Goal: Task Accomplishment & Management: Complete application form

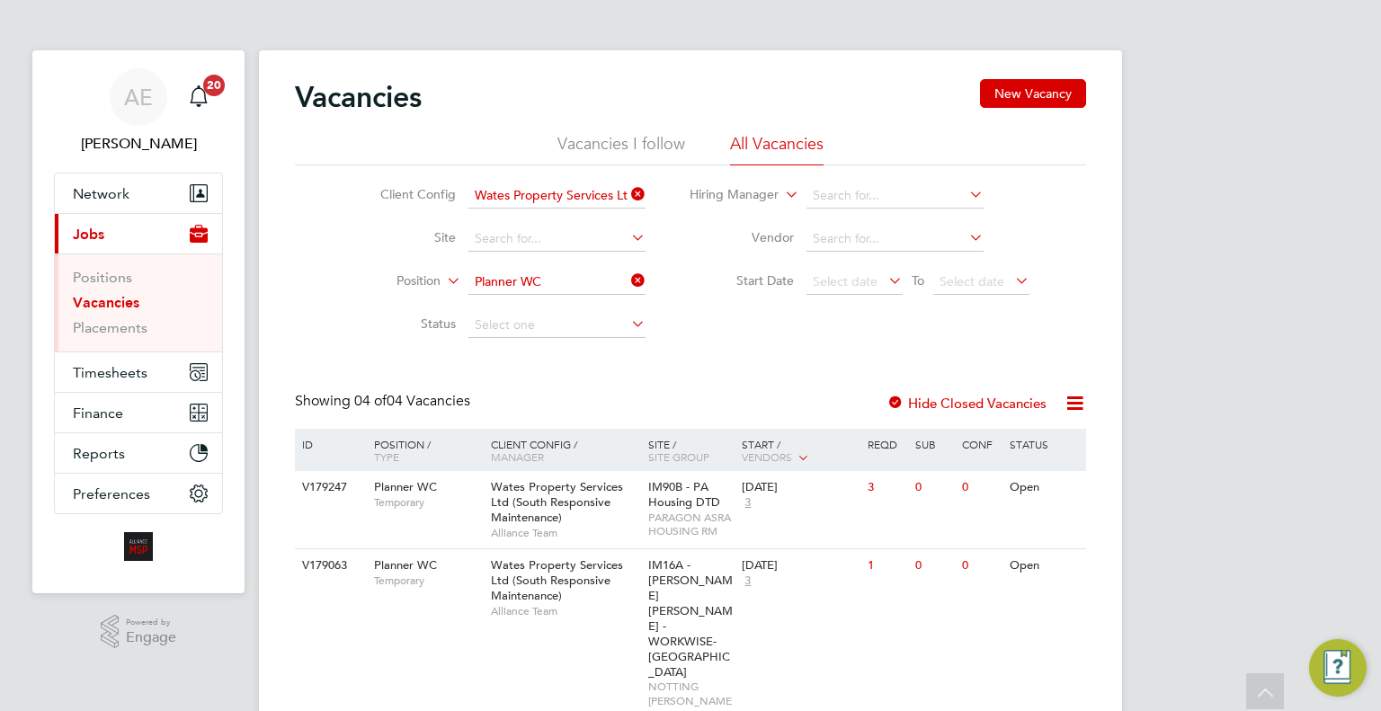
scroll to position [181, 0]
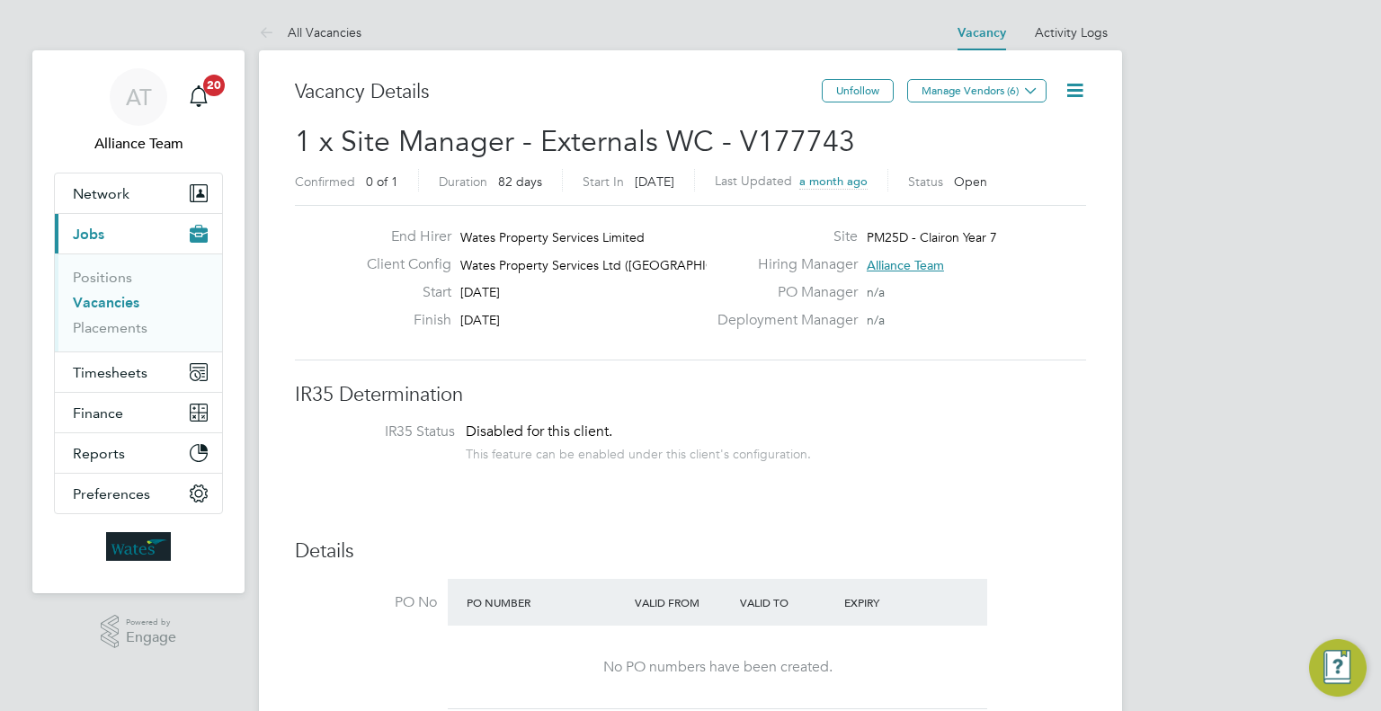
click at [106, 306] on link "Vacancies" at bounding box center [106, 302] width 67 height 17
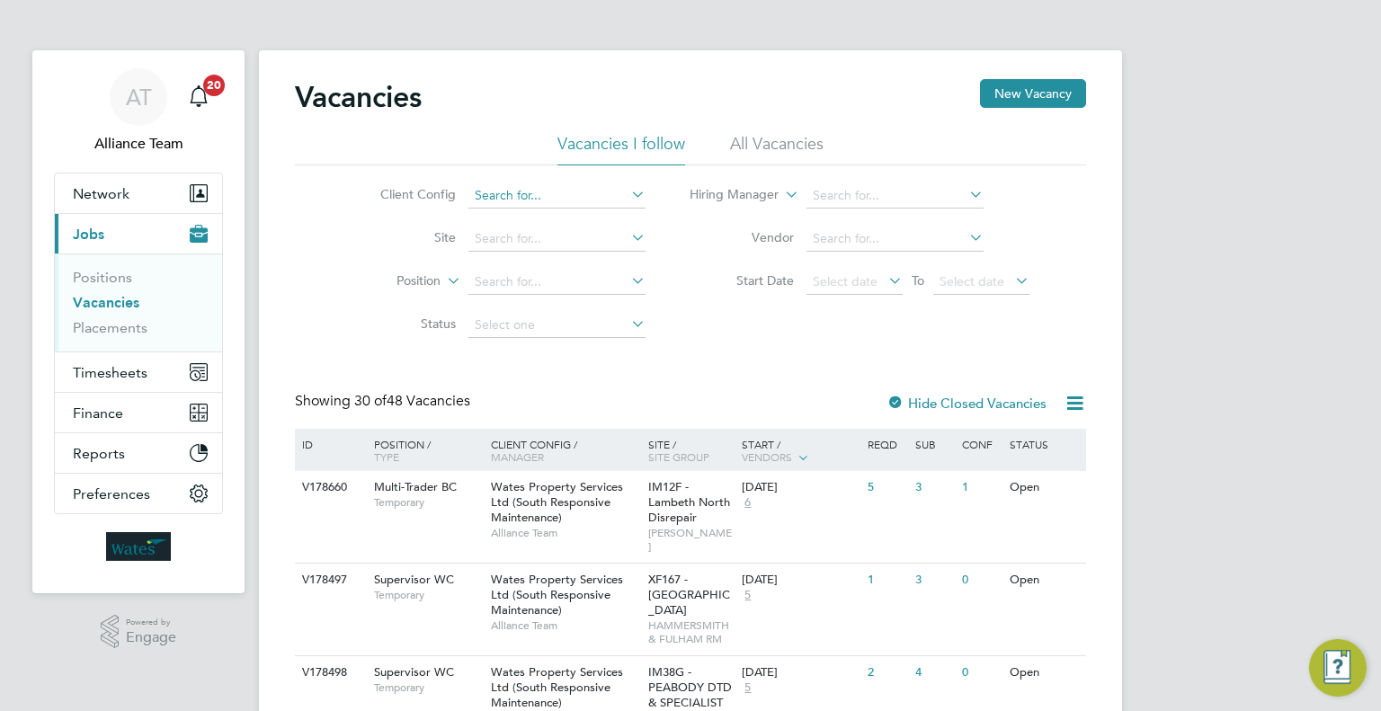
click at [503, 196] on input at bounding box center [556, 195] width 177 height 25
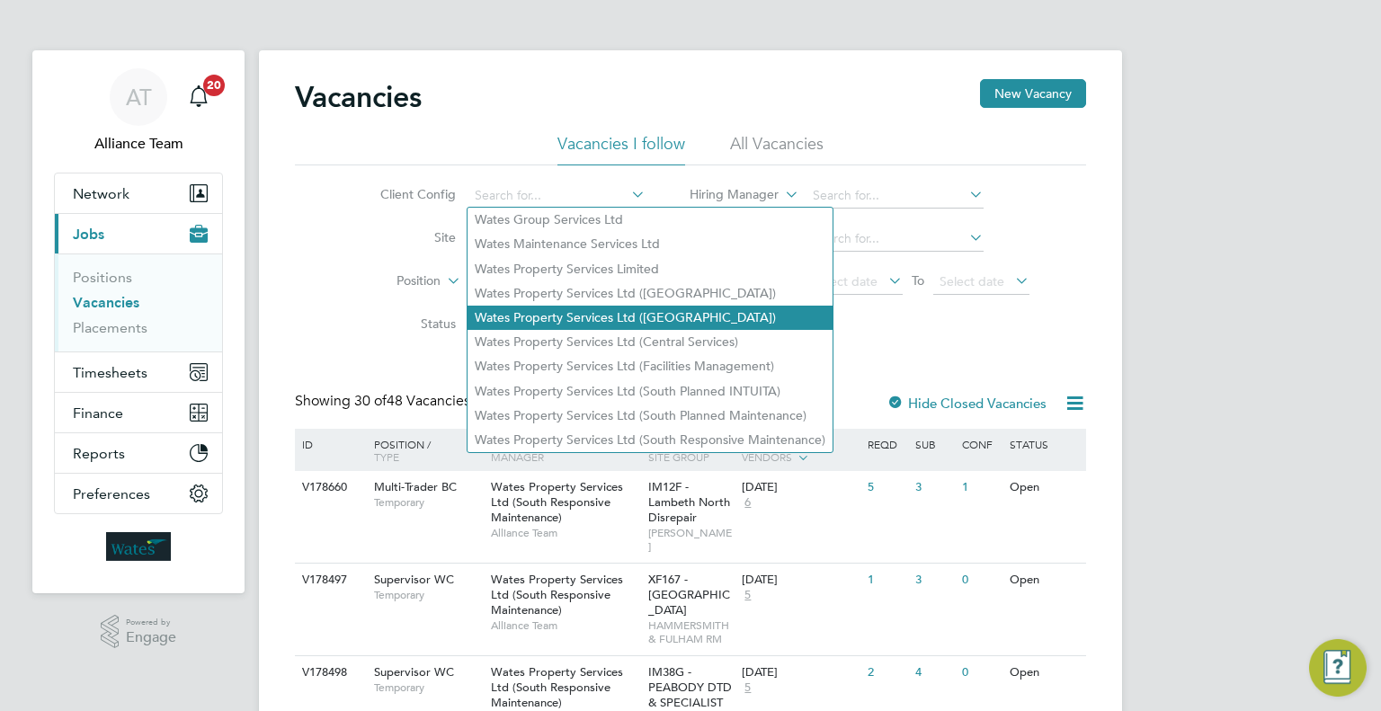
click at [756, 310] on li "Wates Property Services Ltd (Central & North)" at bounding box center [649, 318] width 365 height 24
type input "Wates Property Services Ltd (Central & North)"
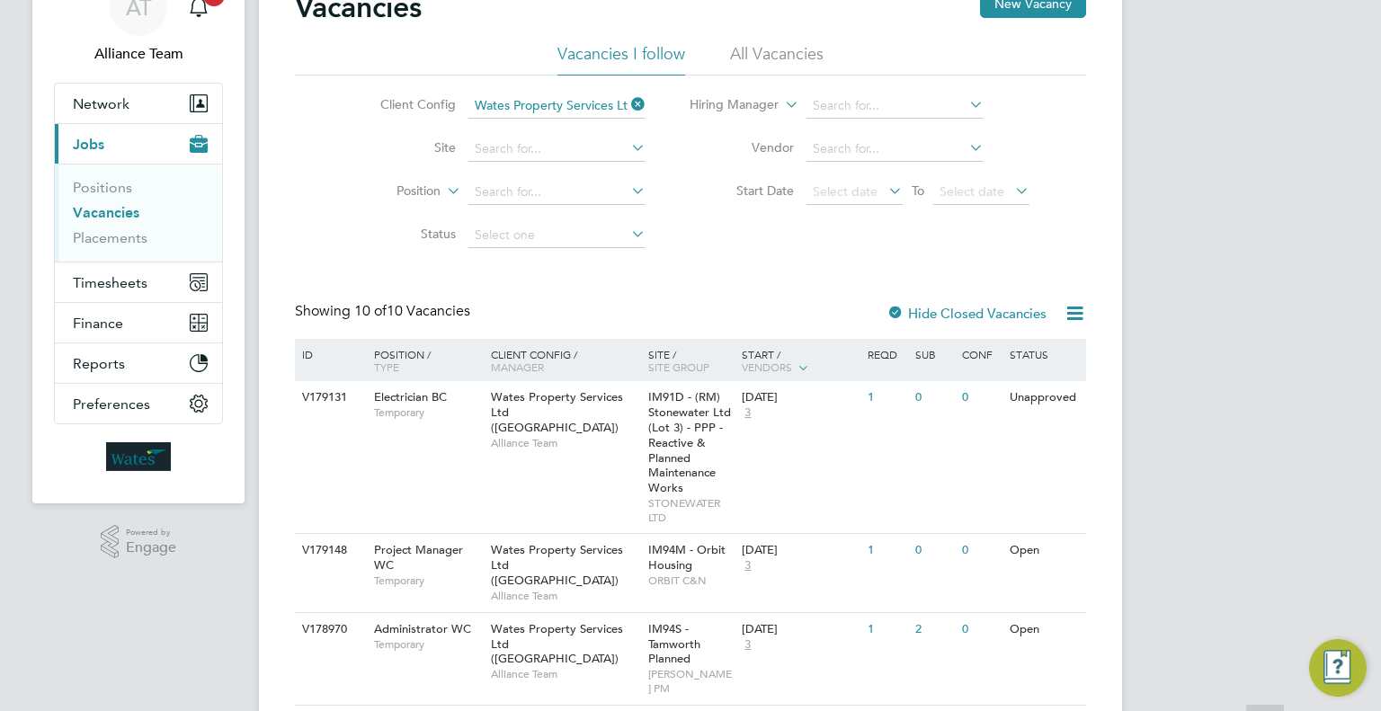
scroll to position [180, 0]
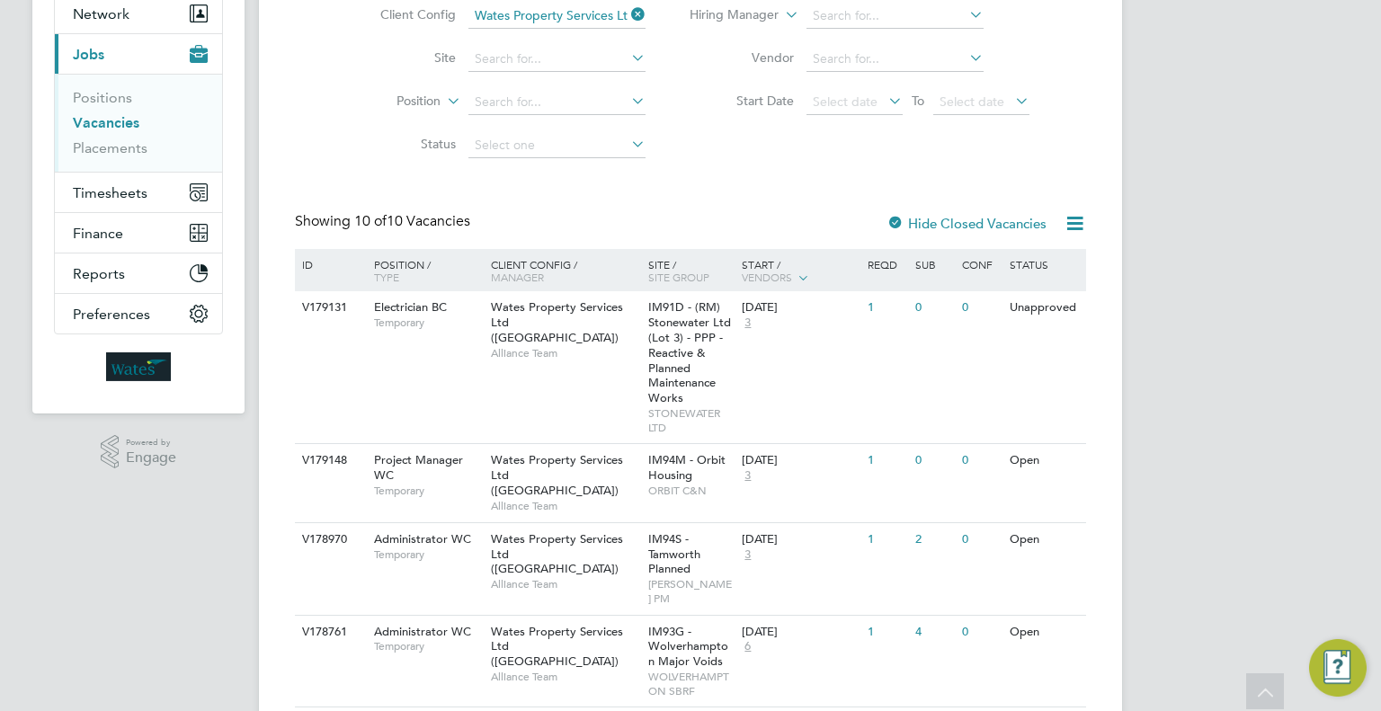
click at [1239, 375] on div "AT Alliance Team Notifications 20 Applications: Network Team Members Businesses…" at bounding box center [690, 618] width 1381 height 1597
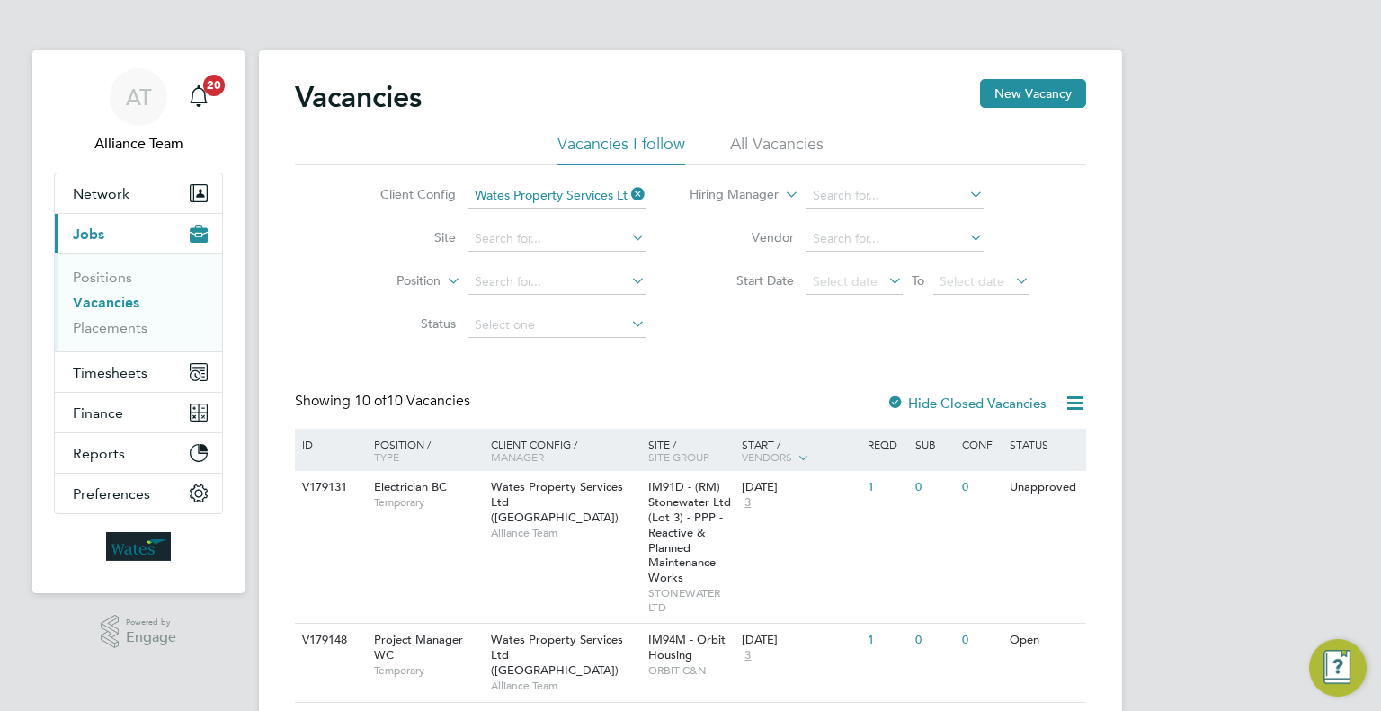
click at [627, 194] on icon at bounding box center [627, 194] width 0 height 25
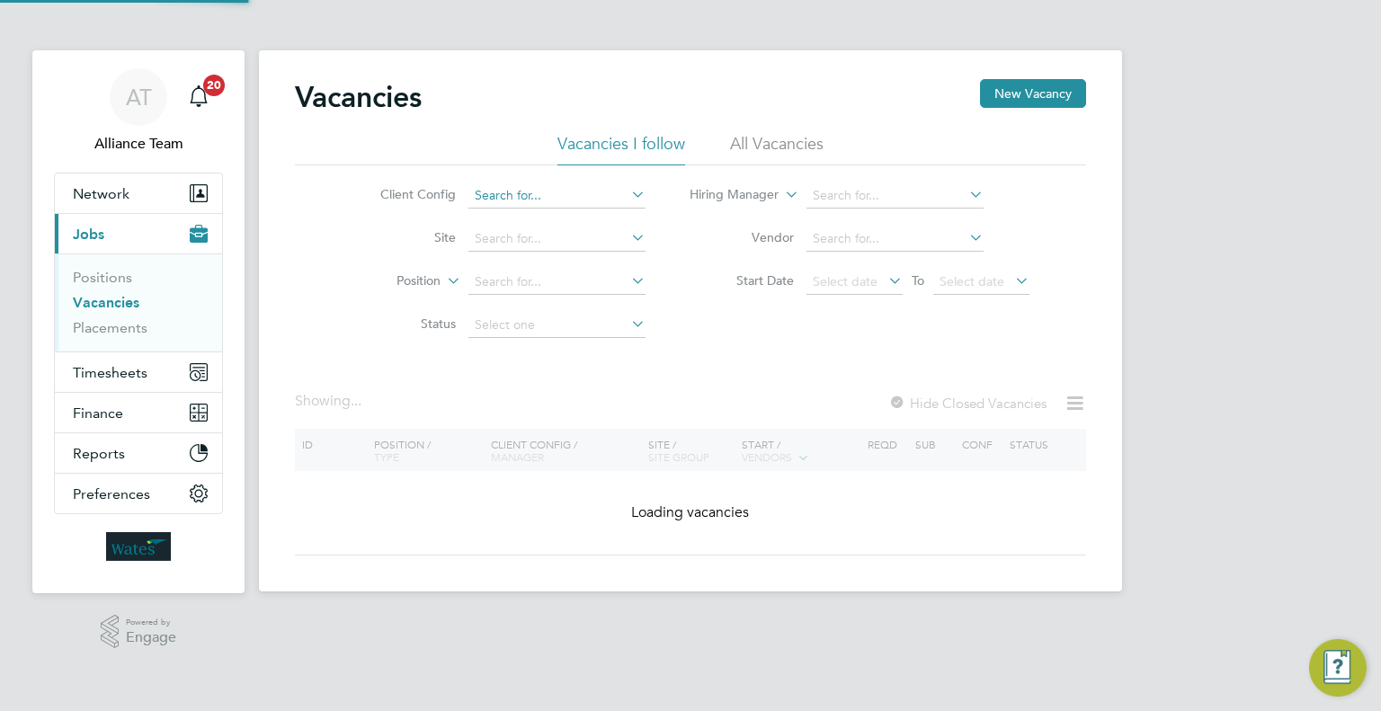
click at [582, 199] on input at bounding box center [556, 195] width 177 height 25
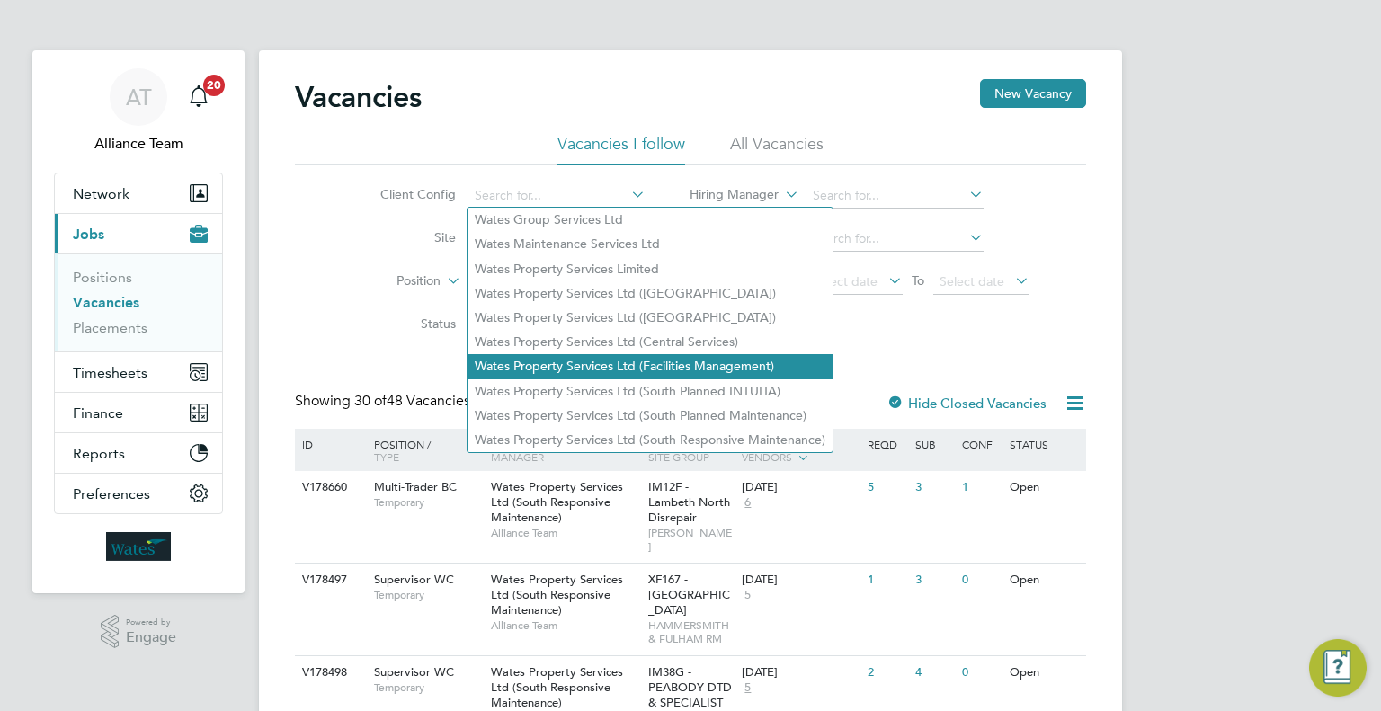
click at [676, 369] on li "Wates Property Services Ltd (Facilities Management)" at bounding box center [649, 366] width 365 height 24
type input "Wates Property Services Ltd (Facilities Management)"
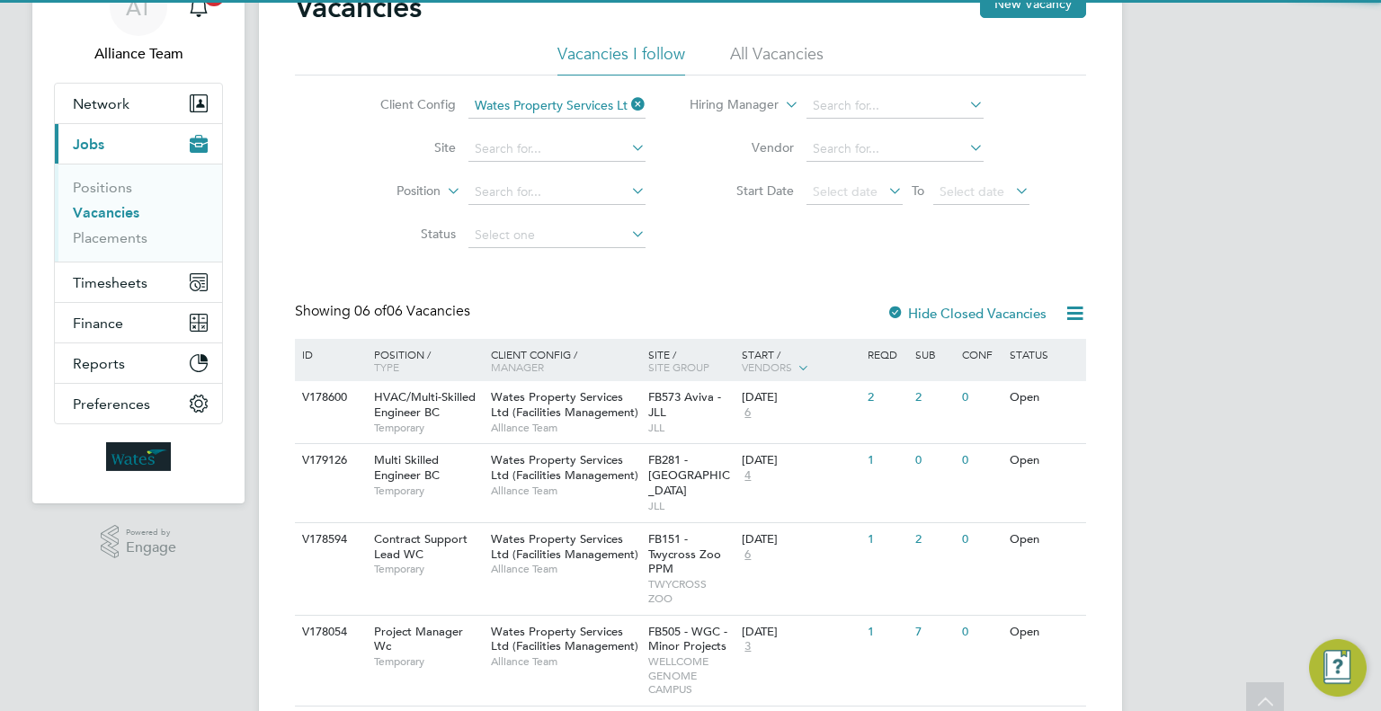
scroll to position [180, 0]
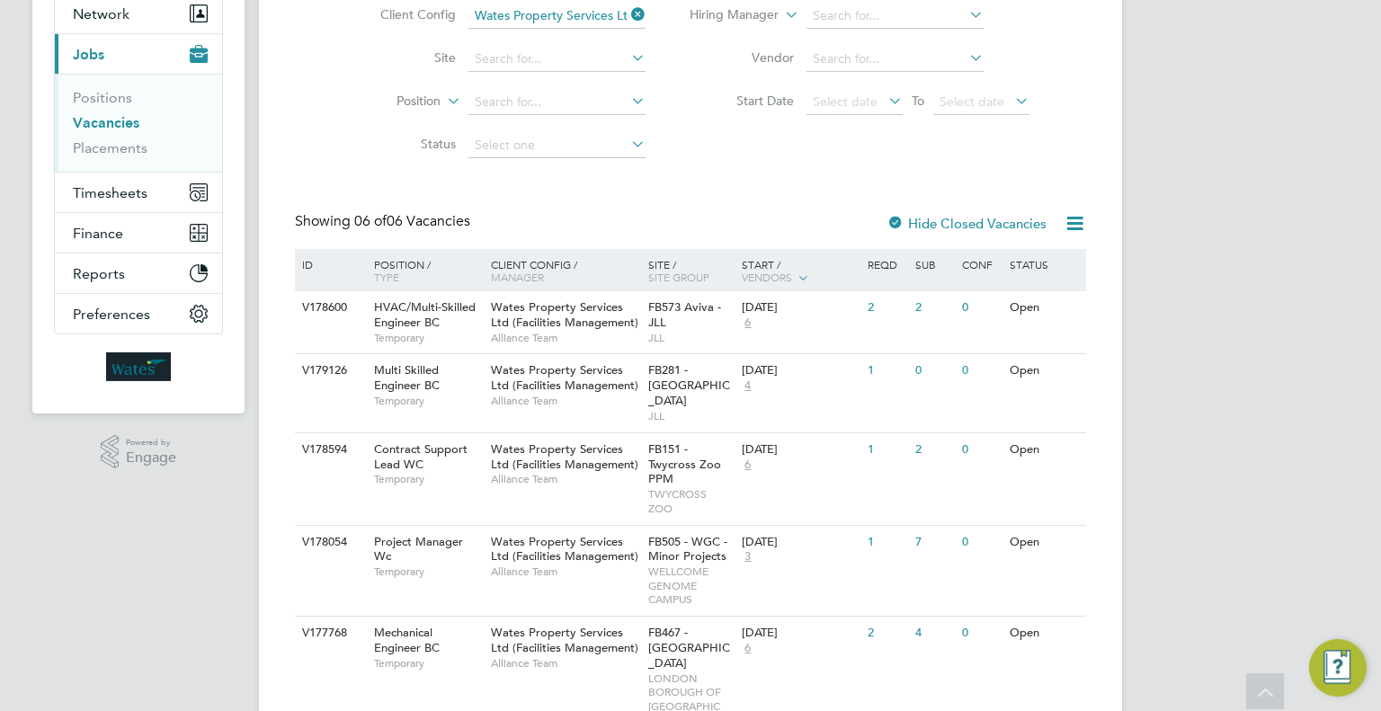
click at [680, 377] on span "FB281 - JLL North" at bounding box center [689, 385] width 82 height 46
click at [633, 29] on li "Client Config Wates Property Services Ltd (Facilities Management)" at bounding box center [499, 16] width 338 height 43
click at [627, 19] on icon at bounding box center [627, 14] width 0 height 25
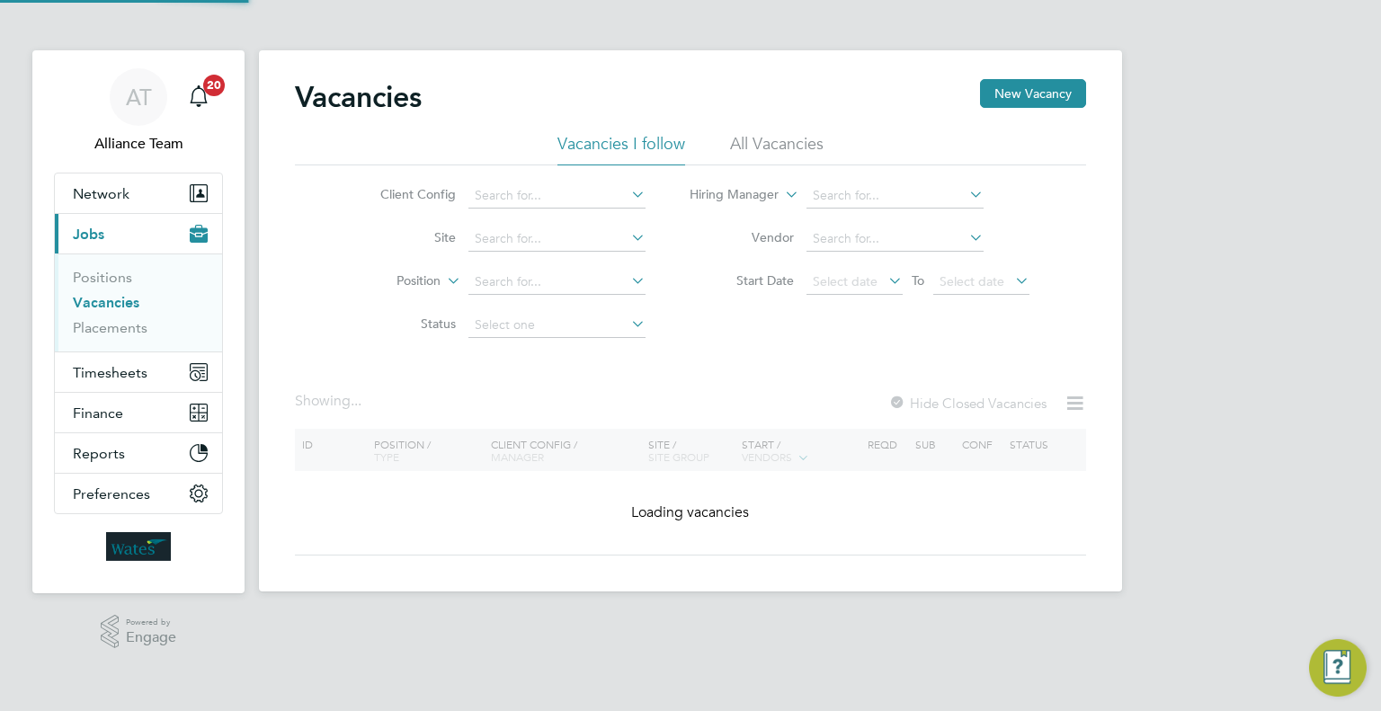
click at [547, 181] on li "Client Config" at bounding box center [499, 195] width 338 height 43
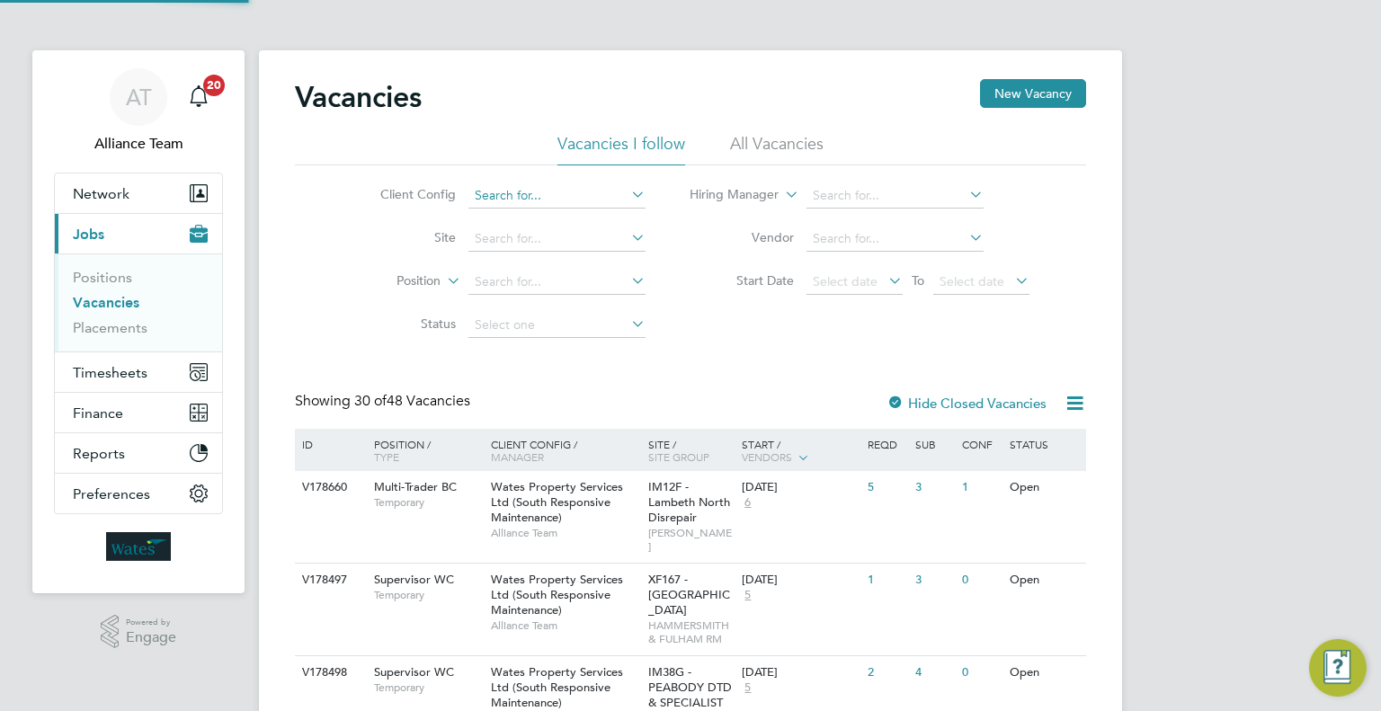
click at [539, 193] on input at bounding box center [556, 195] width 177 height 25
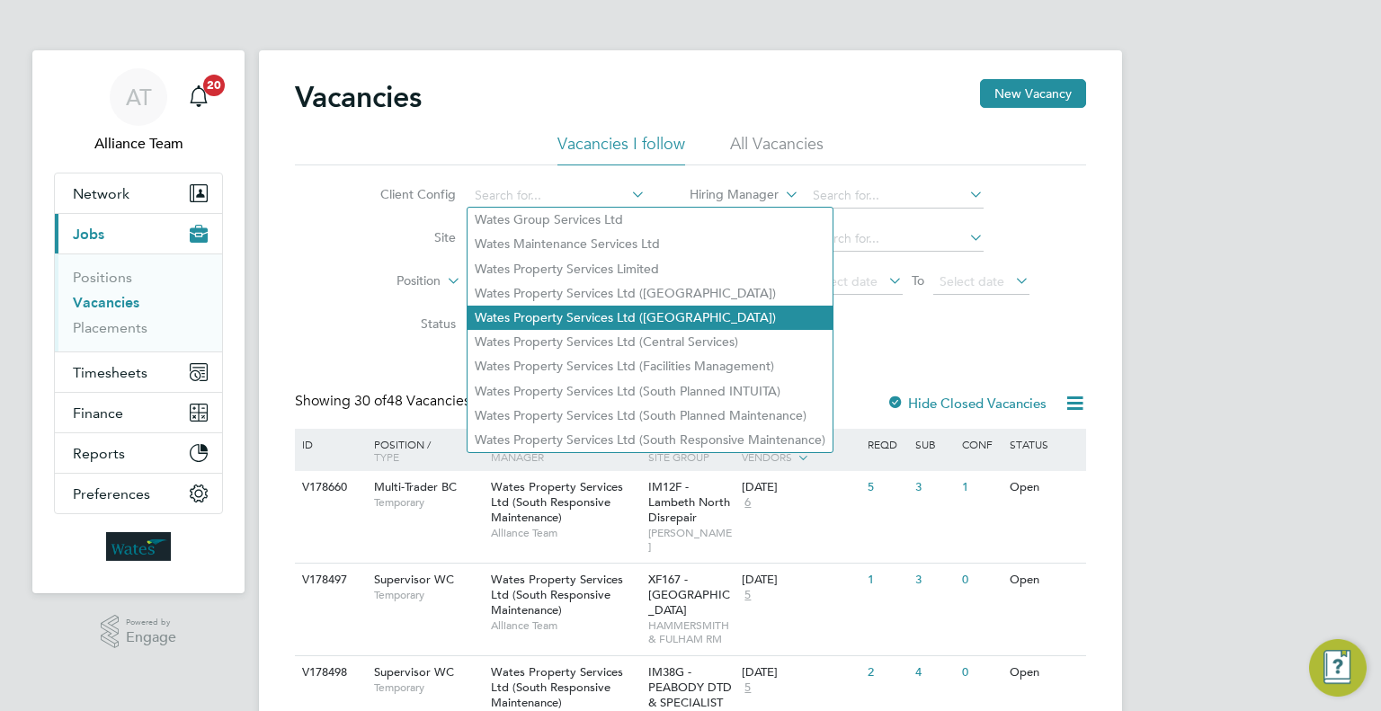
click at [690, 307] on li "Wates Property Services Ltd (Central & North)" at bounding box center [649, 318] width 365 height 24
type input "Wates Property Services Ltd (Central & North)"
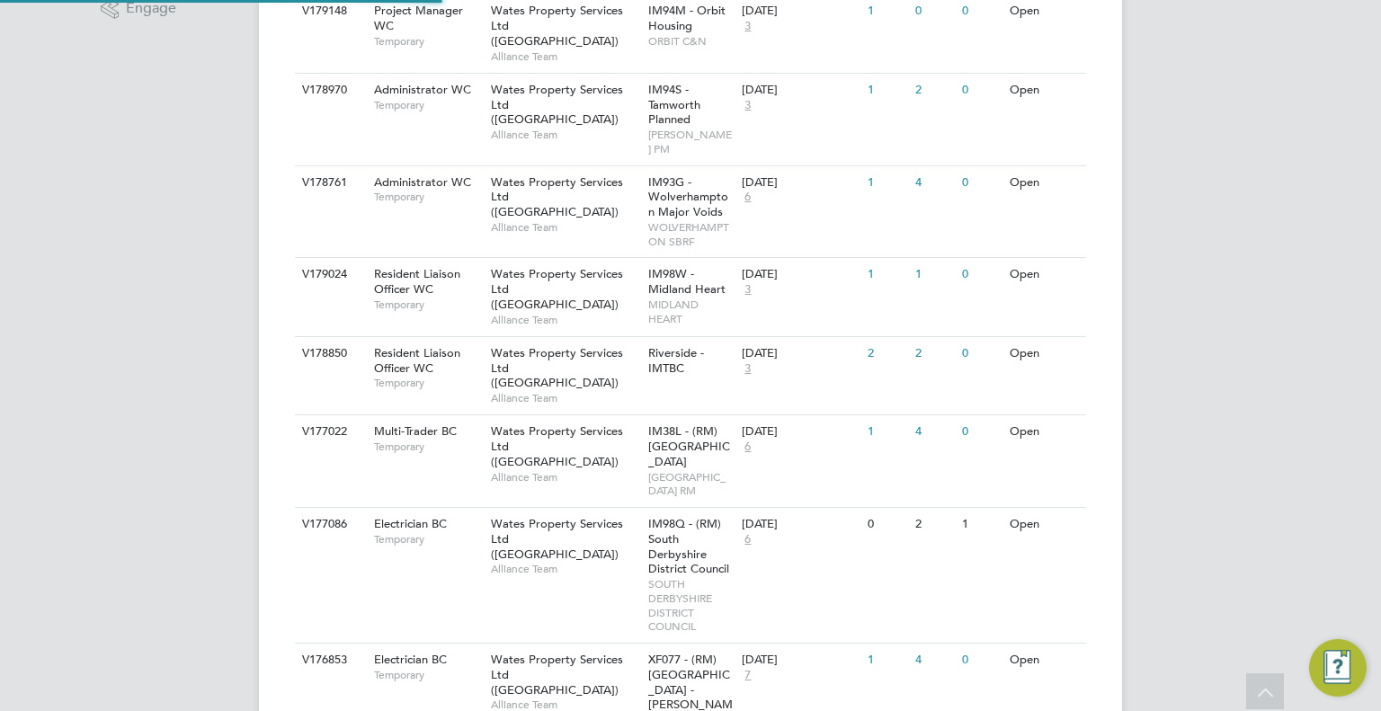
scroll to position [822, 0]
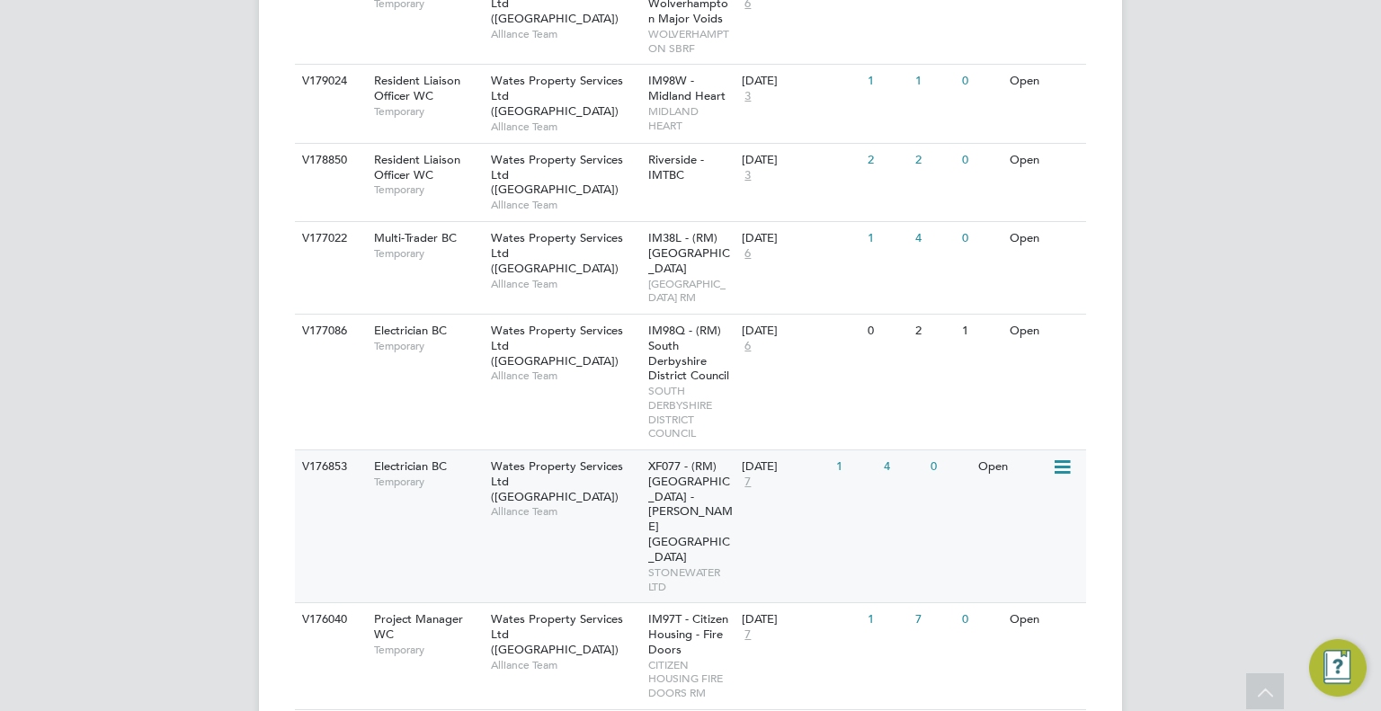
click at [696, 458] on span "XF077 - (RM) Stonewater East - Milton Keynes" at bounding box center [690, 511] width 84 height 106
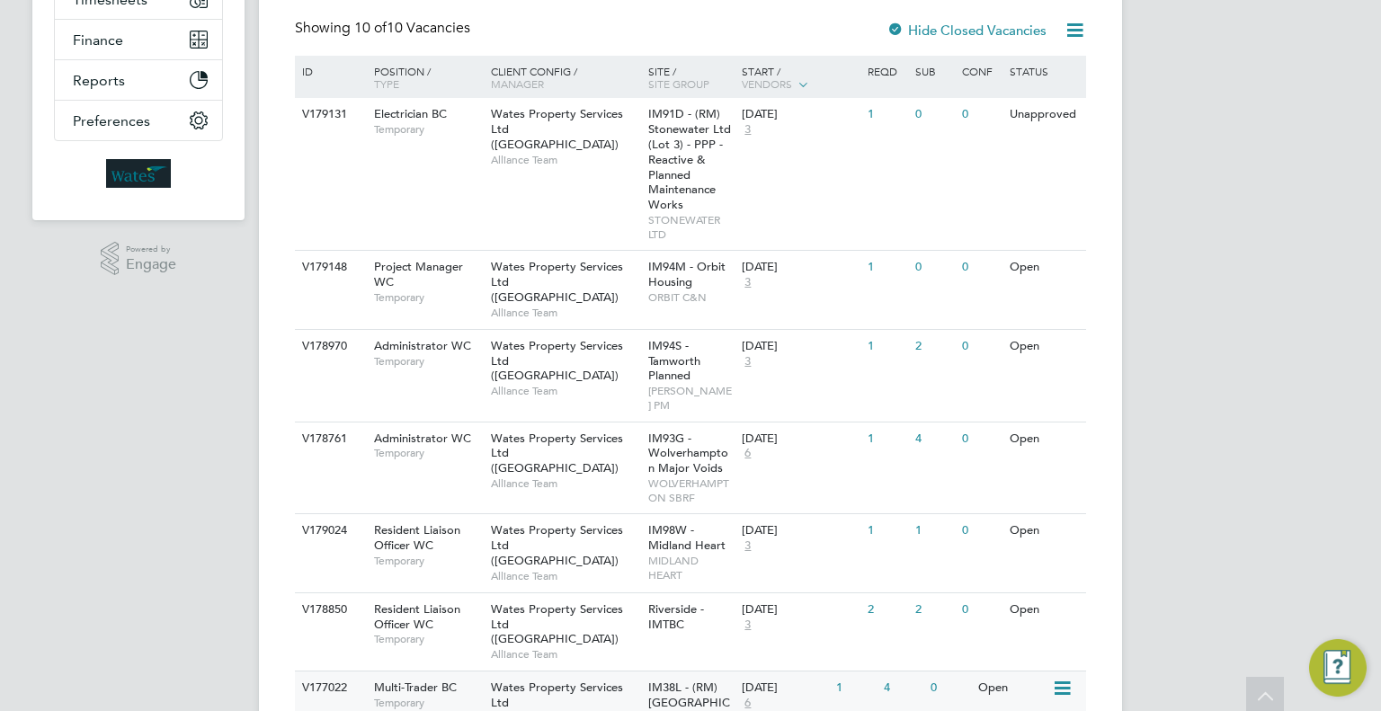
scroll to position [0, 0]
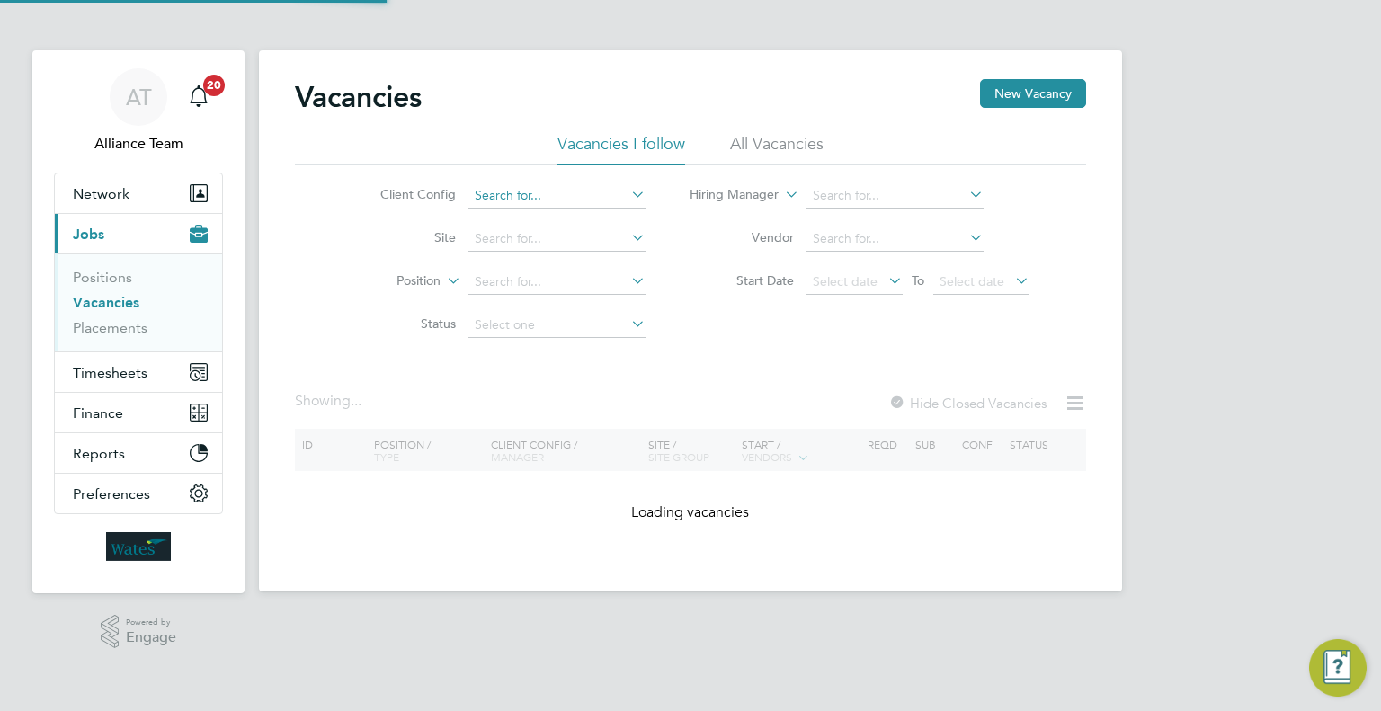
click at [590, 189] on input at bounding box center [556, 195] width 177 height 25
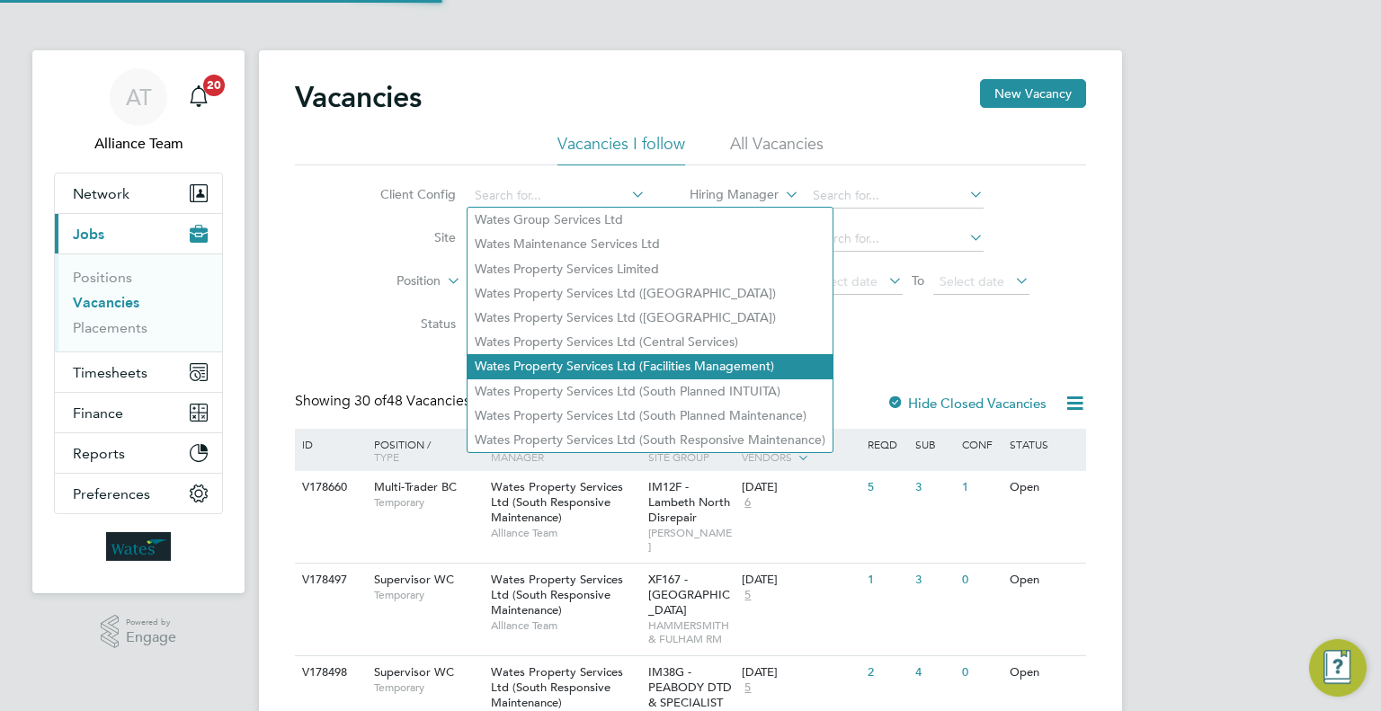
click at [669, 366] on li "Wates Property Services Ltd (Facilities Management)" at bounding box center [649, 366] width 365 height 24
type input "Wates Property Services Ltd (Facilities Management)"
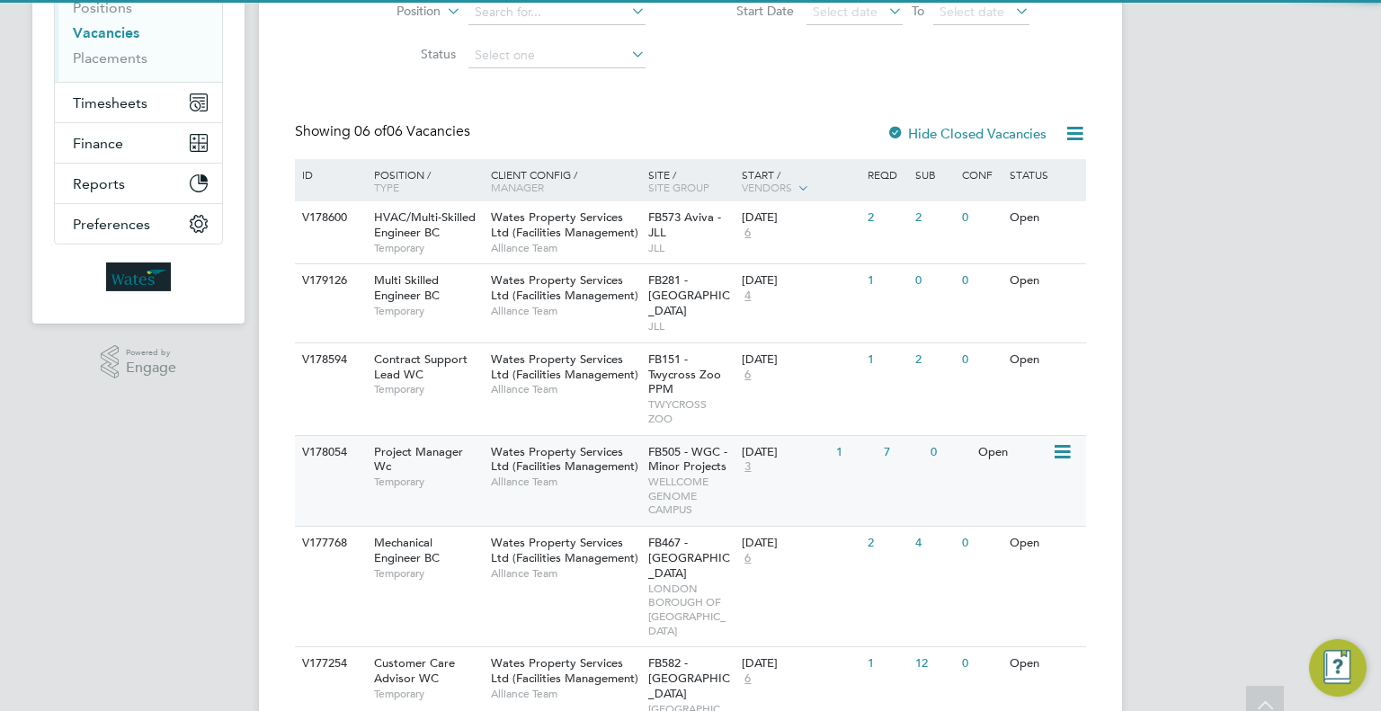
scroll to position [302, 0]
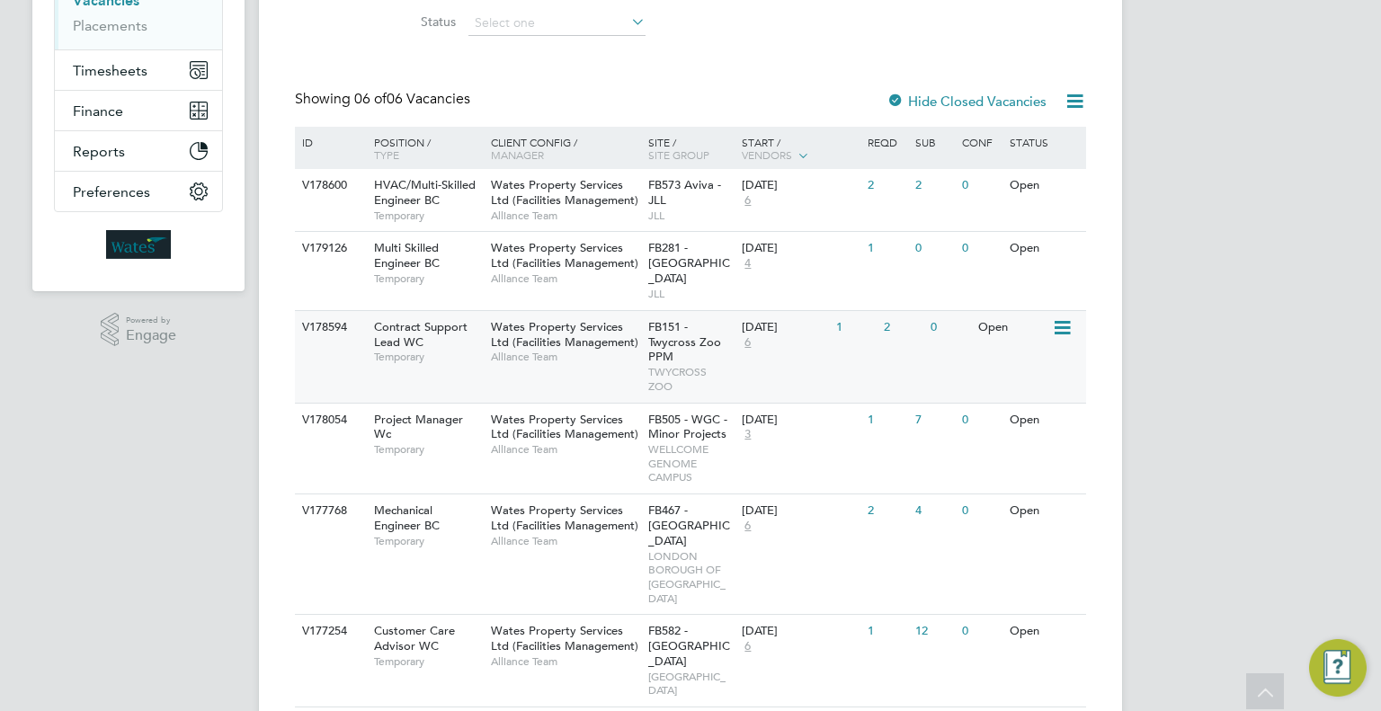
click at [474, 328] on div "Contract Support Lead WC Temporary" at bounding box center [423, 342] width 126 height 62
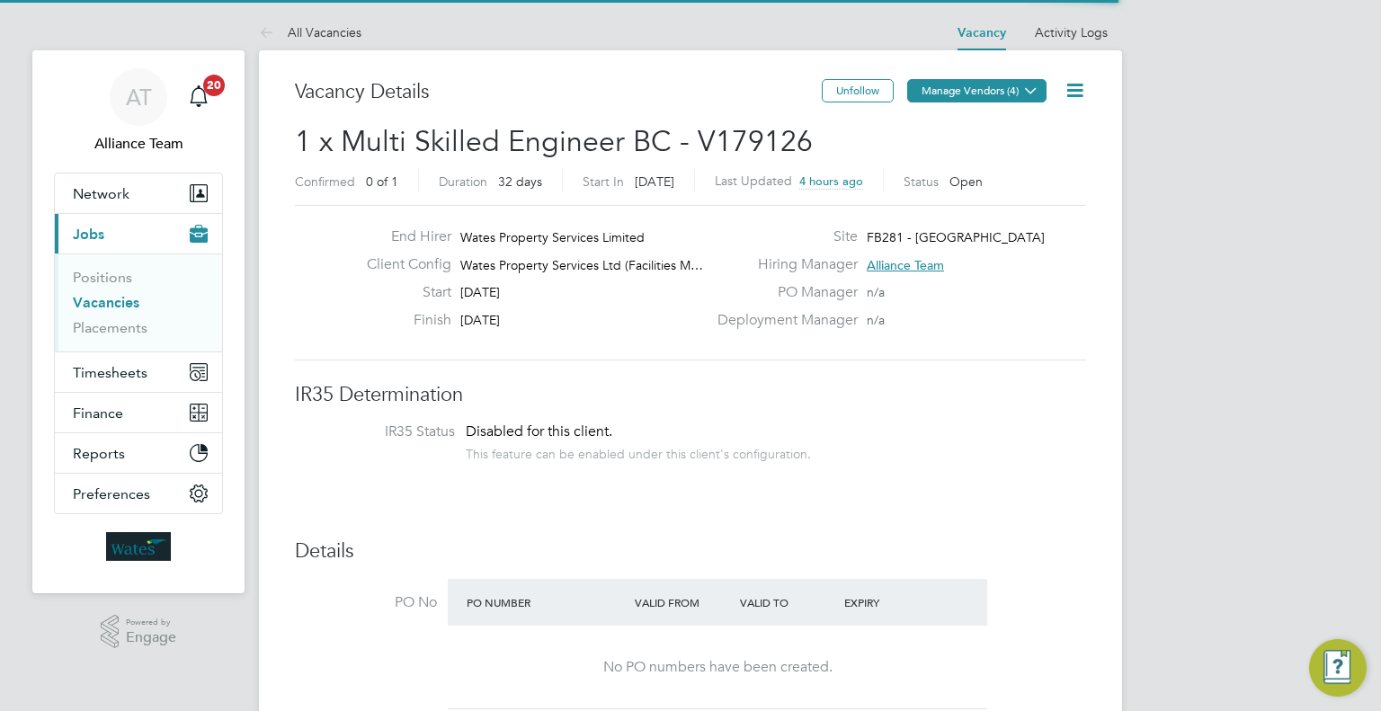
scroll to position [31, 280]
click at [1074, 93] on icon at bounding box center [1074, 90] width 22 height 22
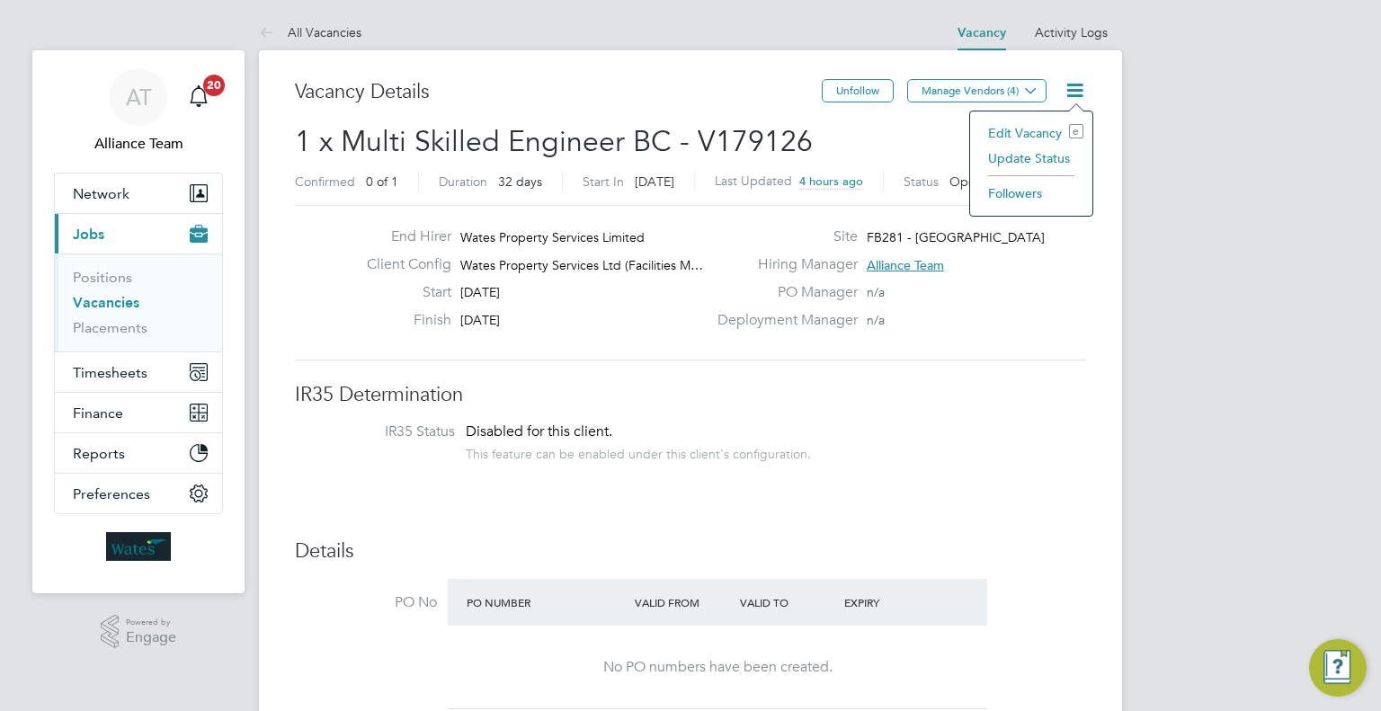
click at [1014, 129] on li "Edit Vacancy e" at bounding box center [1031, 132] width 104 height 25
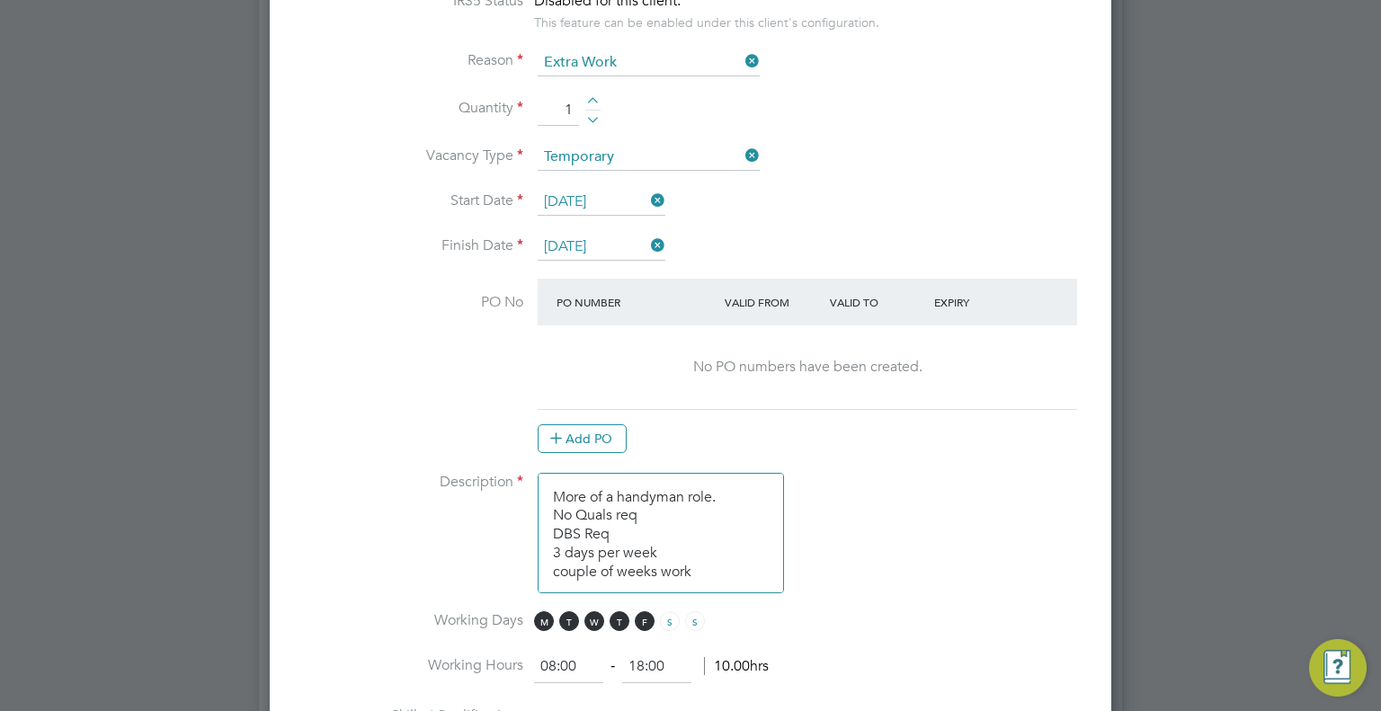
scroll to position [1348, 0]
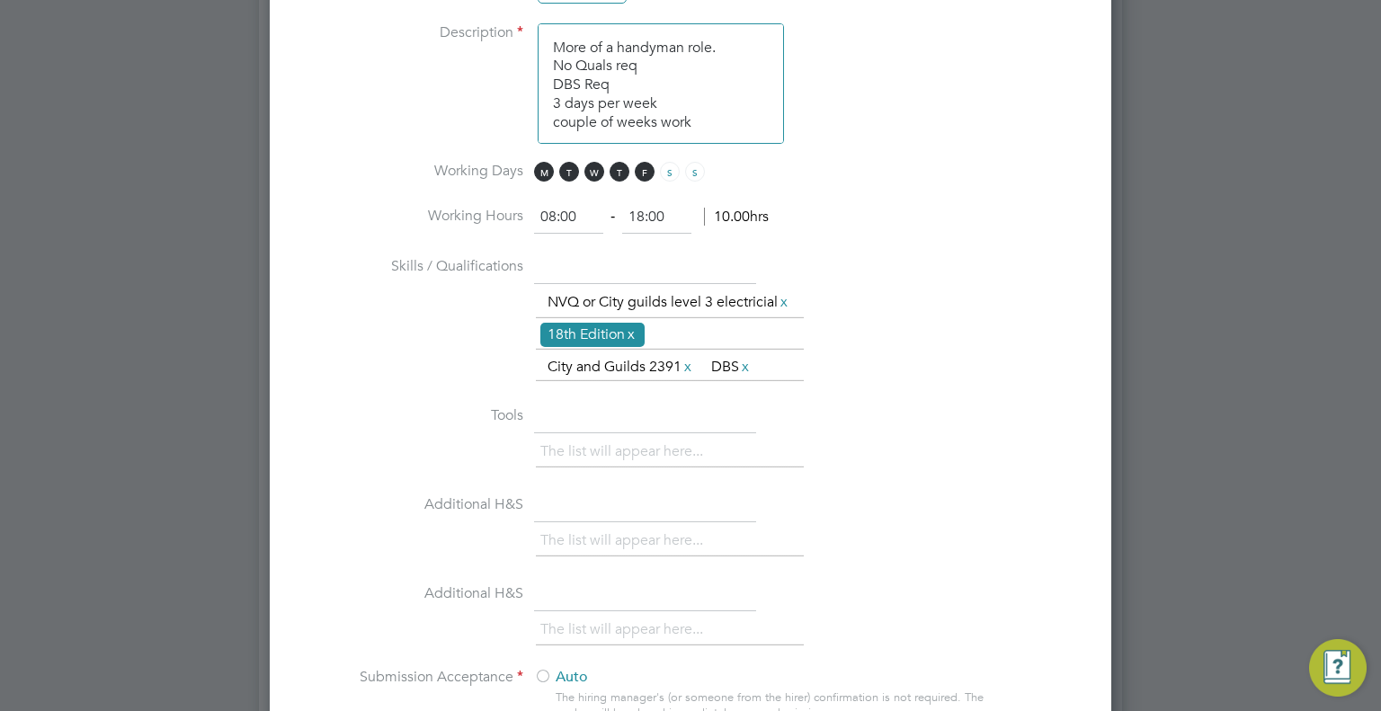
click at [637, 346] on link "x" at bounding box center [631, 334] width 13 height 23
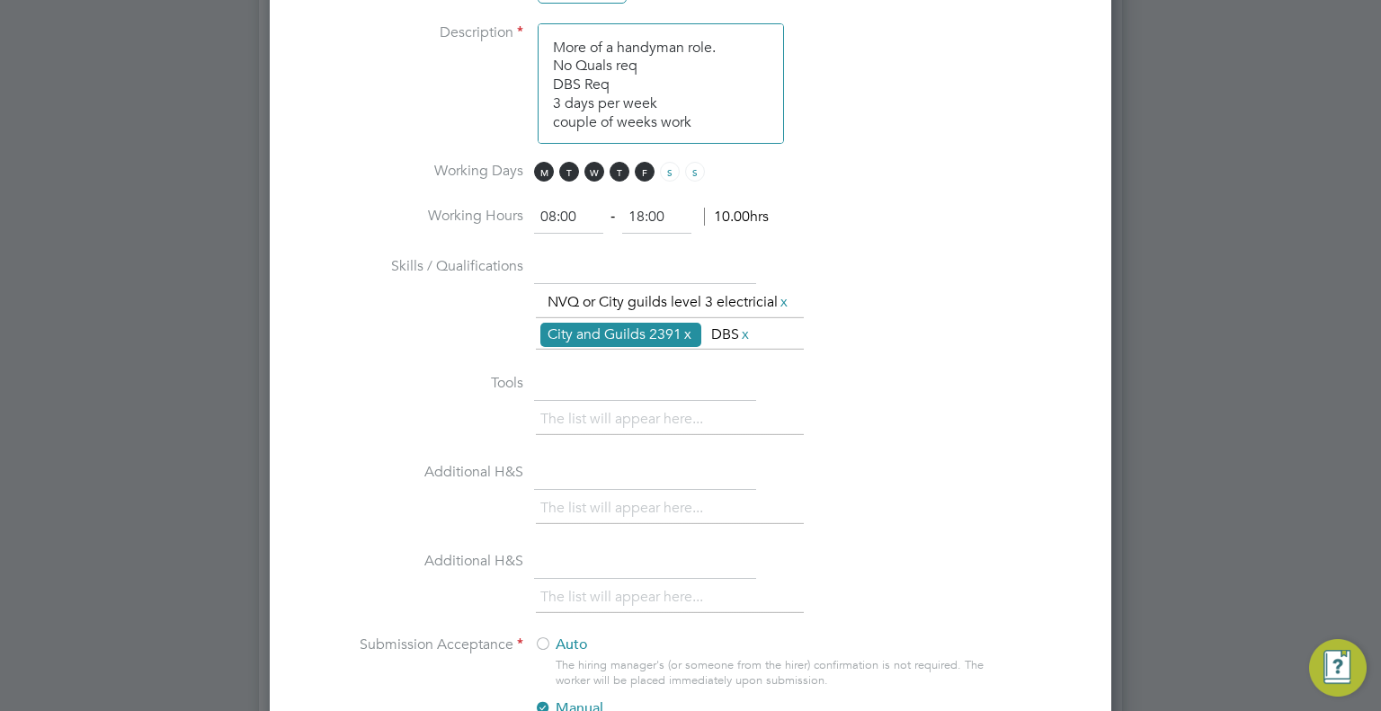
click at [694, 346] on link "x" at bounding box center [687, 334] width 13 height 23
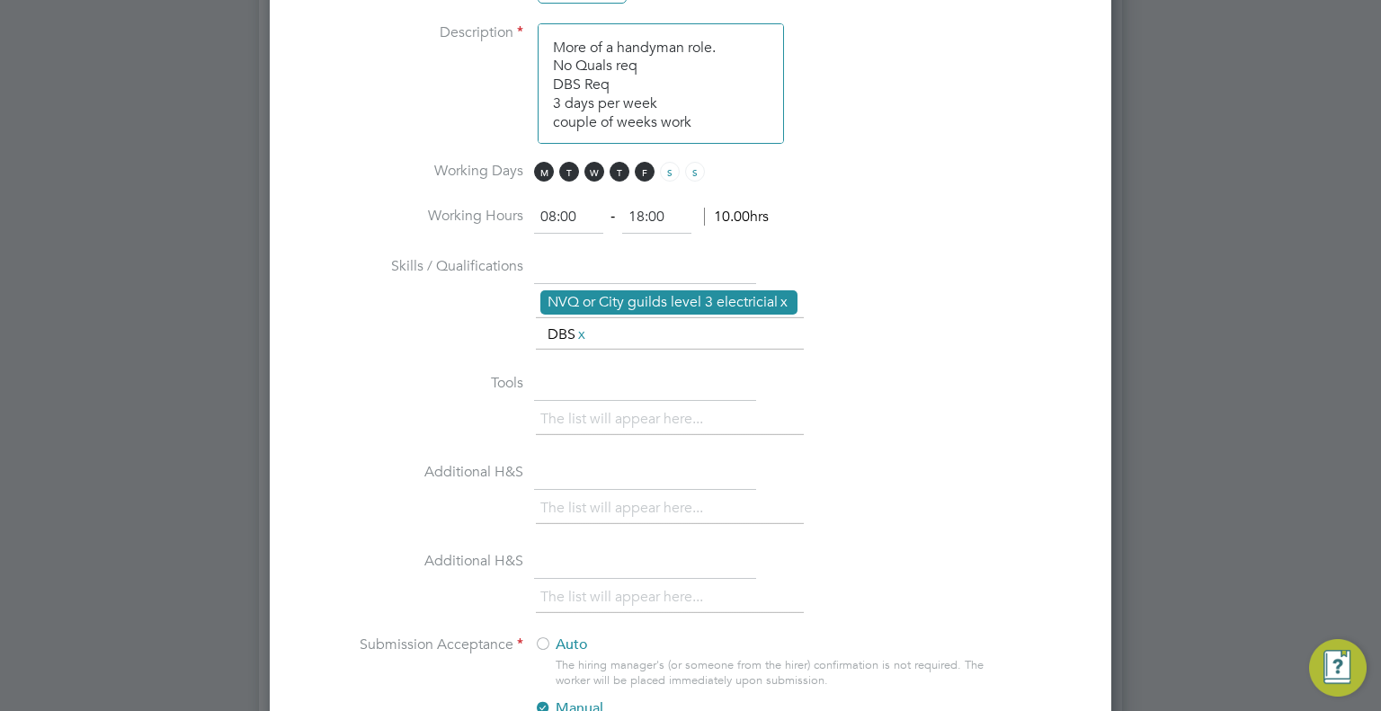
click at [778, 312] on link "x" at bounding box center [784, 301] width 13 height 23
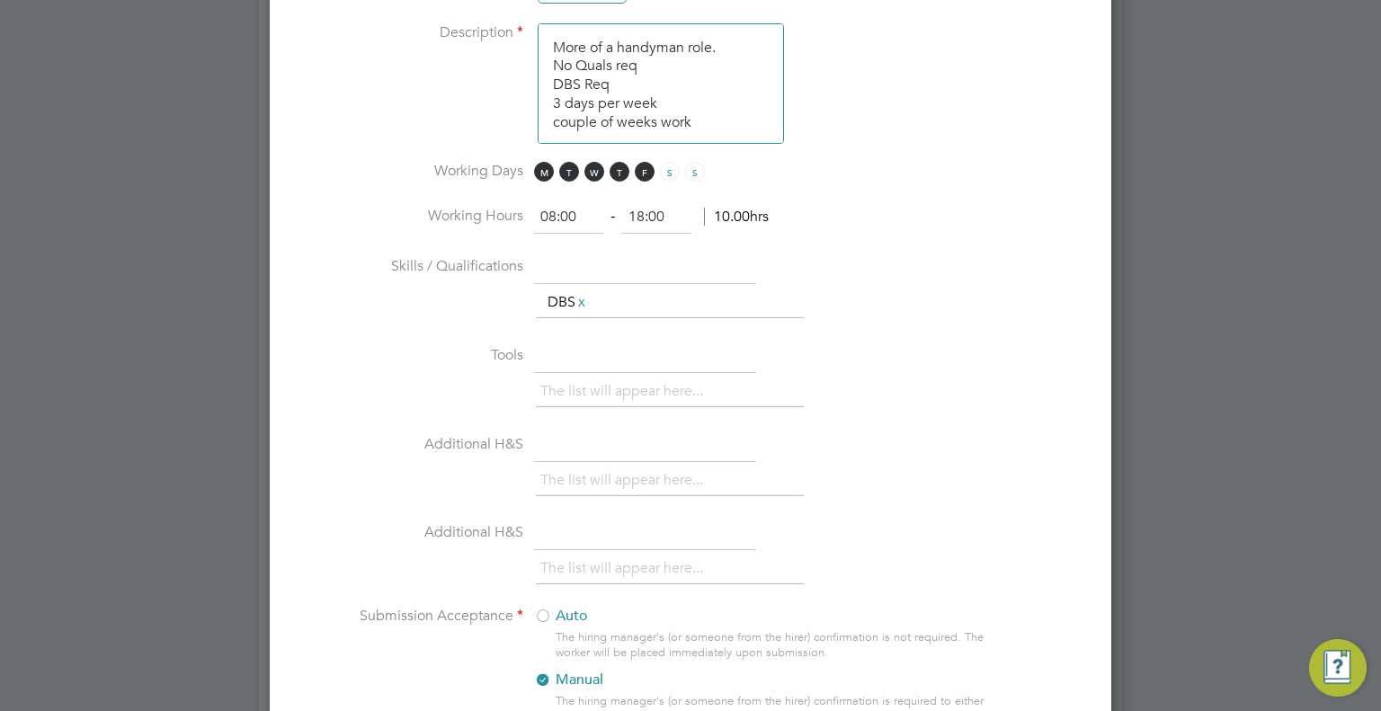
scroll to position [1670, 0]
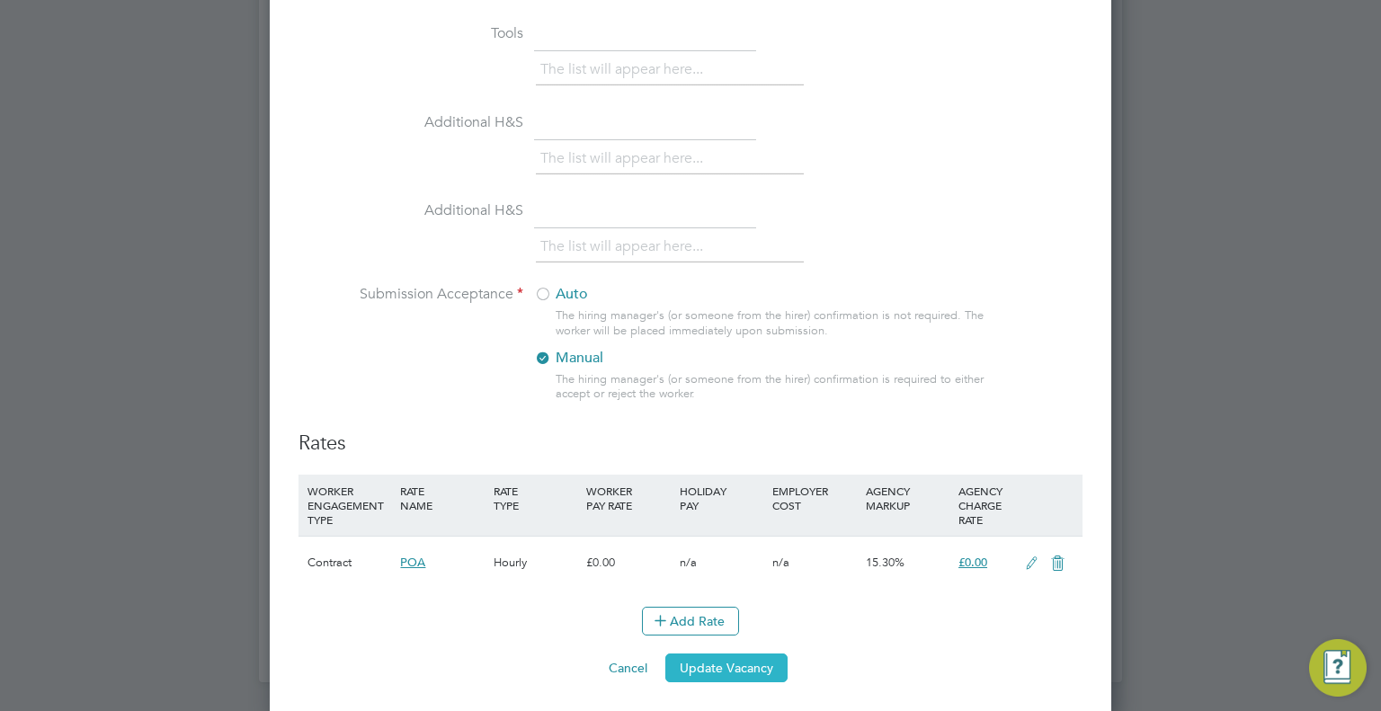
click at [733, 665] on button "Update Vacancy" at bounding box center [726, 667] width 122 height 29
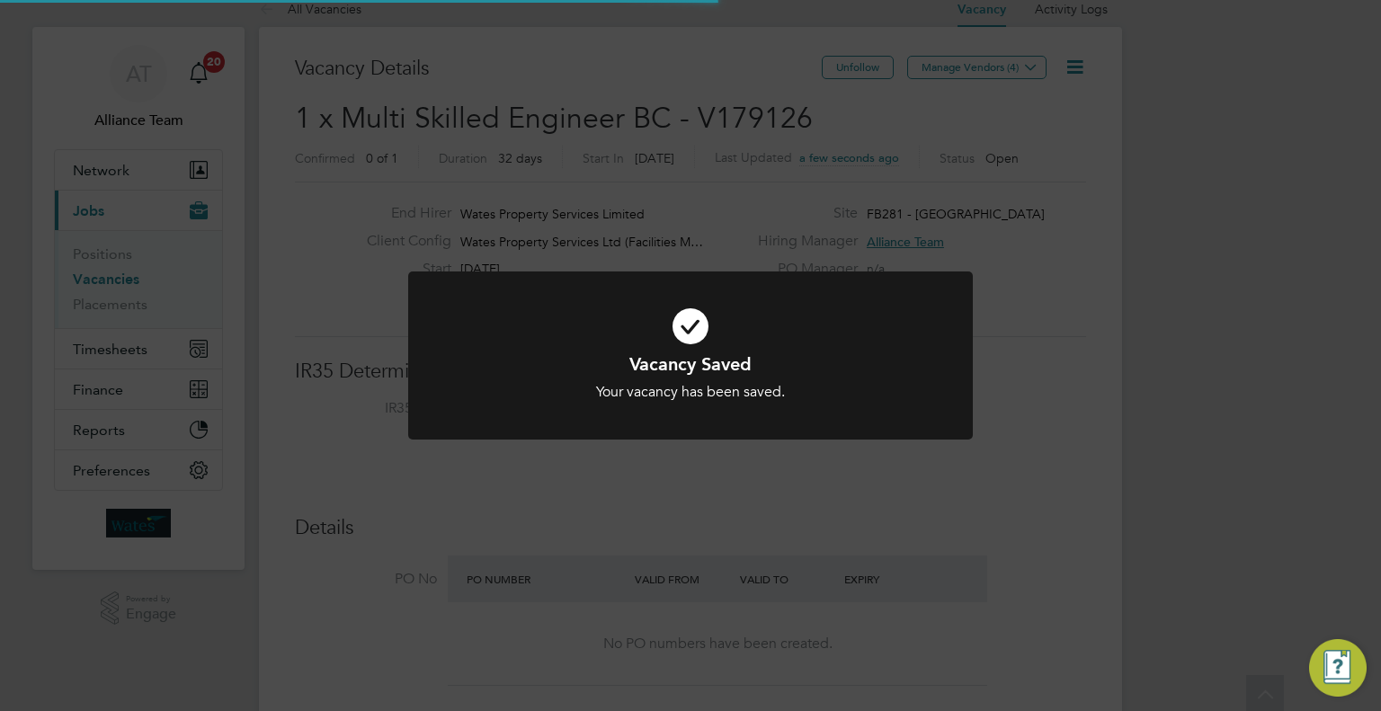
scroll to position [0, 0]
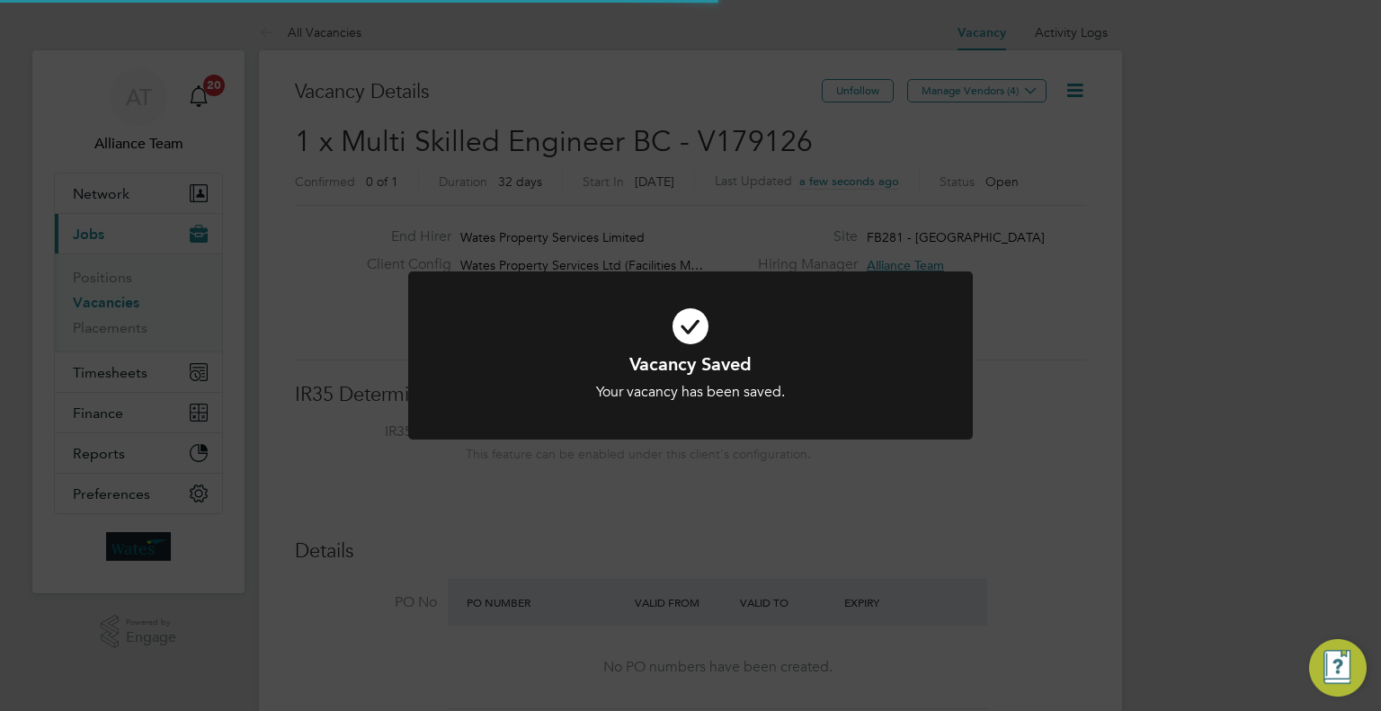
drag, startPoint x: 1273, startPoint y: 93, endPoint x: 1170, endPoint y: 31, distance: 120.2
click at [1262, 91] on div "Vacancy Saved Your vacancy has been saved. Cancel Okay" at bounding box center [690, 355] width 1381 height 711
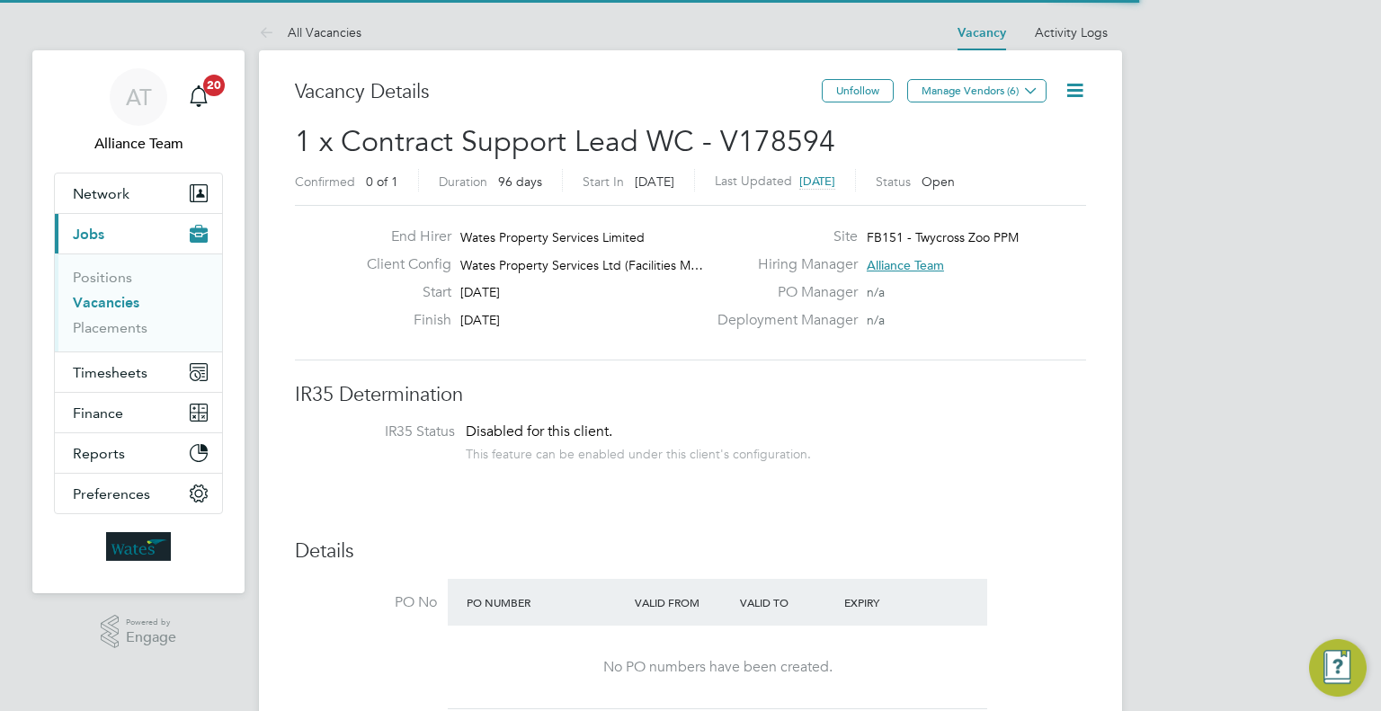
click at [1079, 84] on icon at bounding box center [1074, 90] width 22 height 22
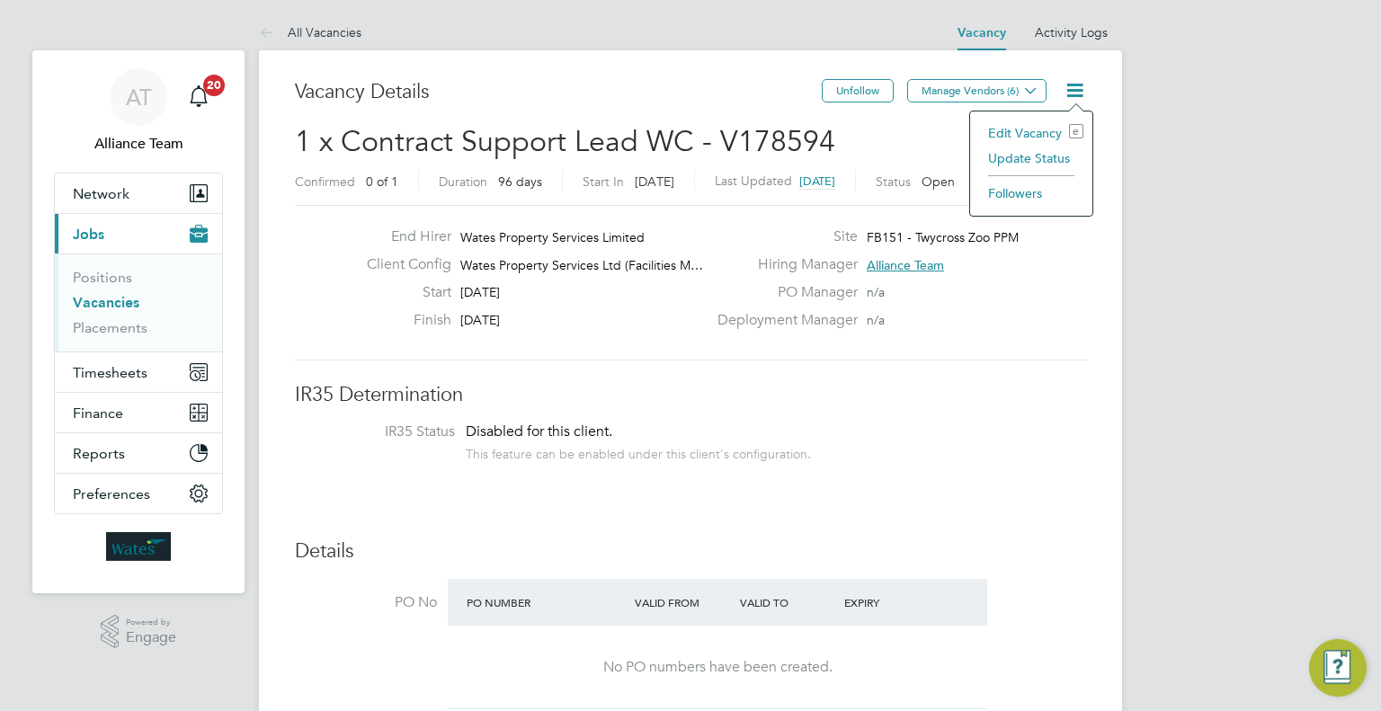
click at [1010, 198] on li "Followers" at bounding box center [1031, 193] width 104 height 25
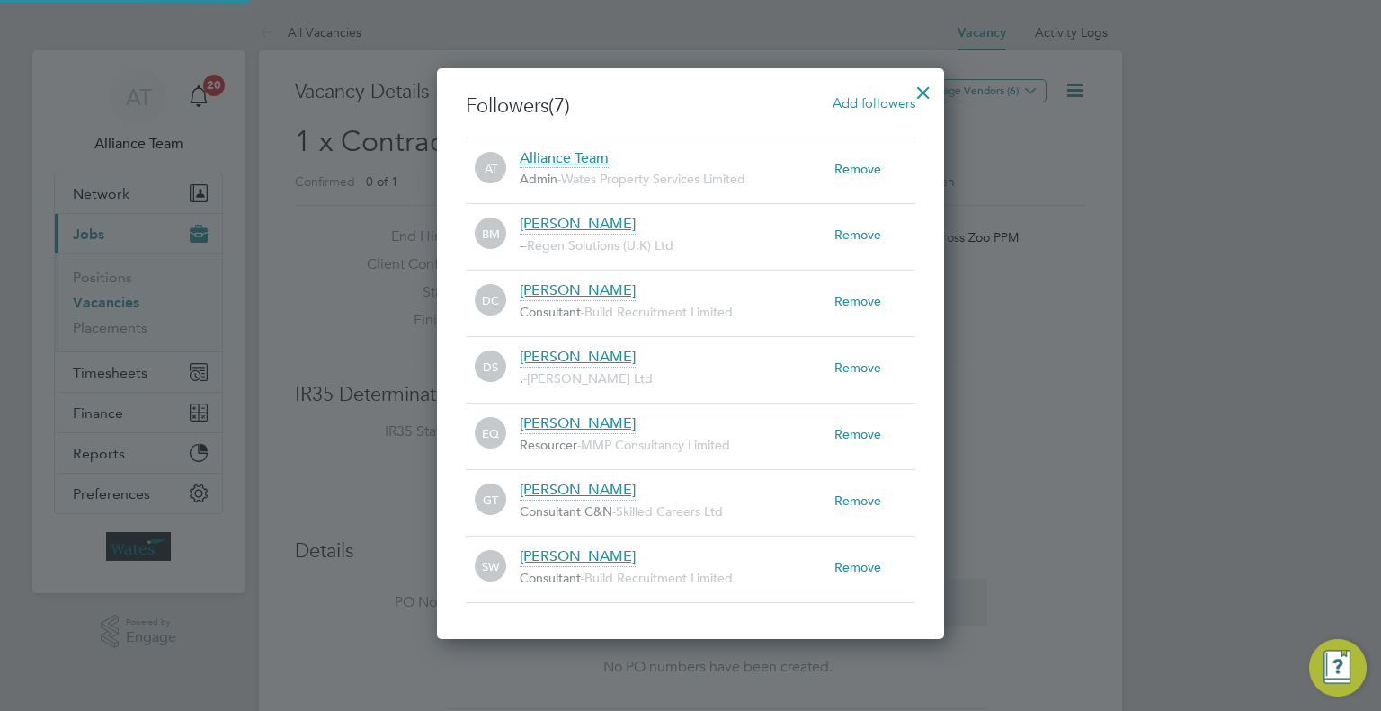
scroll to position [9, 8]
click at [926, 93] on div at bounding box center [923, 88] width 32 height 32
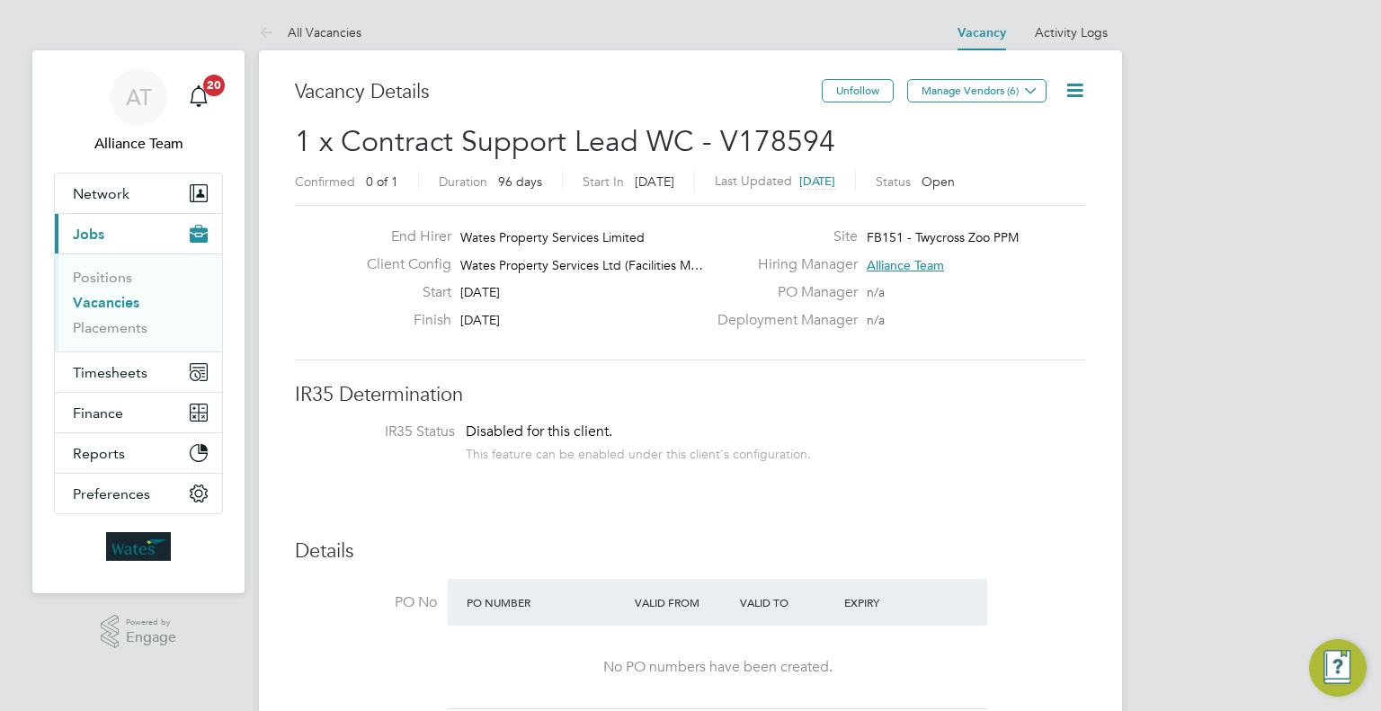
click at [104, 301] on link "Vacancies" at bounding box center [106, 302] width 67 height 17
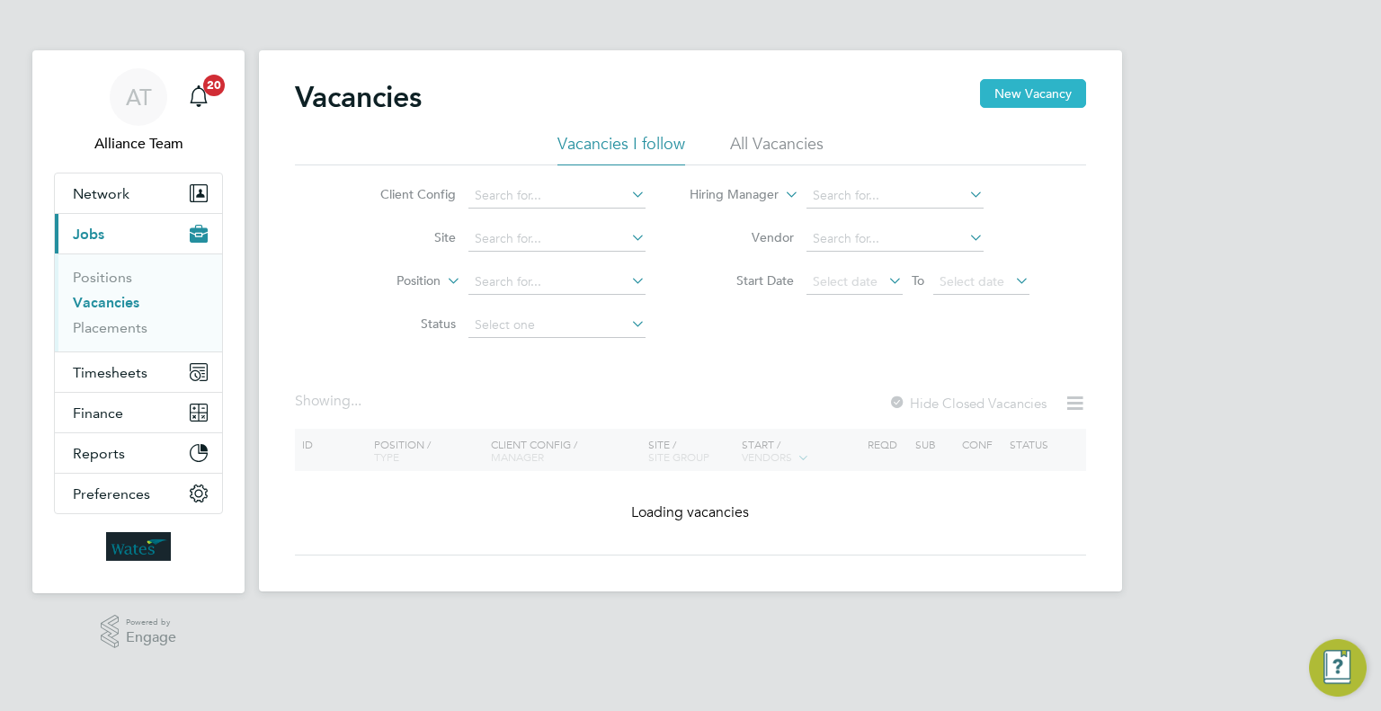
click at [1014, 102] on button "New Vacancy" at bounding box center [1033, 93] width 106 height 29
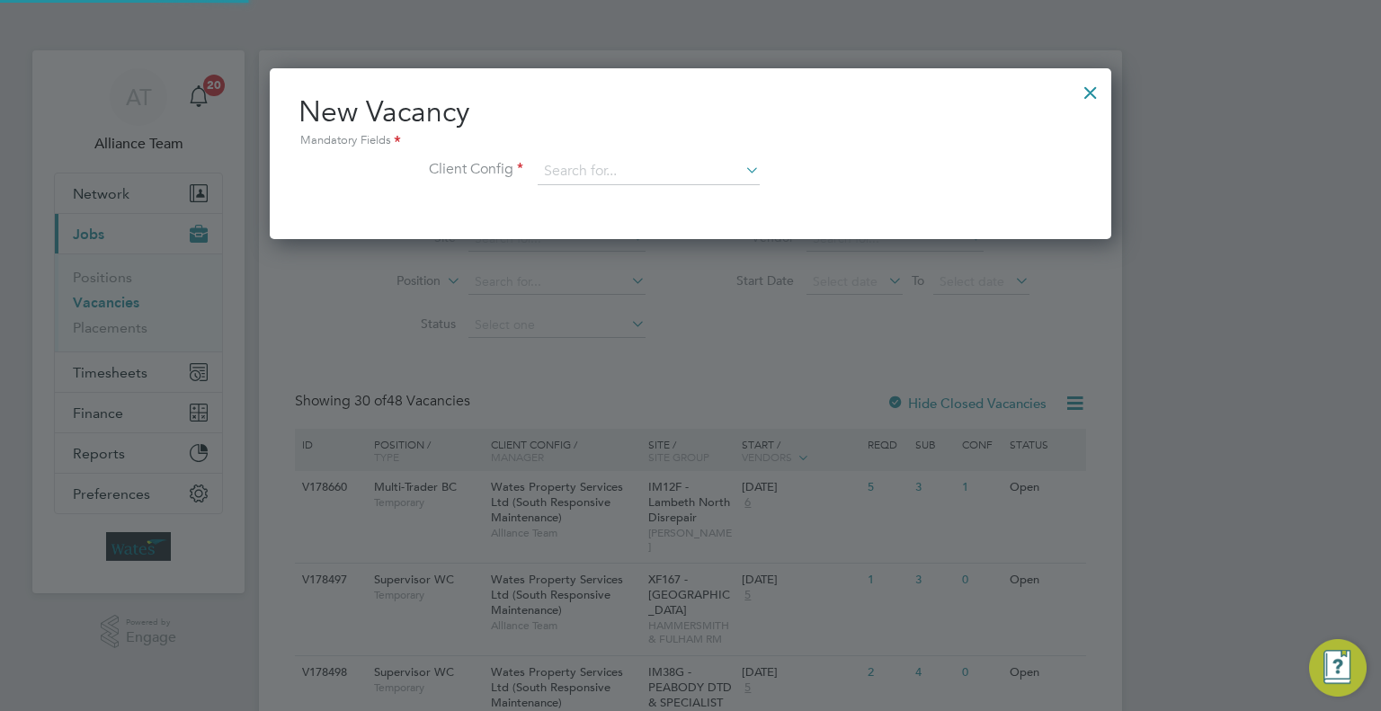
scroll to position [170, 842]
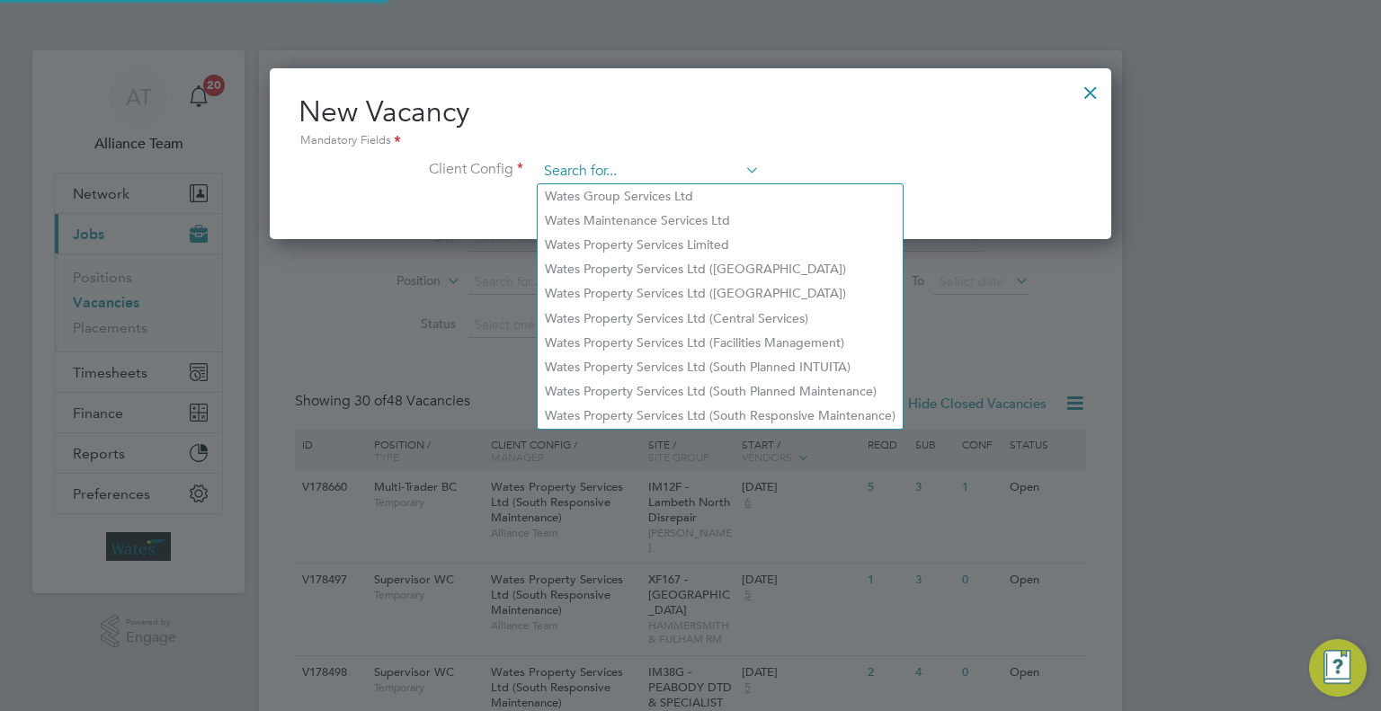
click at [614, 158] on input at bounding box center [649, 171] width 222 height 27
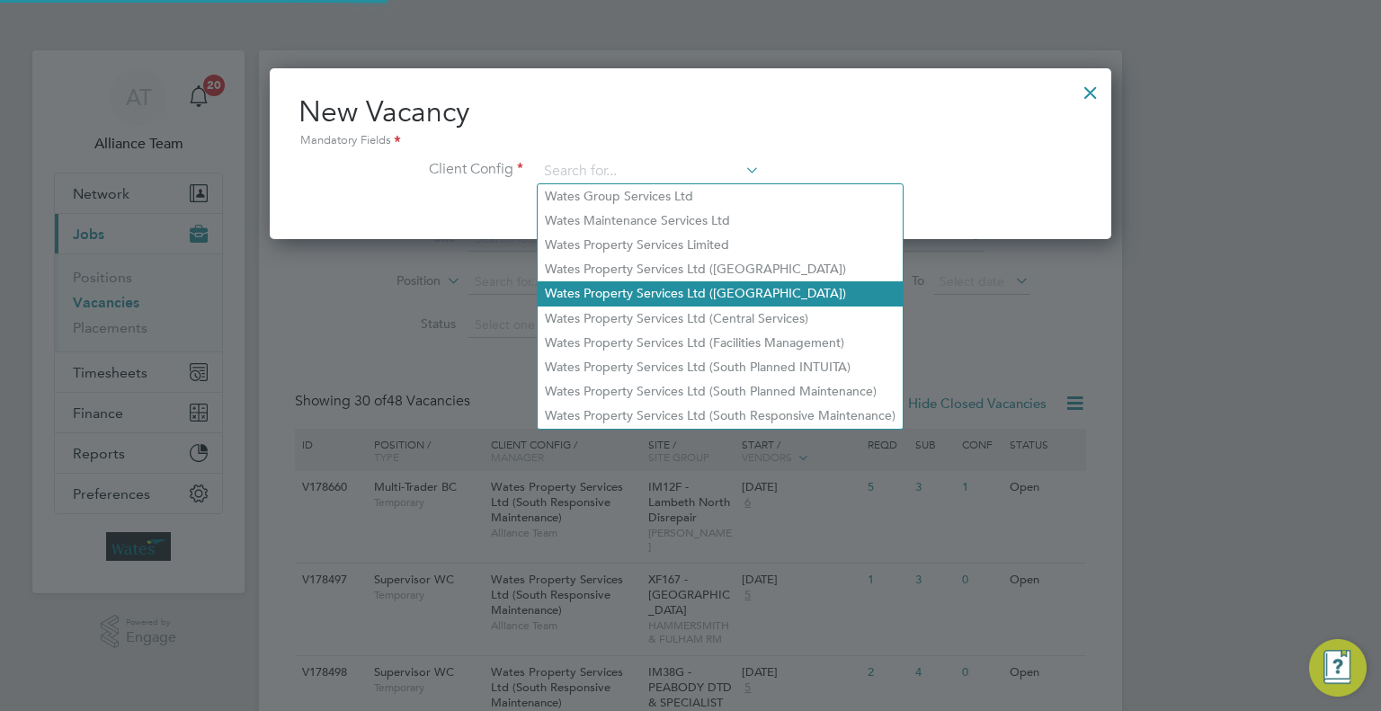
click at [769, 287] on li "Wates Property Services Ltd ([GEOGRAPHIC_DATA])" at bounding box center [720, 293] width 365 height 24
type input "Wates Property Services Ltd ([GEOGRAPHIC_DATA])"
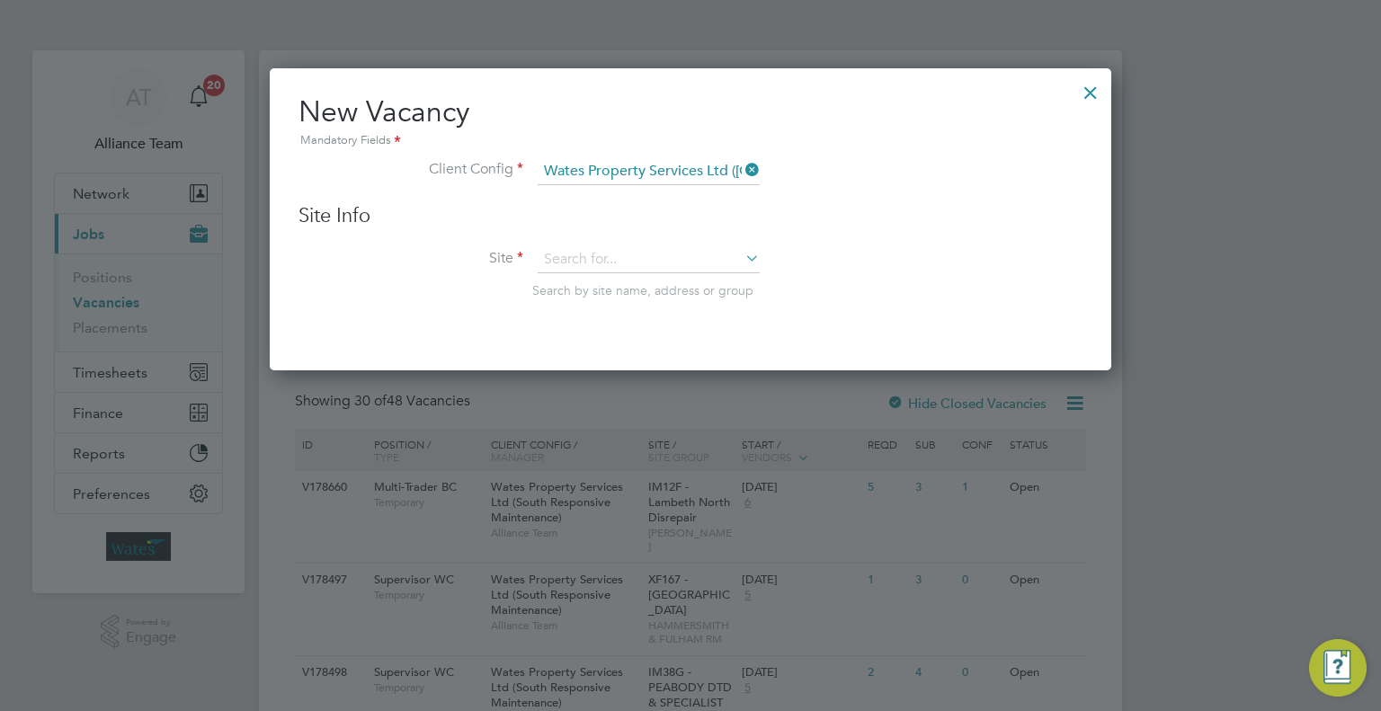
scroll to position [302, 842]
click at [581, 265] on input at bounding box center [649, 259] width 222 height 27
click at [644, 276] on li "IM93I - Cram lington" at bounding box center [649, 283] width 223 height 24
type input "IM93I - [GEOGRAPHIC_DATA]"
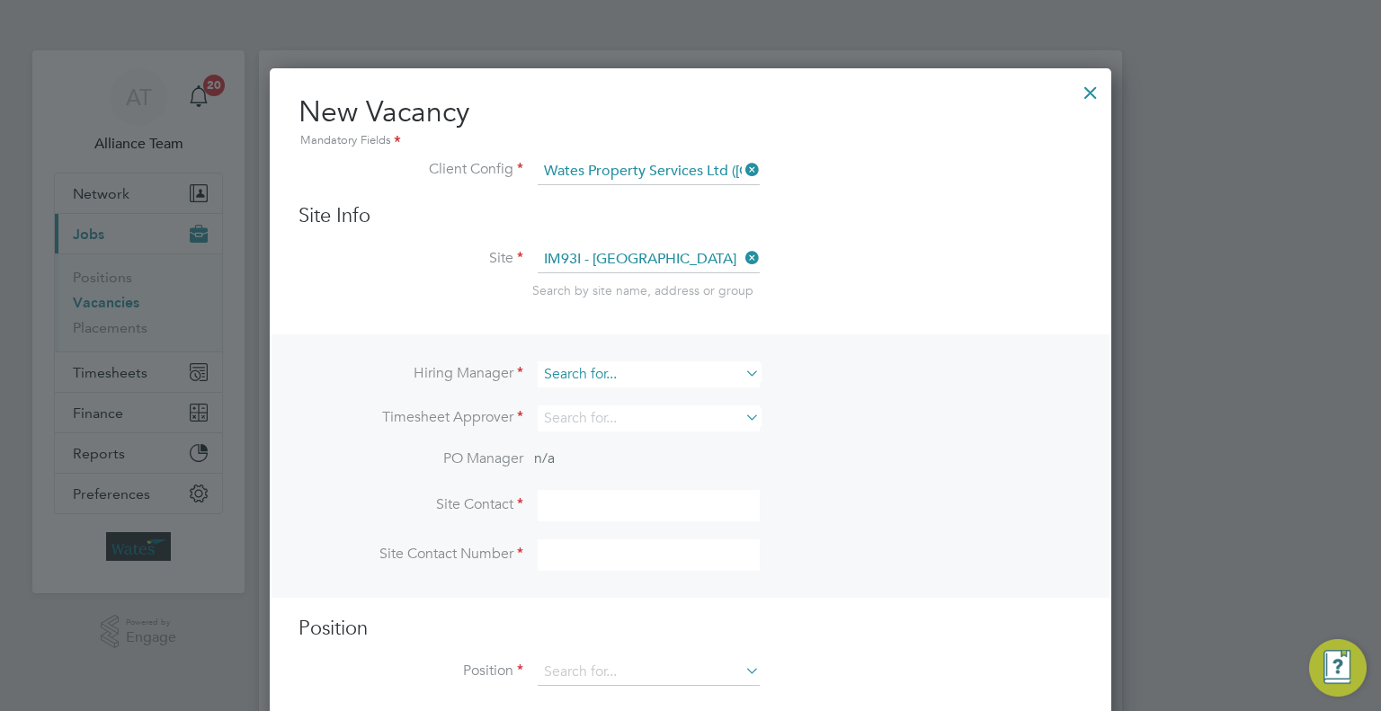
click at [561, 374] on input at bounding box center [649, 374] width 222 height 26
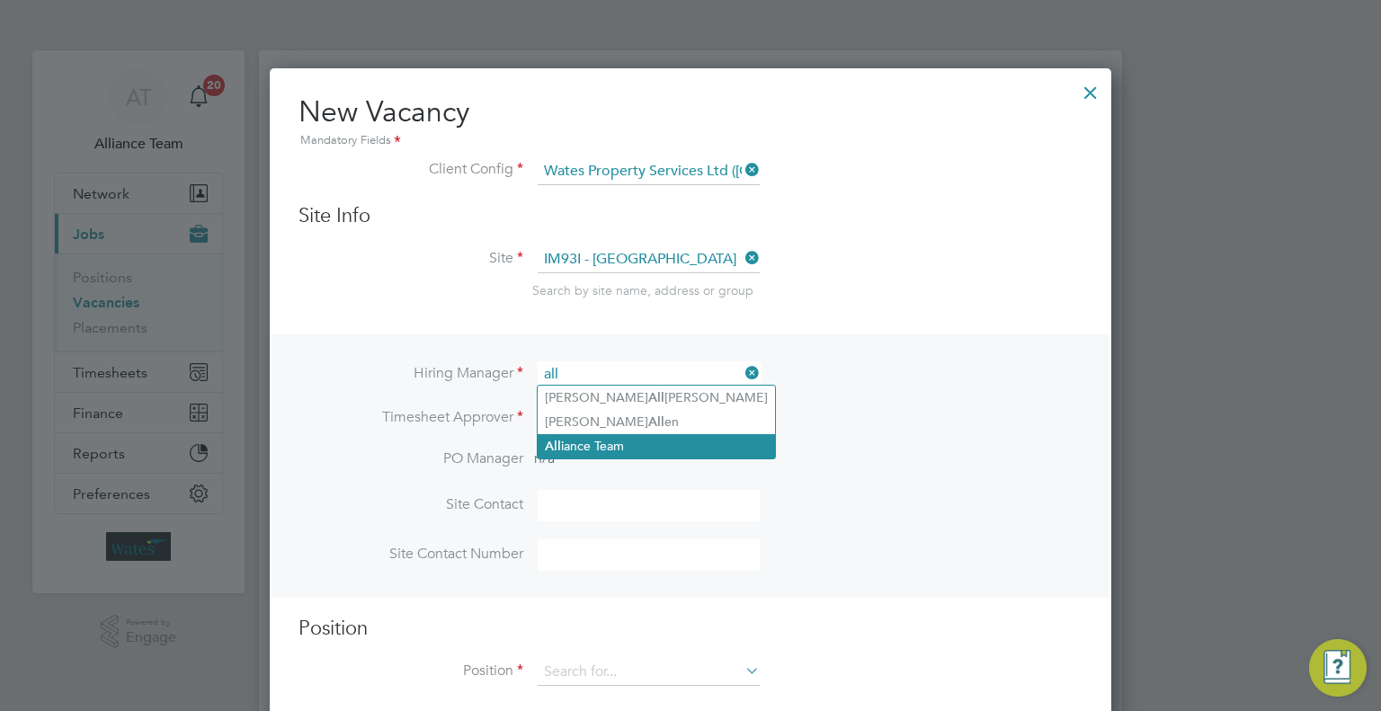
click at [622, 445] on li "All iance Team" at bounding box center [656, 446] width 237 height 24
type input "Alliance Team"
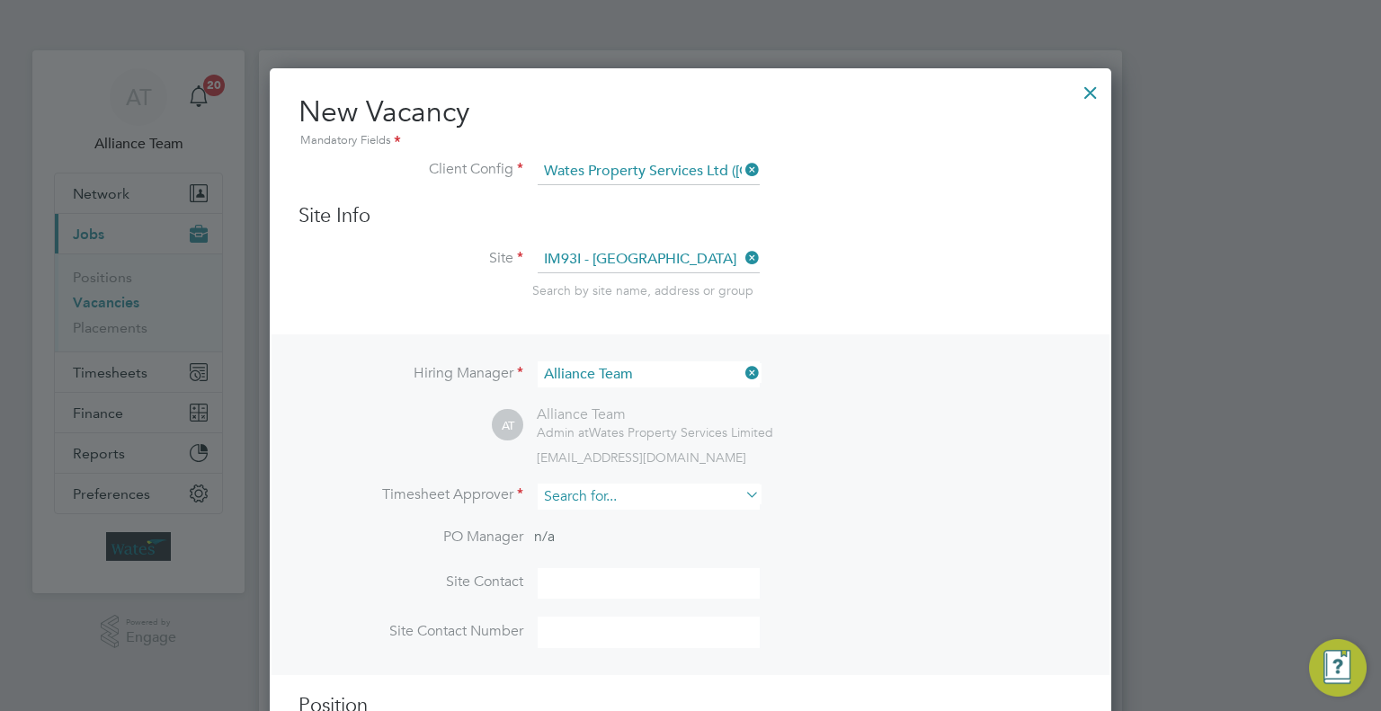
click at [561, 502] on input at bounding box center [649, 497] width 222 height 26
click at [648, 520] on b "Patter" at bounding box center [666, 519] width 36 height 15
type input "Richard Patterson"
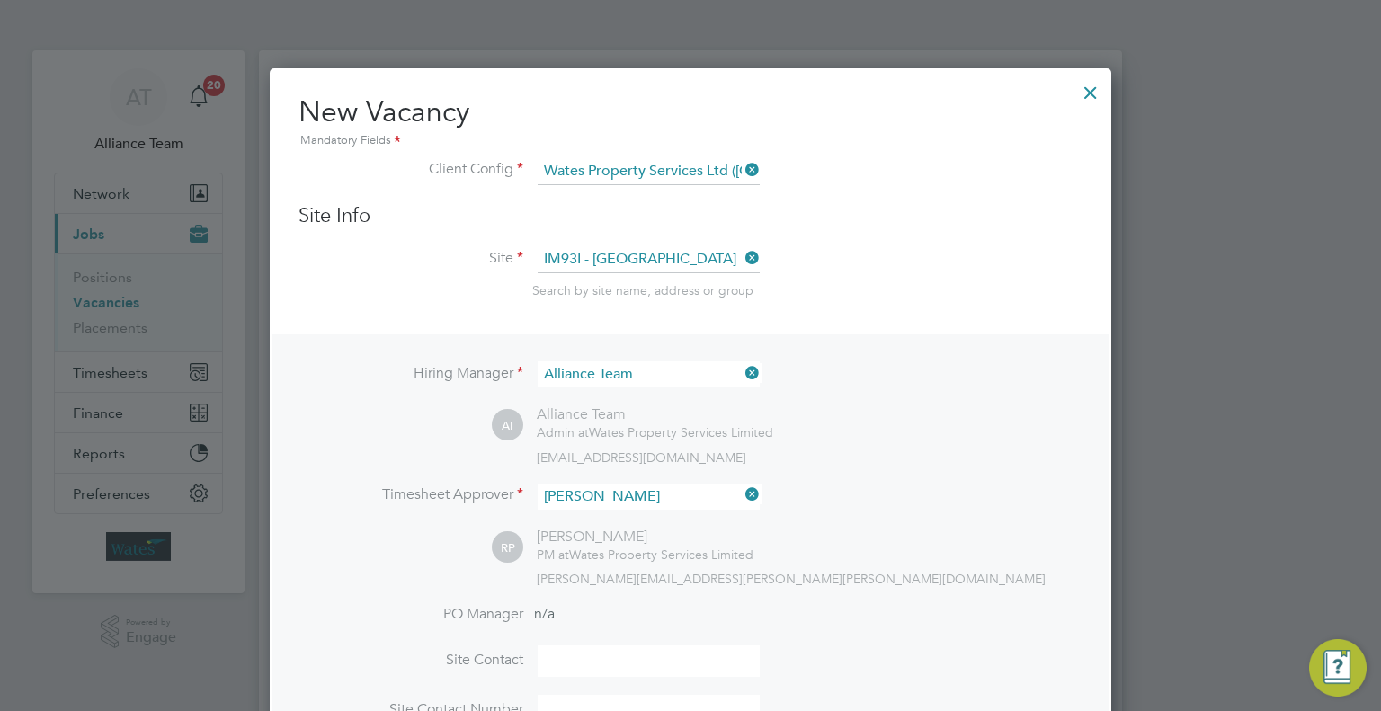
scroll to position [270, 0]
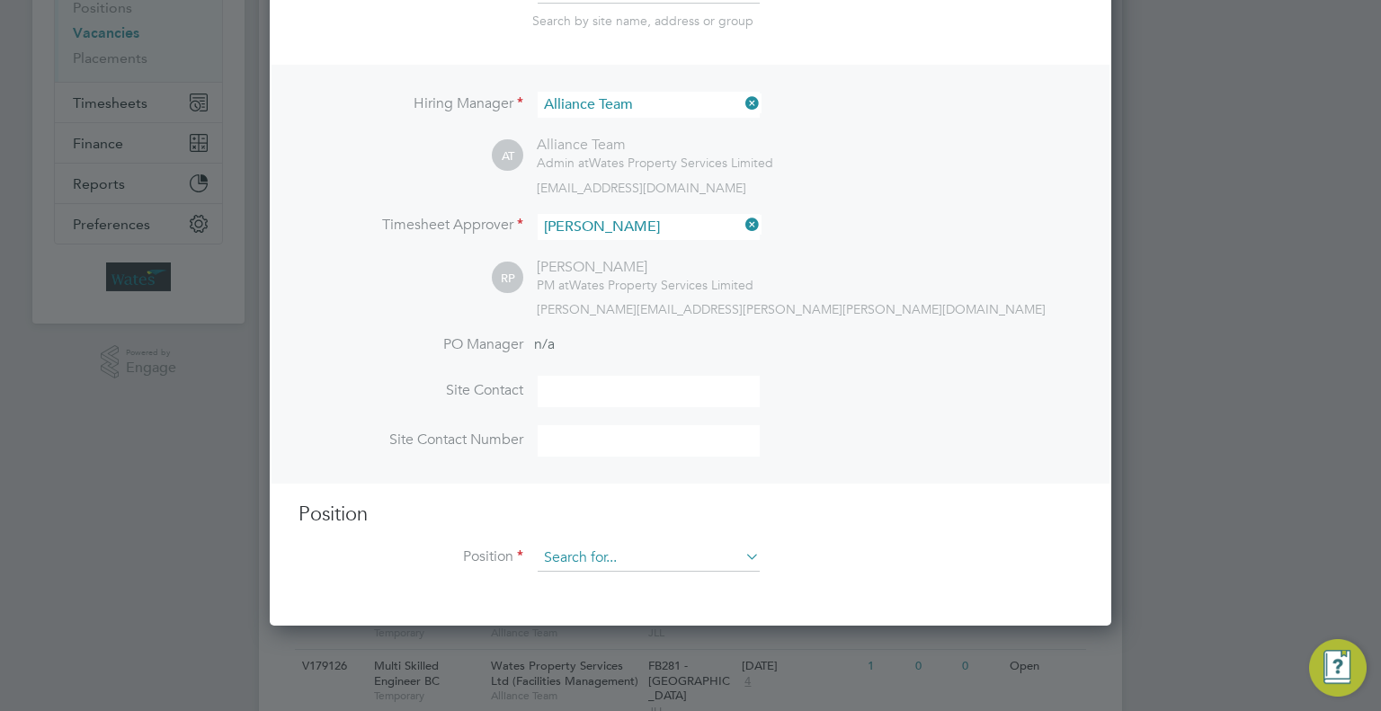
click at [588, 565] on input at bounding box center [649, 558] width 222 height 27
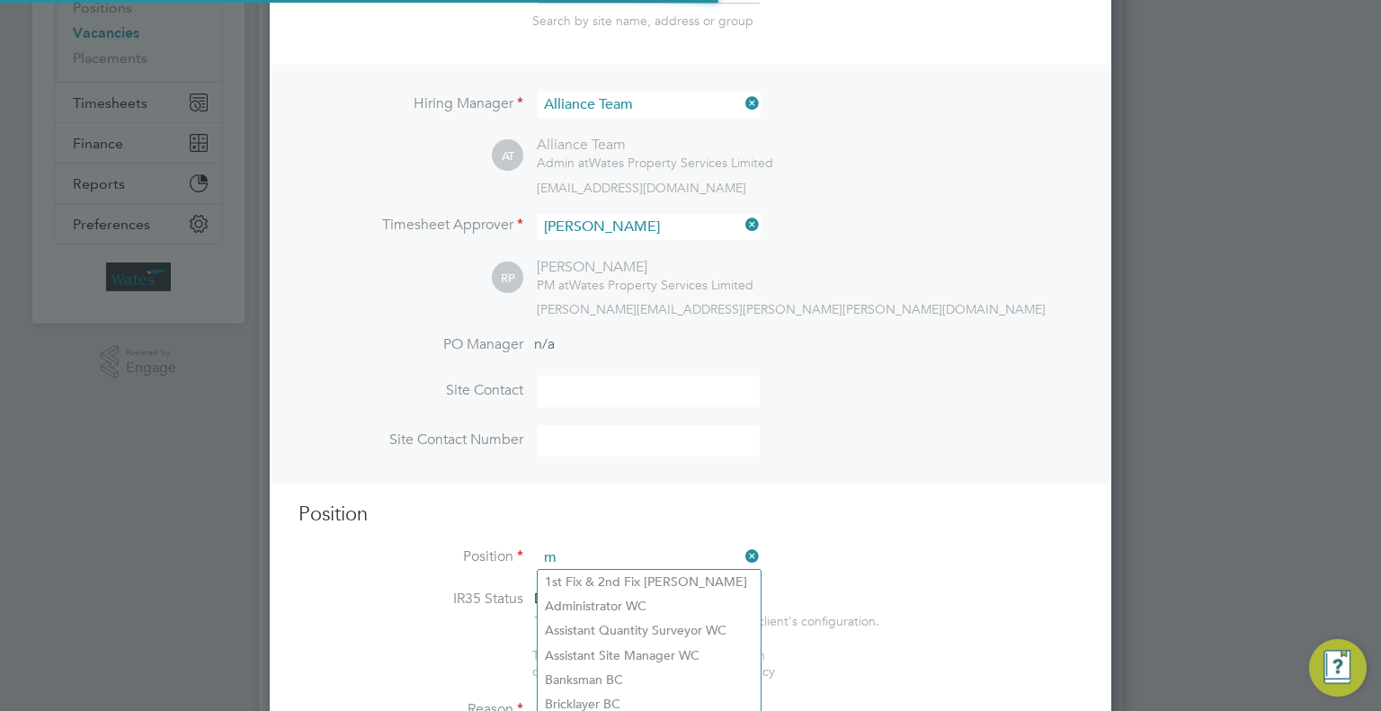
scroll to position [2581, 842]
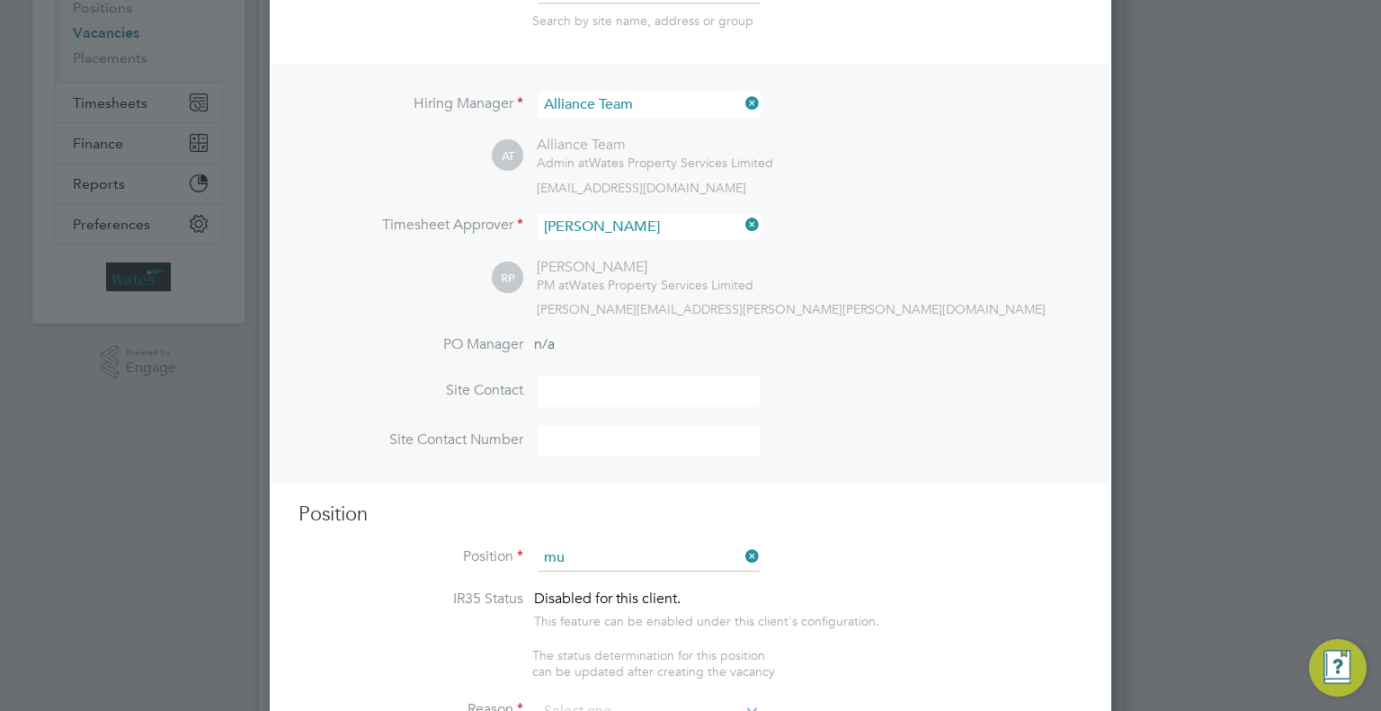
click at [627, 577] on li "Mu lti-Trader BC" at bounding box center [649, 582] width 223 height 24
type input "Multi-Trader BC"
type textarea "Multi-Trader"
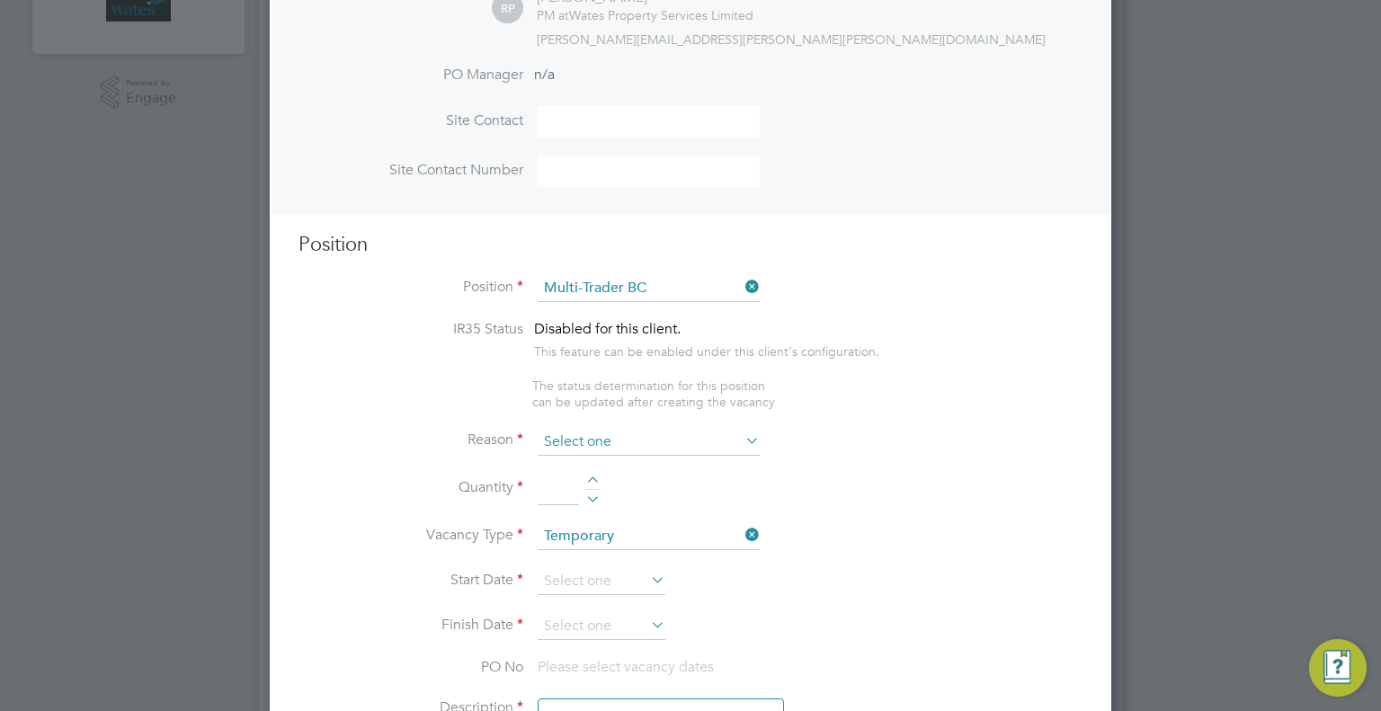
click at [604, 431] on input at bounding box center [649, 442] width 222 height 27
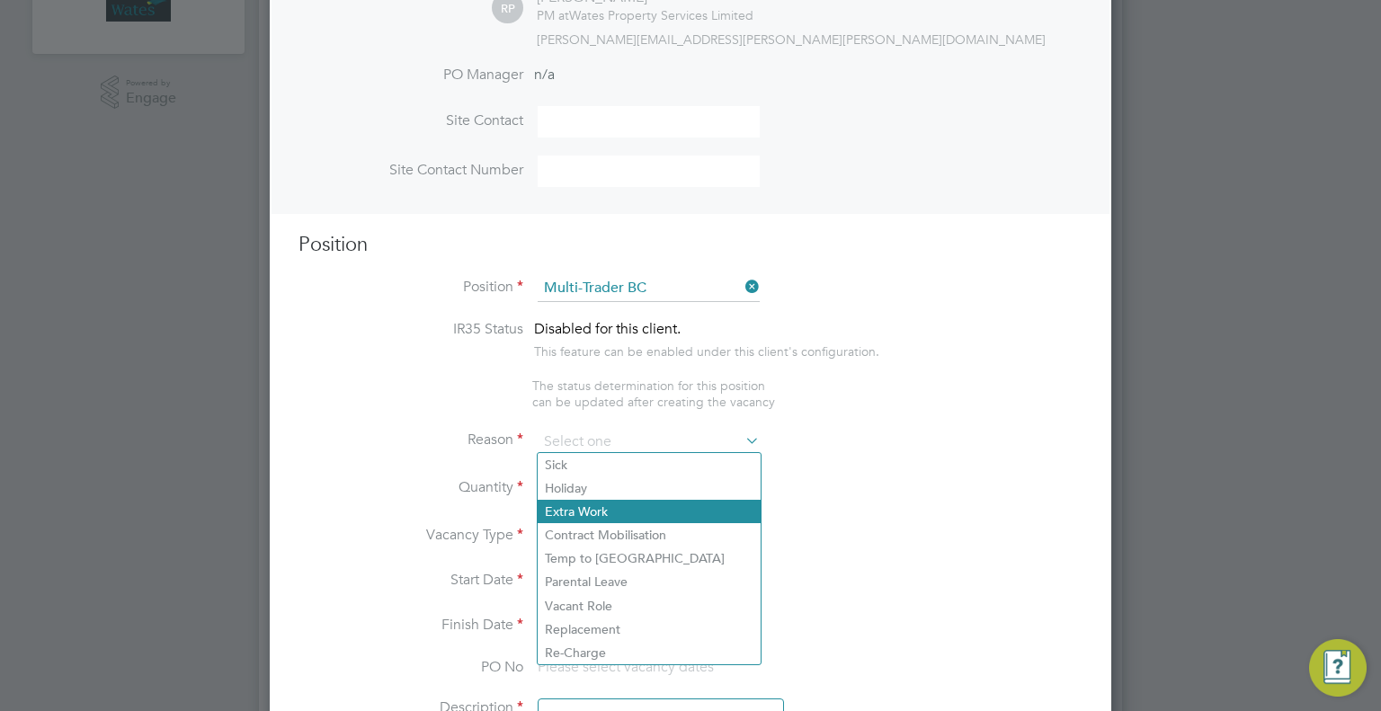
click at [594, 510] on li "Extra Work" at bounding box center [649, 511] width 223 height 23
type input "Extra Work"
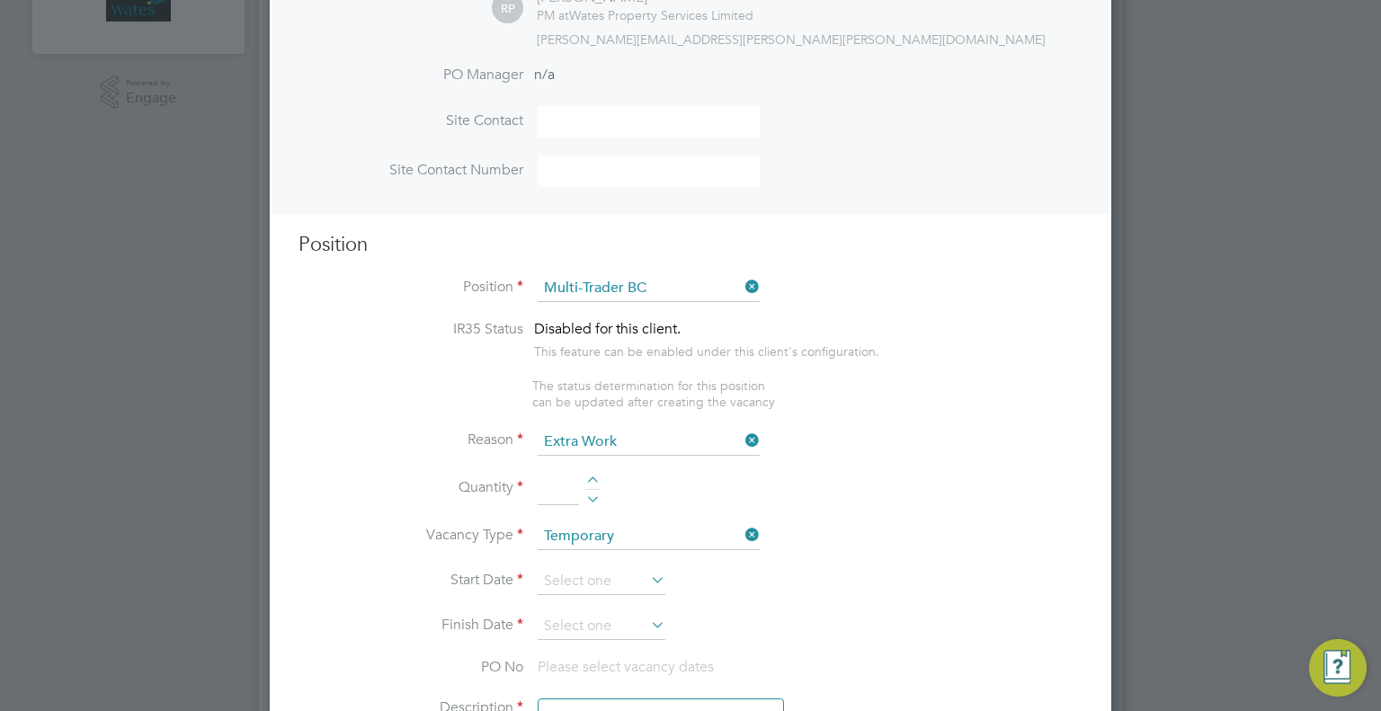
drag, startPoint x: 567, startPoint y: 491, endPoint x: 556, endPoint y: 488, distance: 11.1
click at [566, 491] on input at bounding box center [558, 490] width 41 height 32
type input "1"
click at [590, 582] on input at bounding box center [602, 581] width 128 height 27
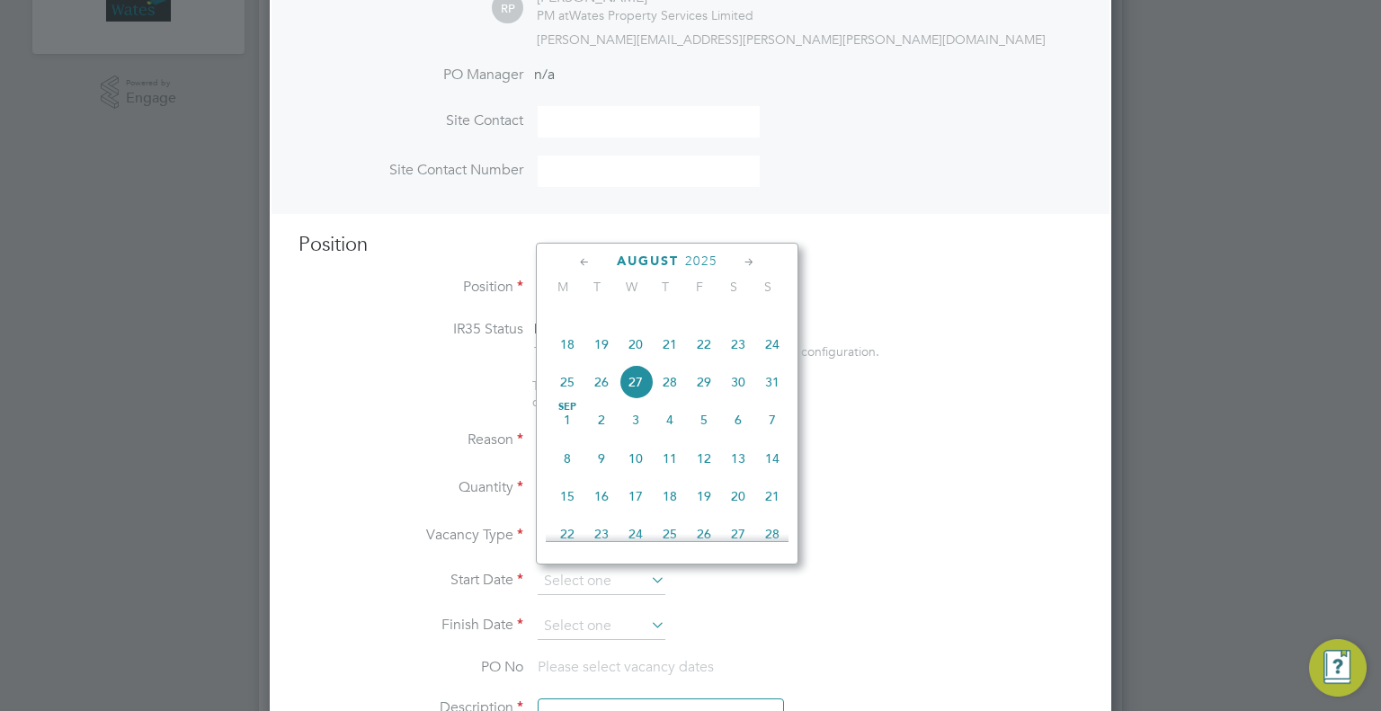
click at [568, 361] on span "18" at bounding box center [567, 344] width 34 height 34
type input "18 Aug 2025"
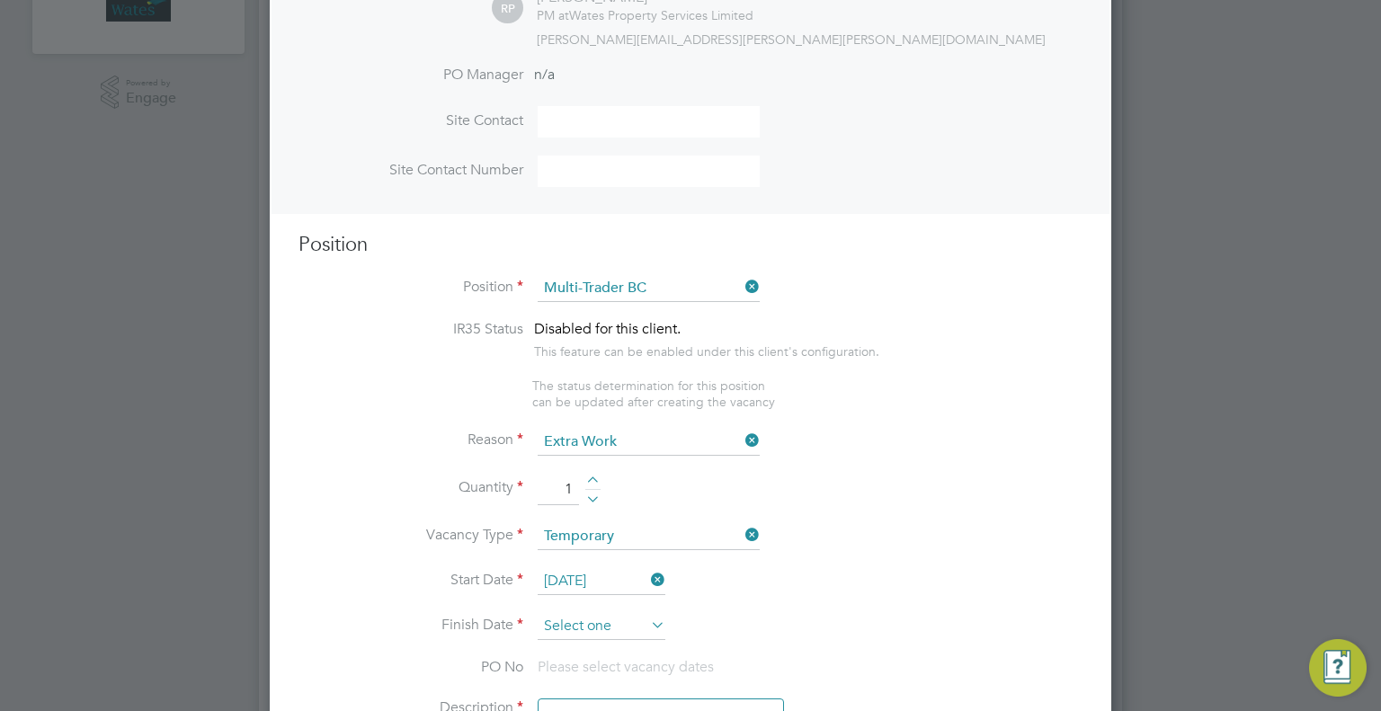
click at [635, 621] on input at bounding box center [602, 626] width 128 height 27
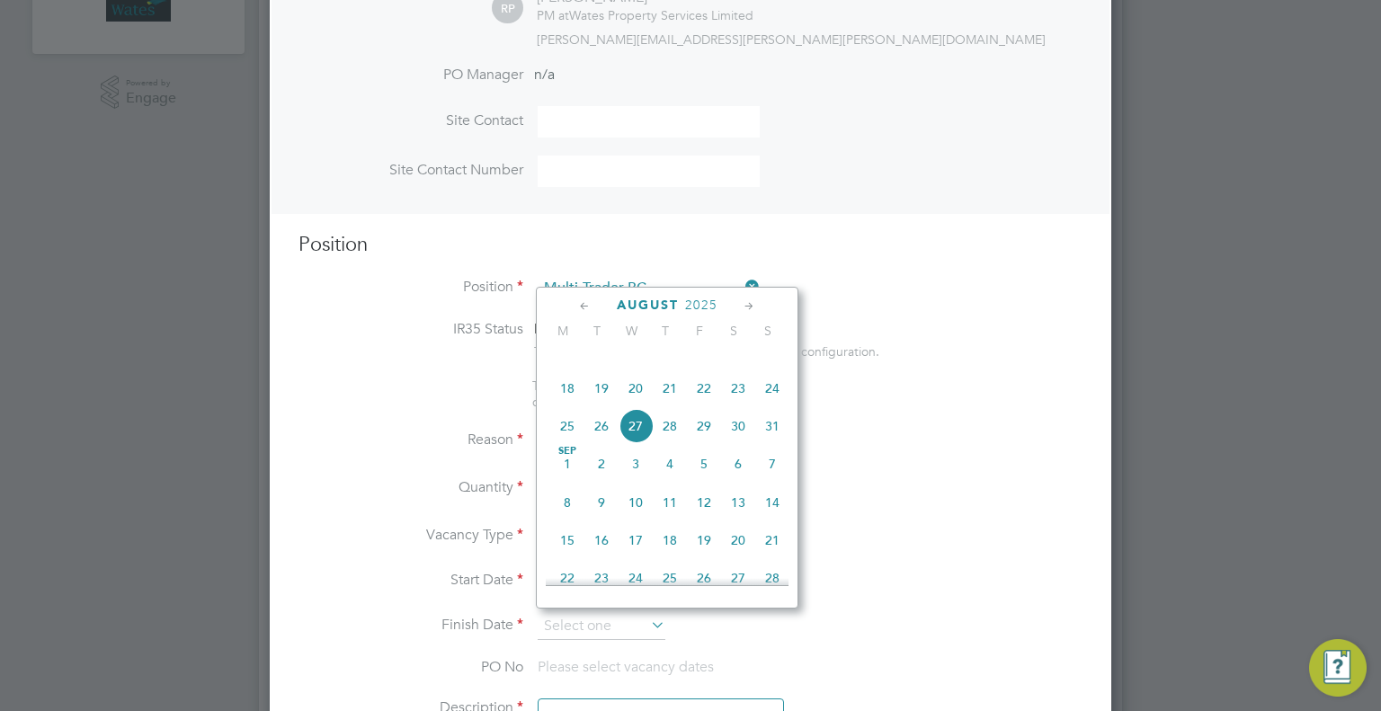
click at [748, 306] on icon at bounding box center [749, 307] width 17 height 20
click at [705, 480] on span "26" at bounding box center [704, 463] width 34 height 34
type input "26 Sep 2025"
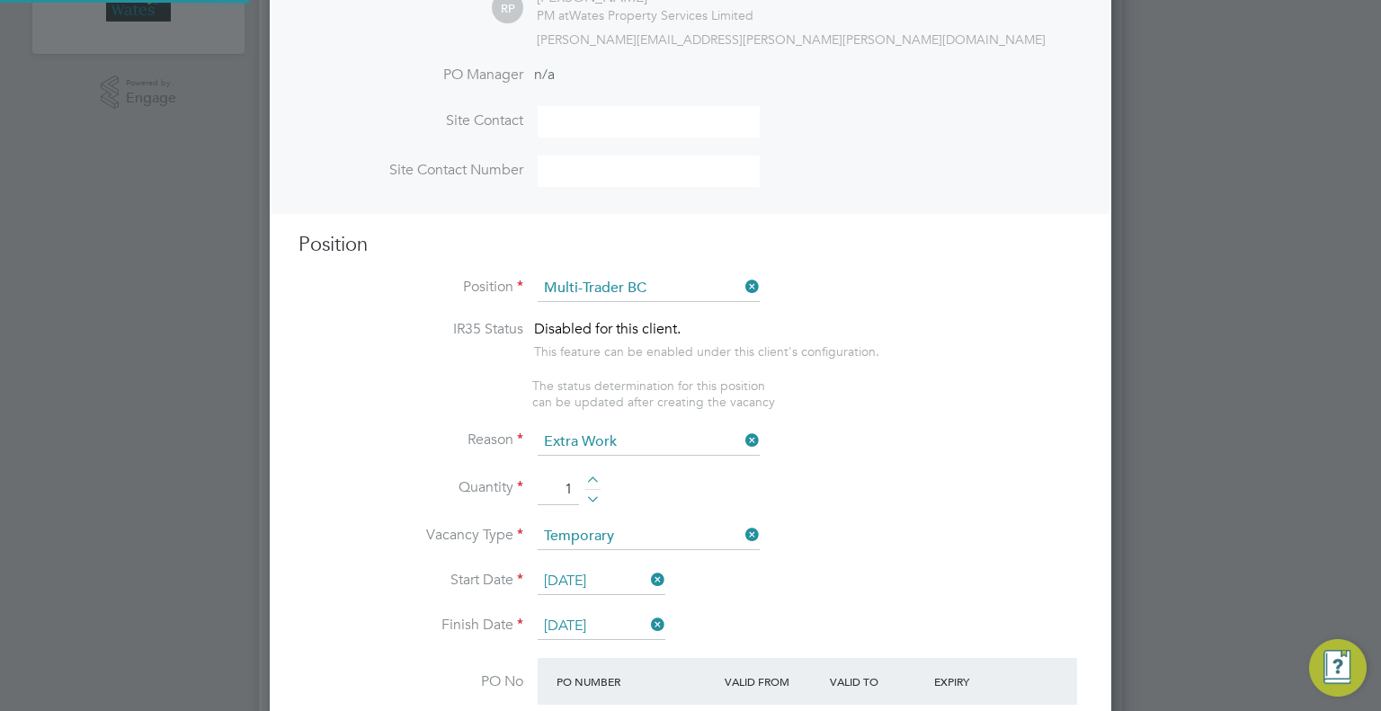
scroll to position [3027, 842]
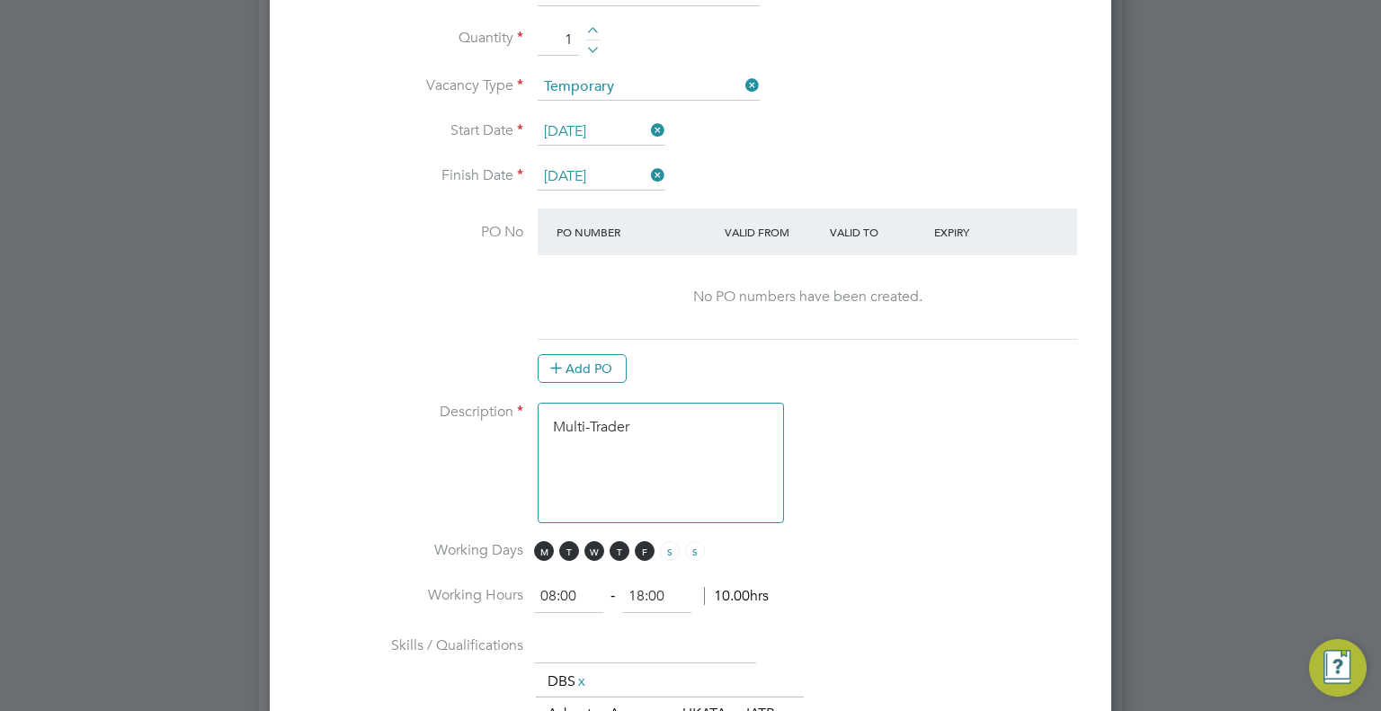
click at [690, 413] on textarea "Multi-Trader" at bounding box center [661, 463] width 246 height 120
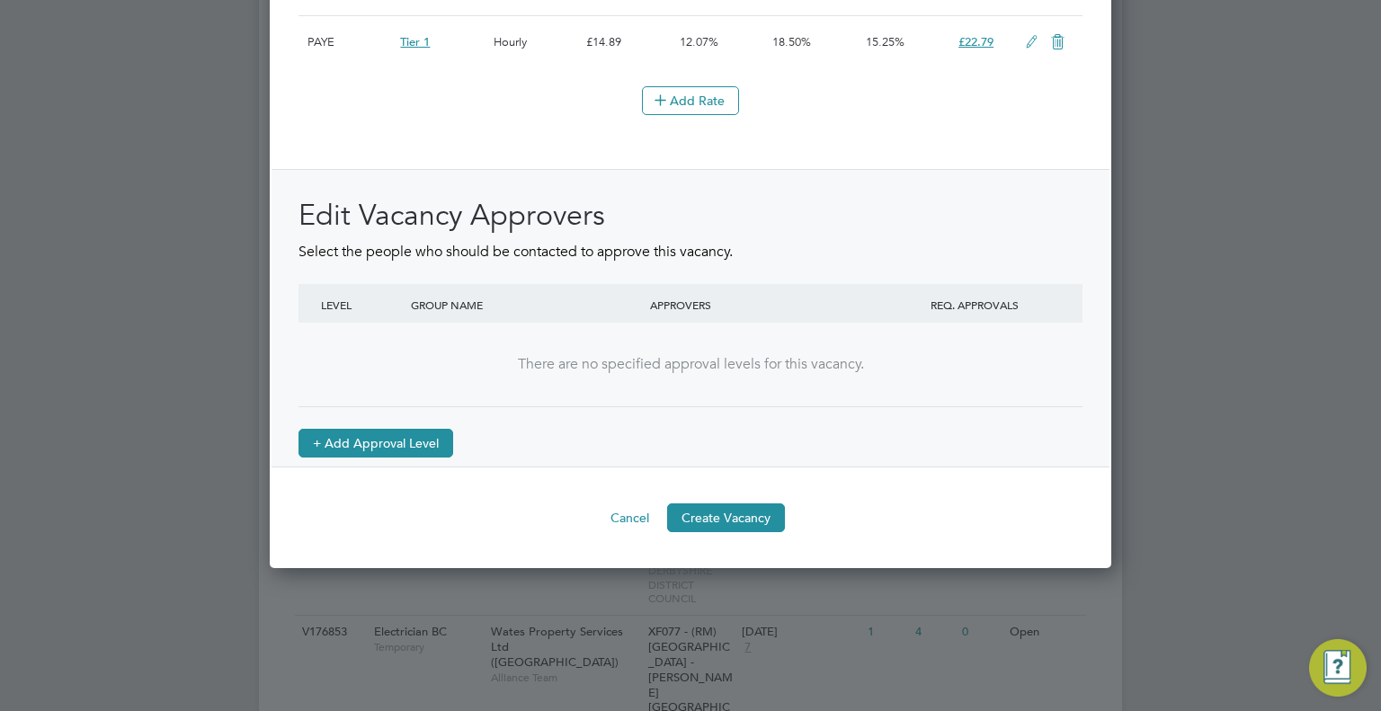
type textarea "Multi-Trader richard spanton"
click at [387, 458] on button "+ Add Approval Level" at bounding box center [375, 443] width 155 height 29
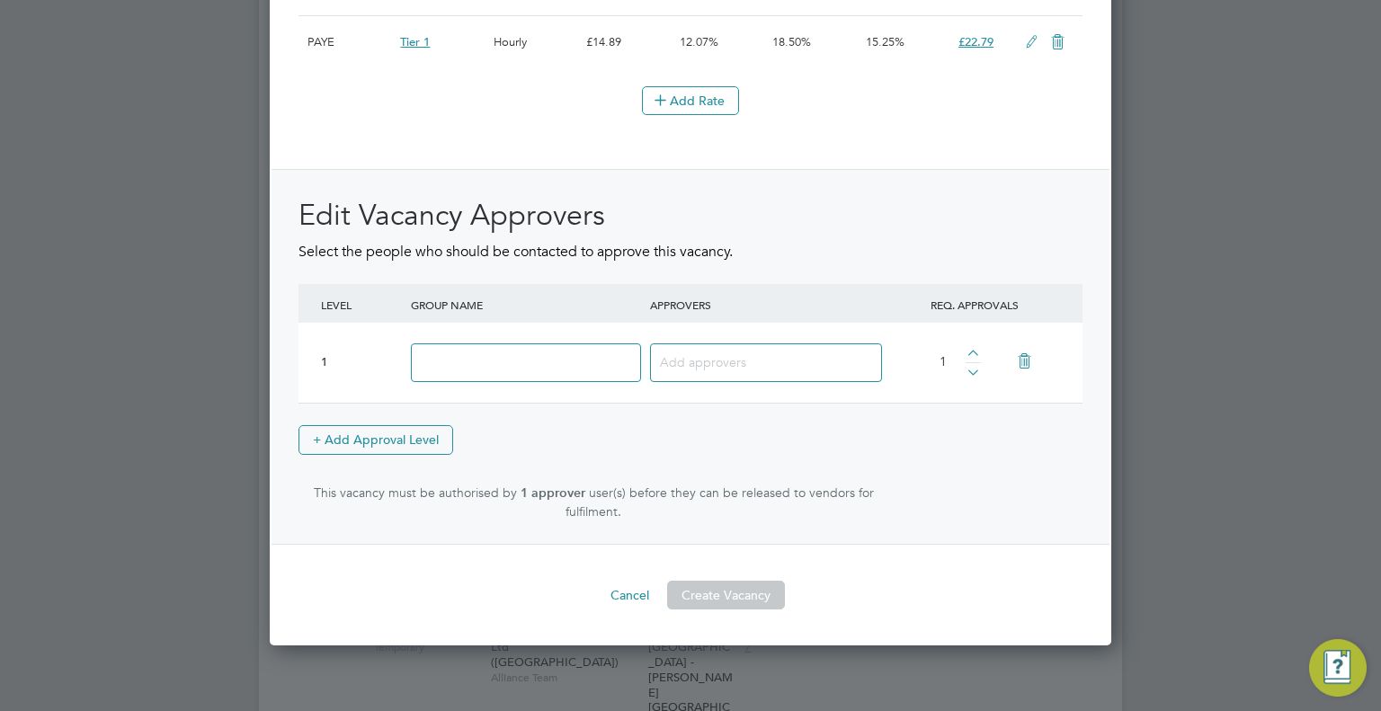
click at [494, 369] on input at bounding box center [526, 362] width 230 height 39
type input "Approver"
click at [726, 369] on input at bounding box center [759, 361] width 199 height 23
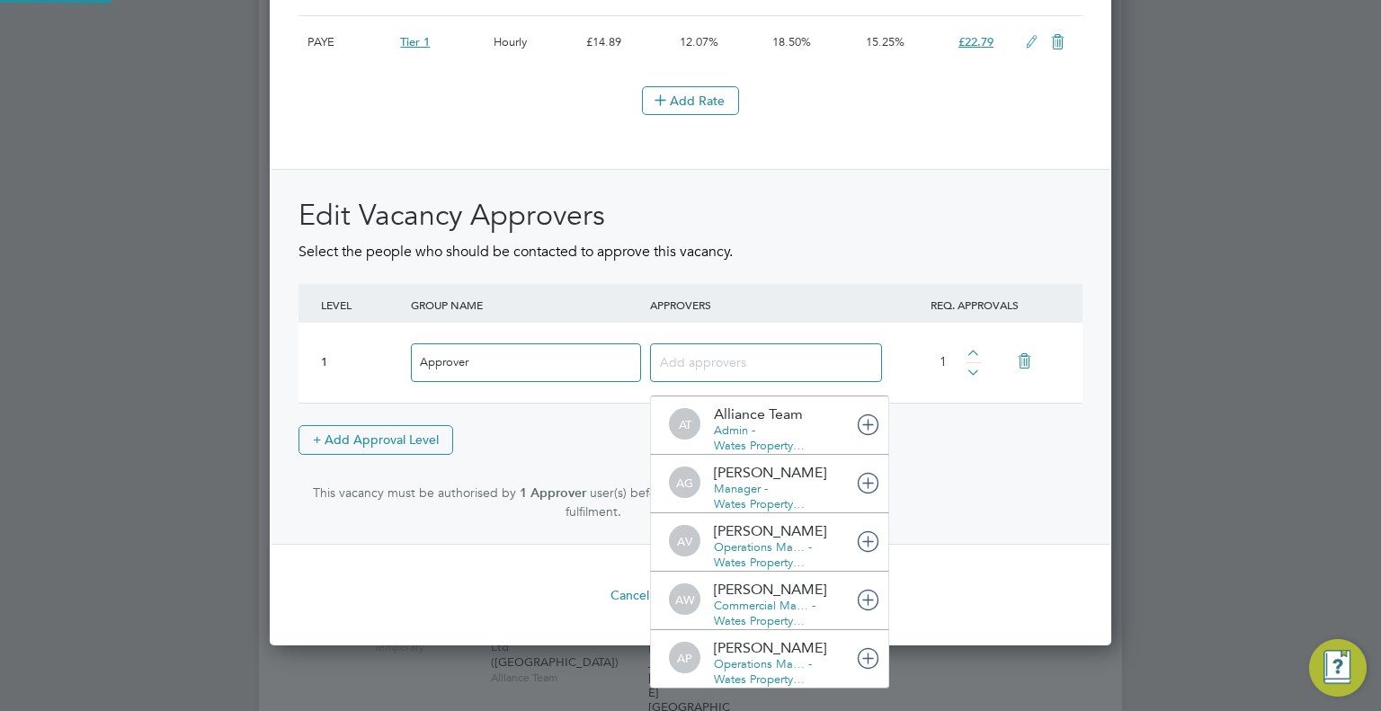
type input "a"
type input "james ham"
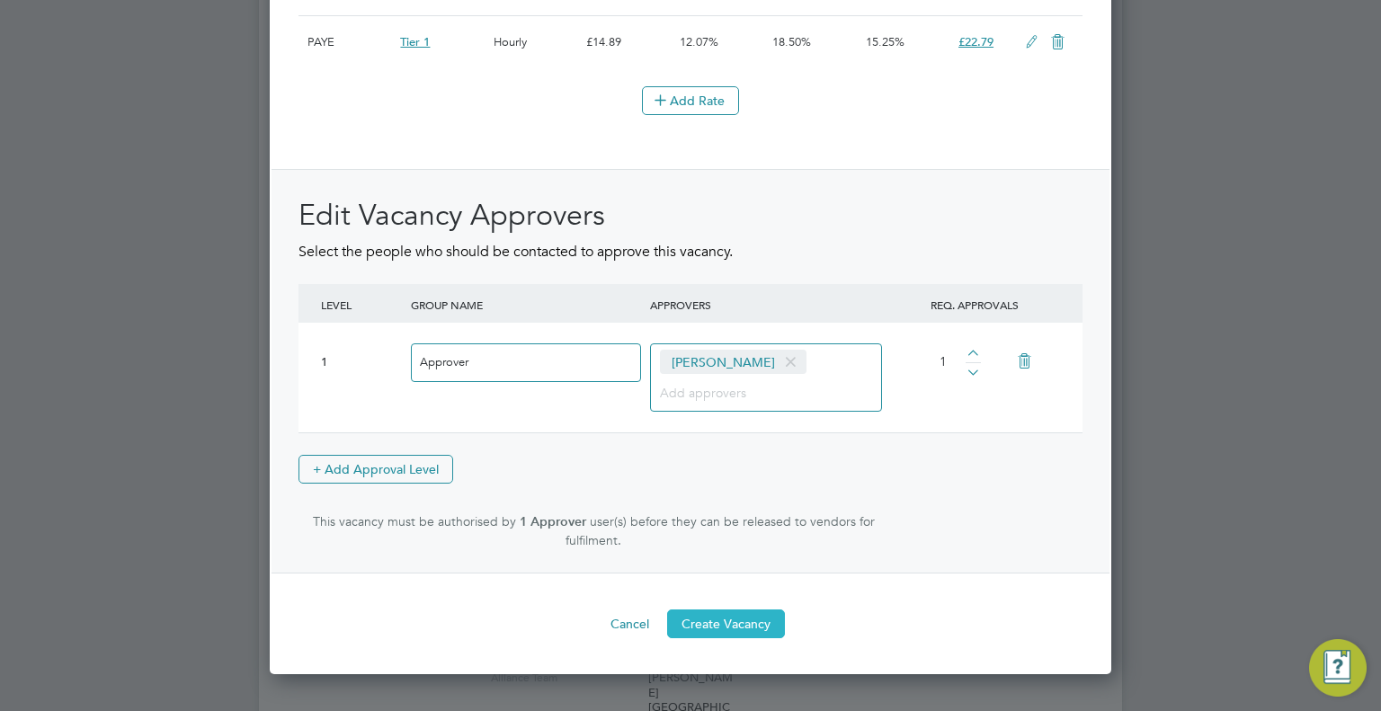
click at [764, 638] on button "Create Vacancy" at bounding box center [726, 623] width 118 height 29
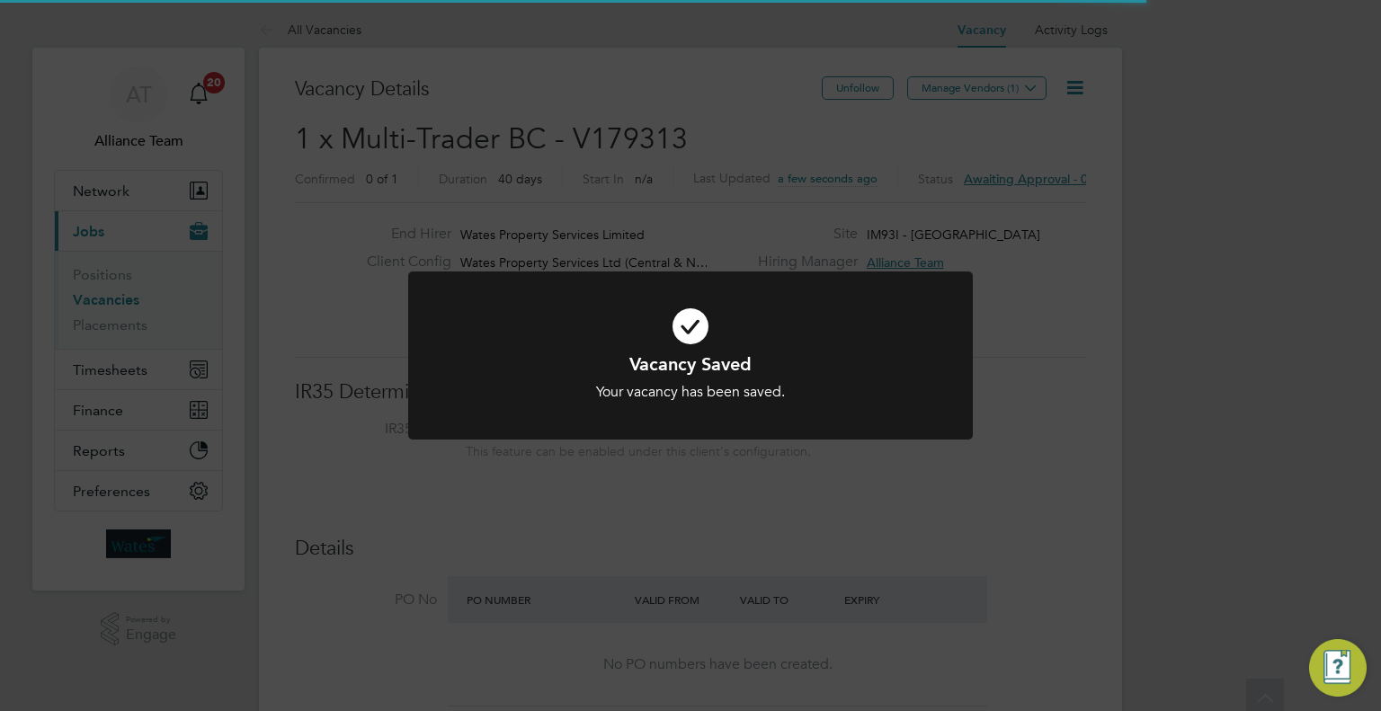
click at [1224, 245] on div "Vacancy Saved Your vacancy has been saved. Cancel Okay" at bounding box center [690, 355] width 1381 height 711
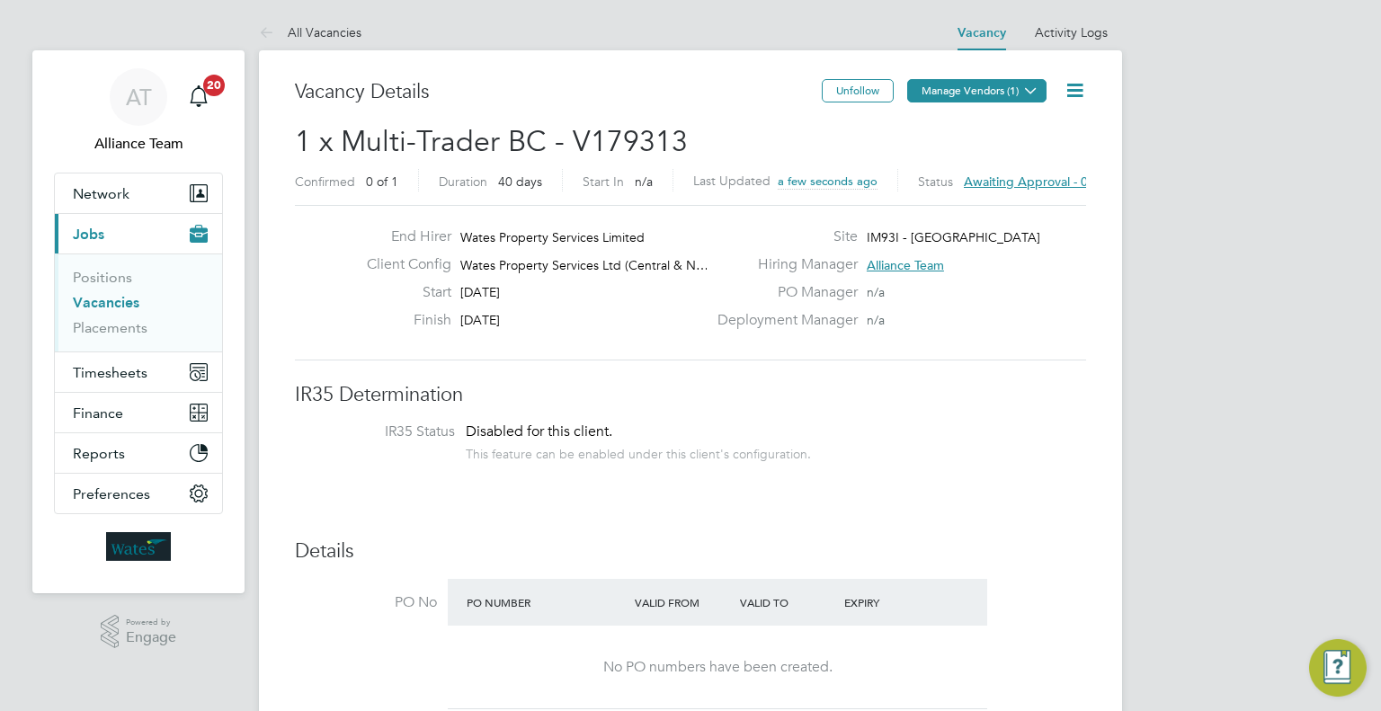
click at [1029, 93] on icon at bounding box center [1030, 90] width 13 height 13
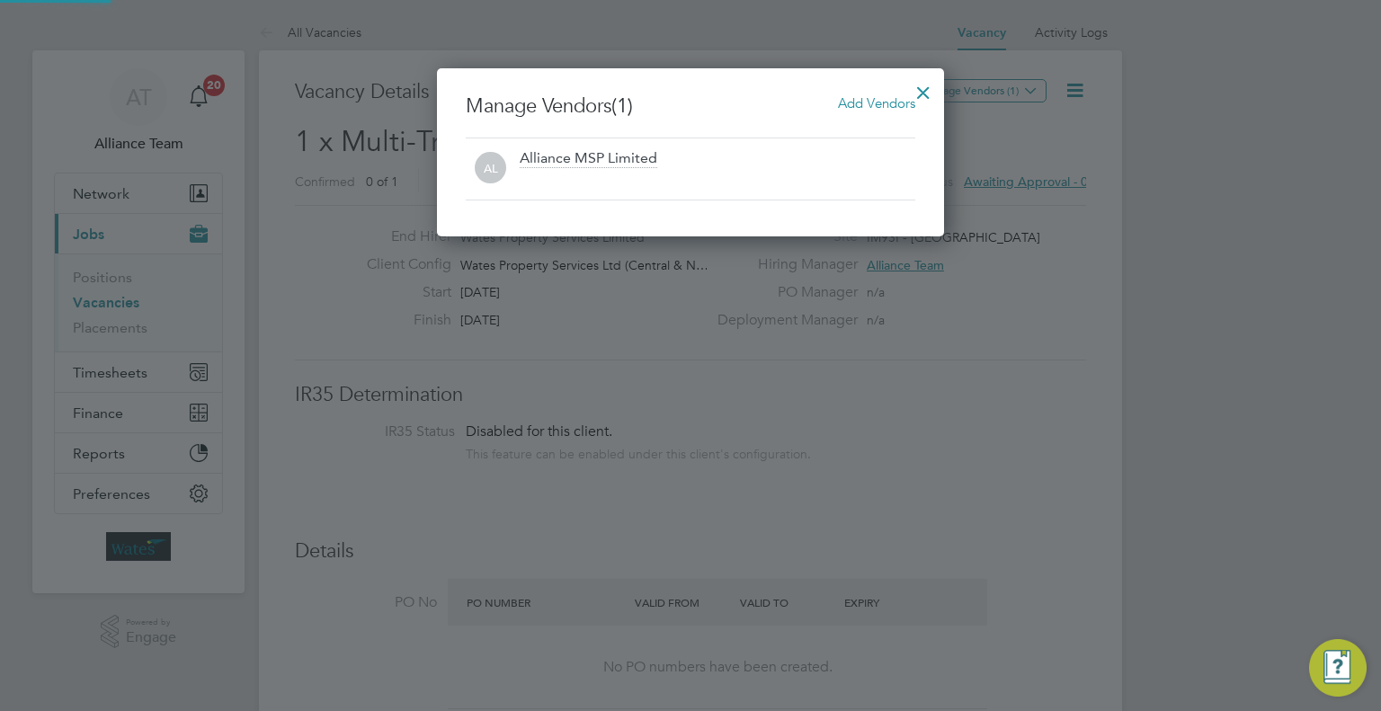
click at [892, 101] on span "Add Vendors" at bounding box center [876, 102] width 77 height 17
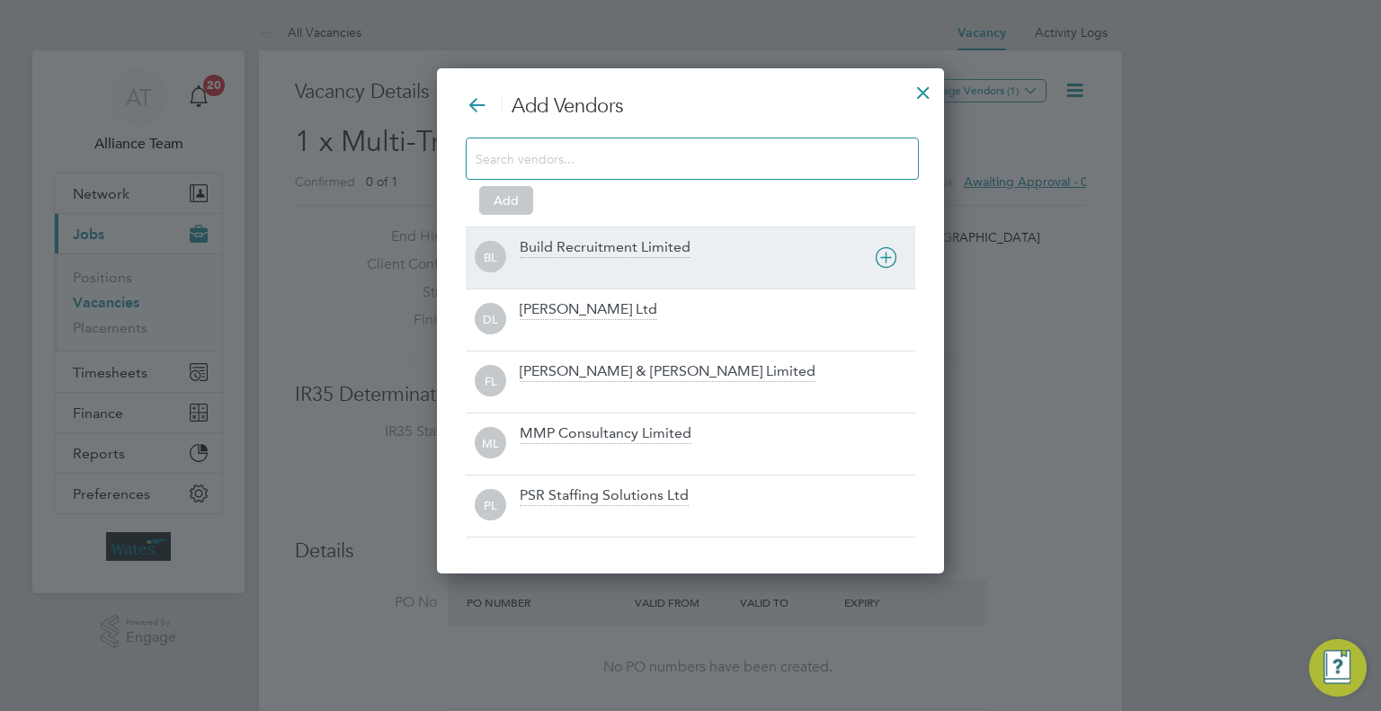
drag, startPoint x: 586, startPoint y: 248, endPoint x: 489, endPoint y: 205, distance: 106.2
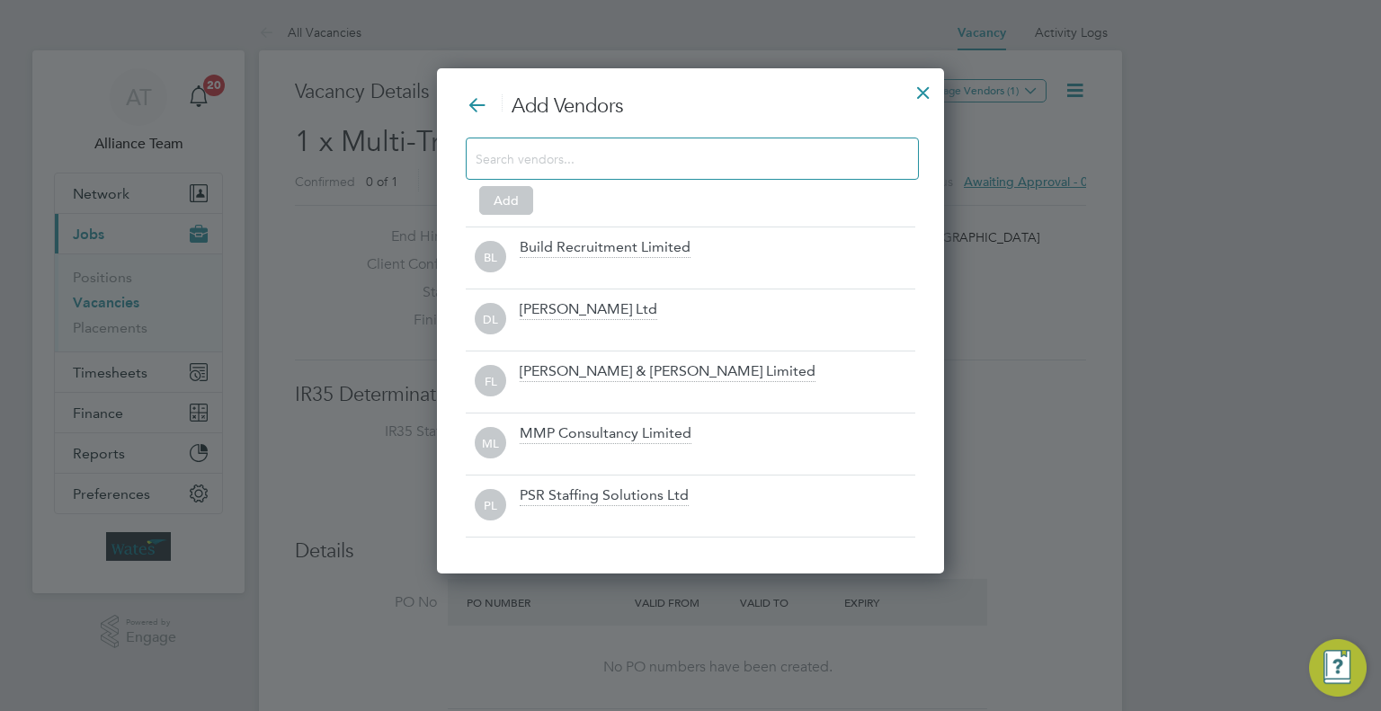
click at [585, 247] on div "Build Recruitment Limited" at bounding box center [605, 248] width 171 height 20
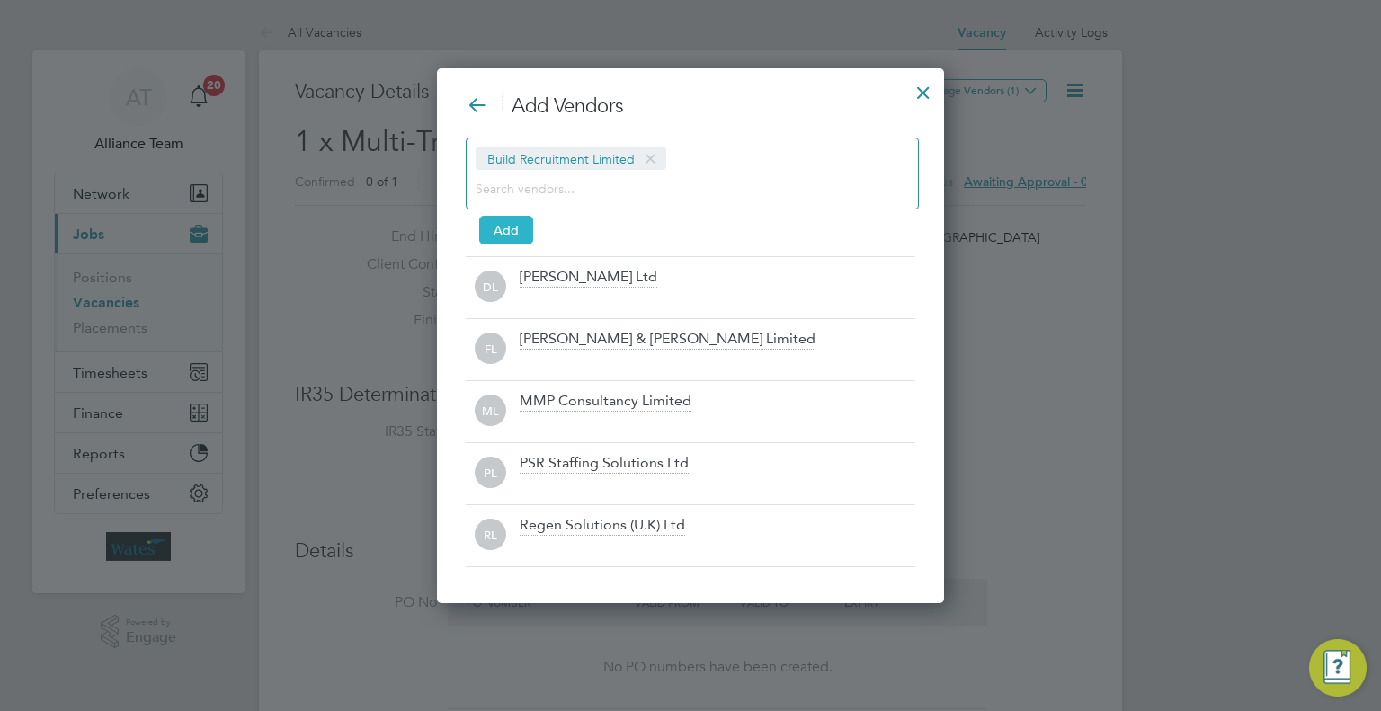
click at [494, 226] on button "Add" at bounding box center [506, 230] width 54 height 29
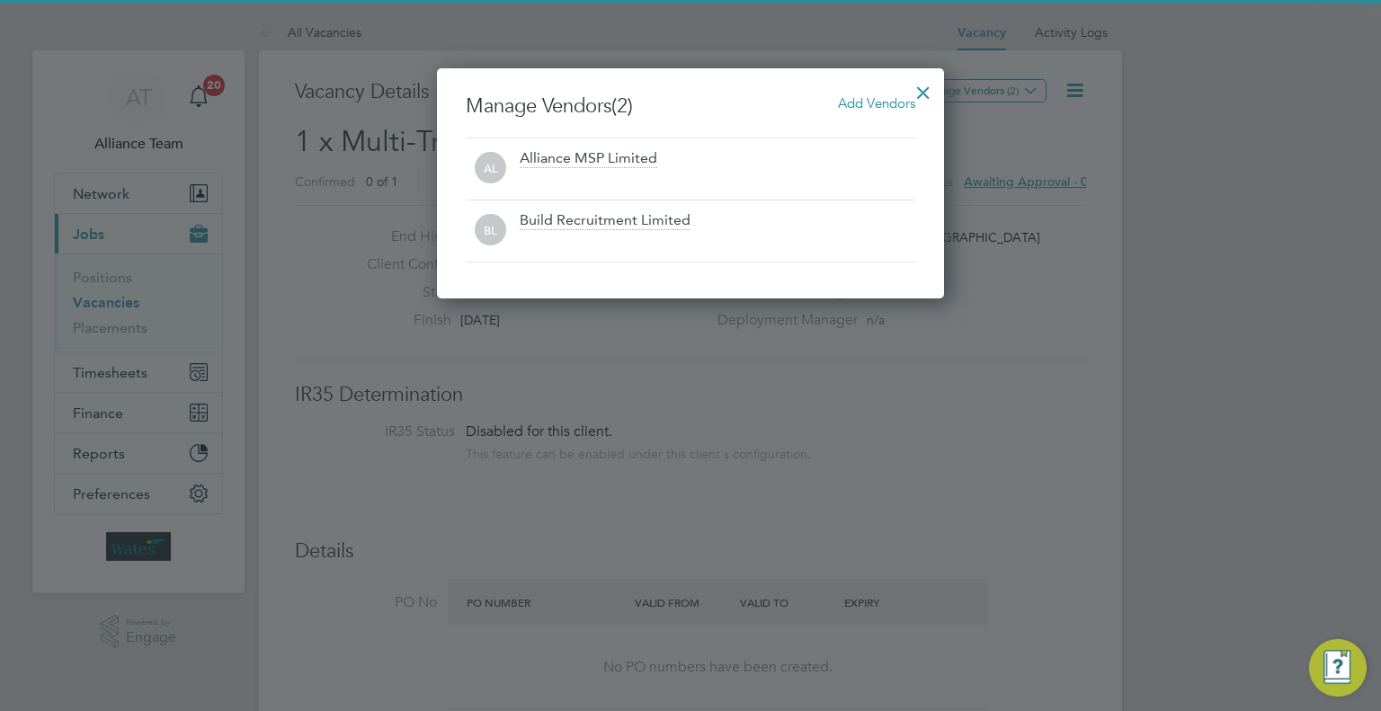
click at [927, 89] on div at bounding box center [923, 88] width 32 height 32
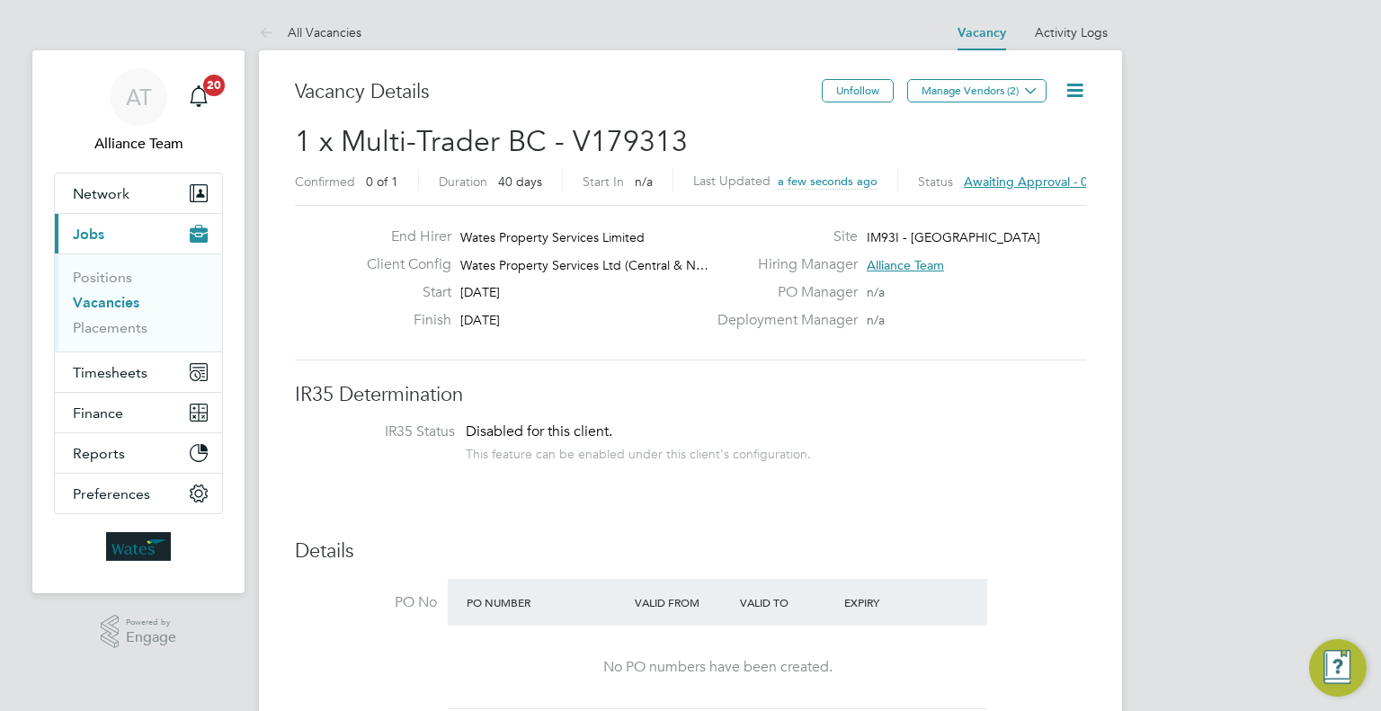
click at [1075, 89] on icon at bounding box center [1074, 90] width 22 height 22
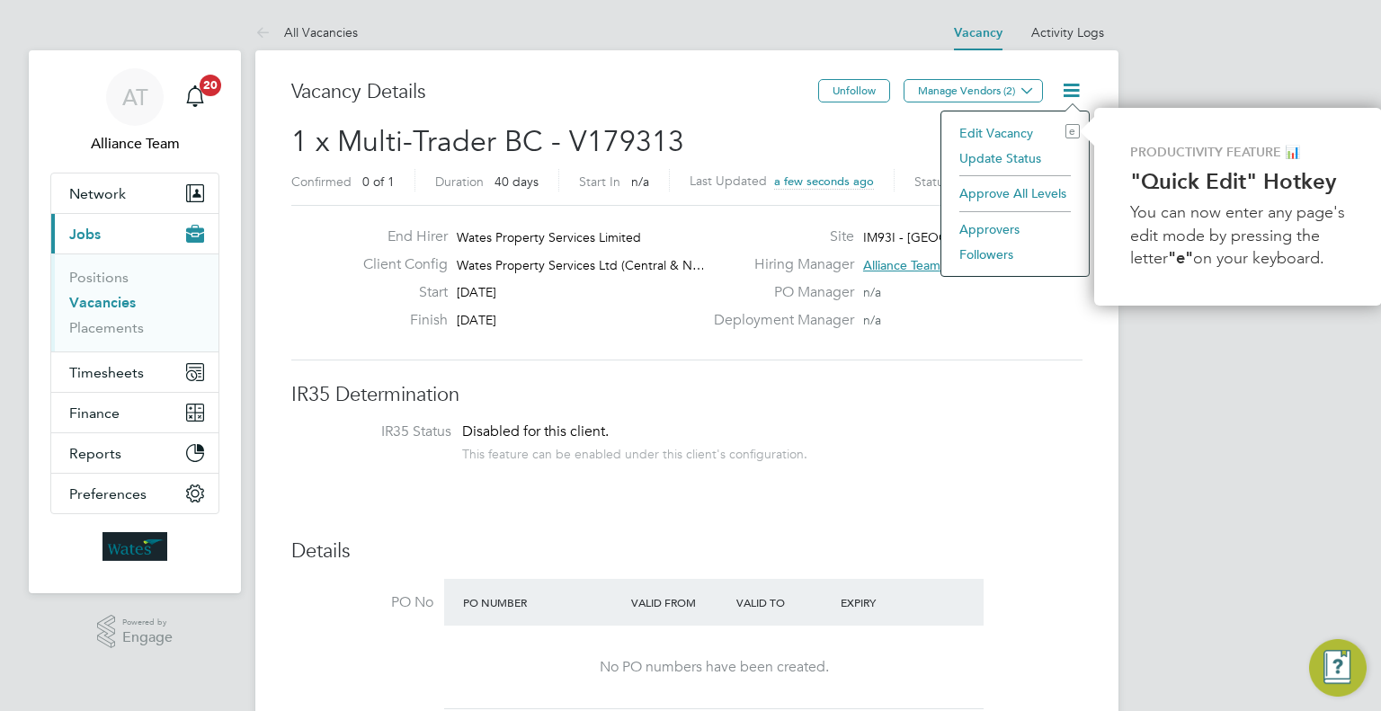
click at [985, 234] on li "Approvers" at bounding box center [1014, 229] width 129 height 25
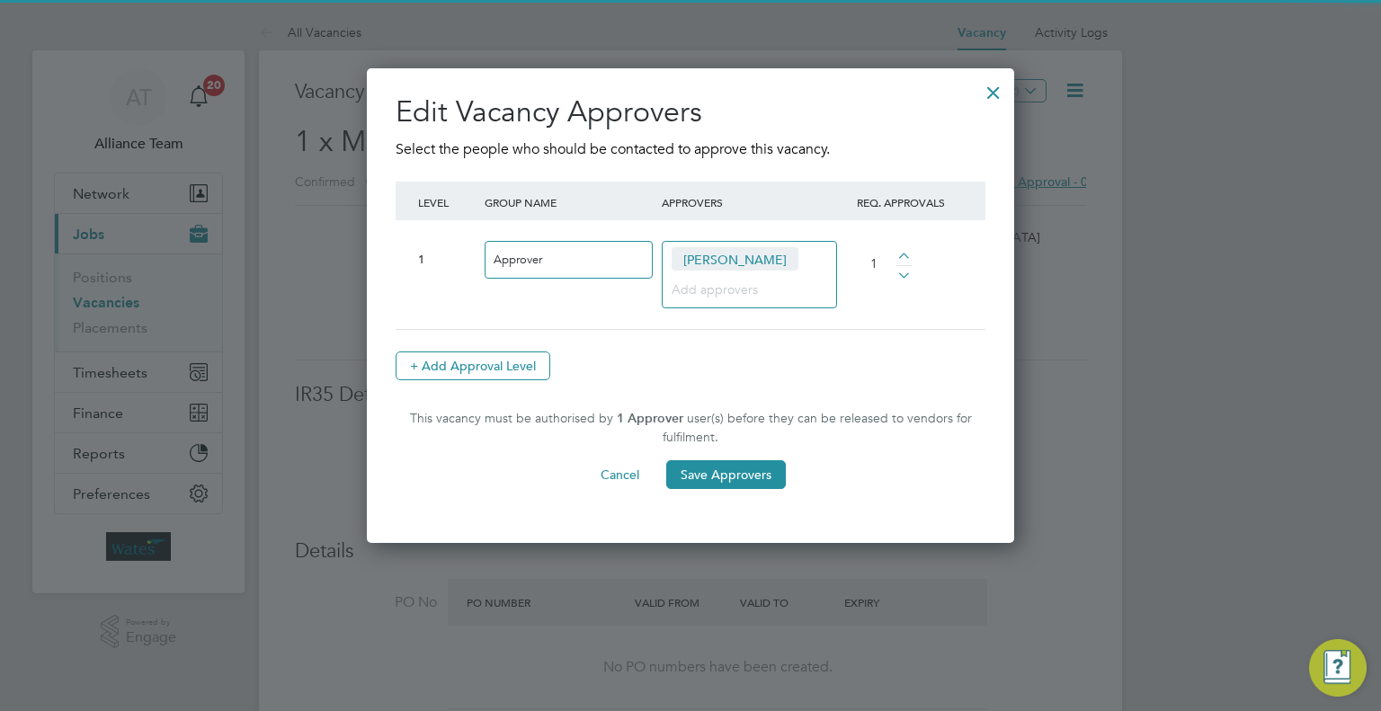
drag, startPoint x: 987, startPoint y: 90, endPoint x: 999, endPoint y: 92, distance: 11.8
click at [988, 90] on div at bounding box center [993, 88] width 32 height 32
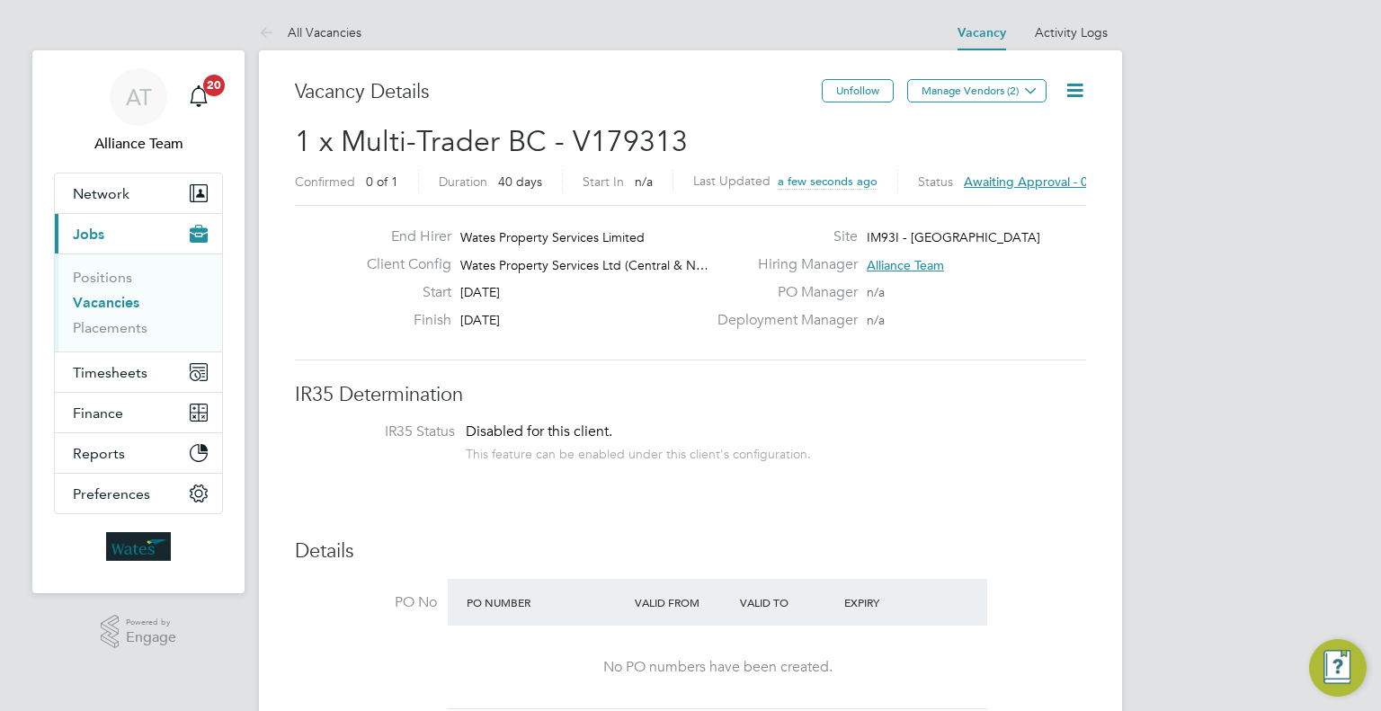
click at [1085, 89] on icon at bounding box center [1074, 90] width 22 height 22
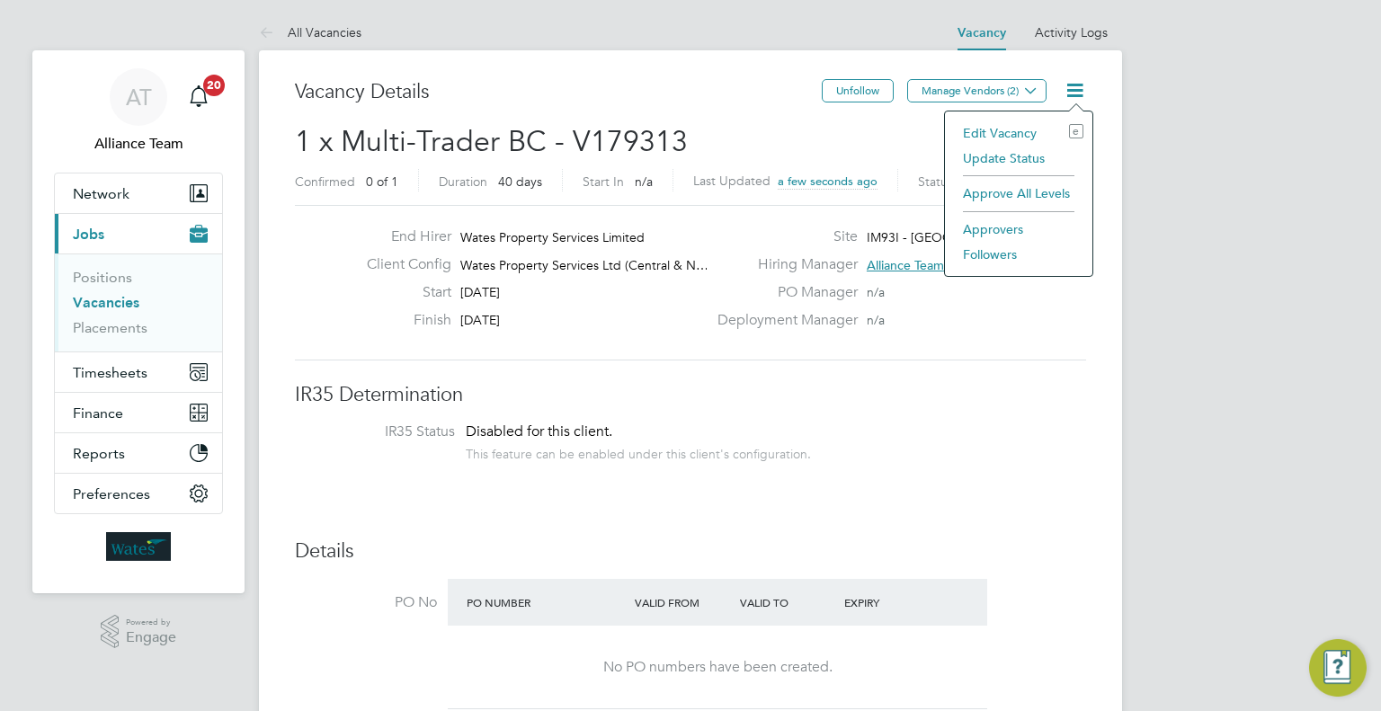
click at [1009, 256] on li "Followers" at bounding box center [1018, 254] width 129 height 25
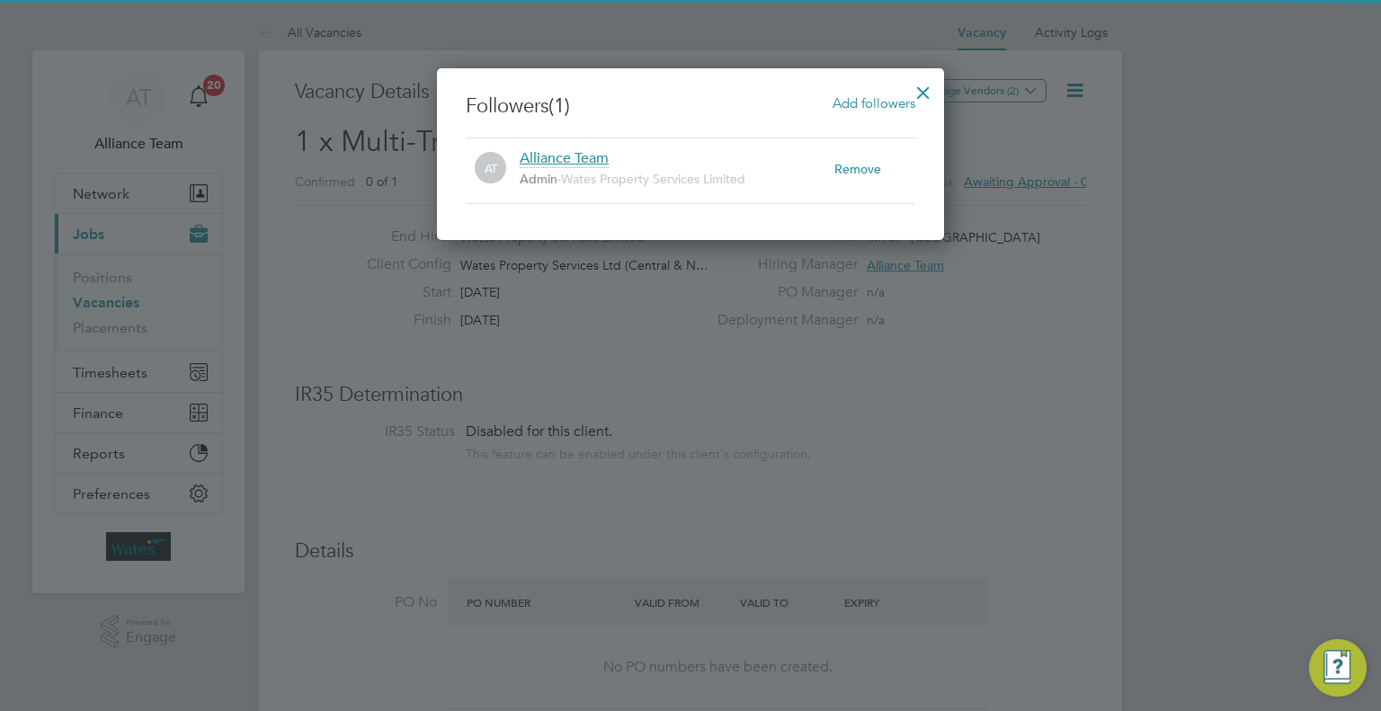
click at [867, 100] on span "Add followers" at bounding box center [873, 102] width 83 height 17
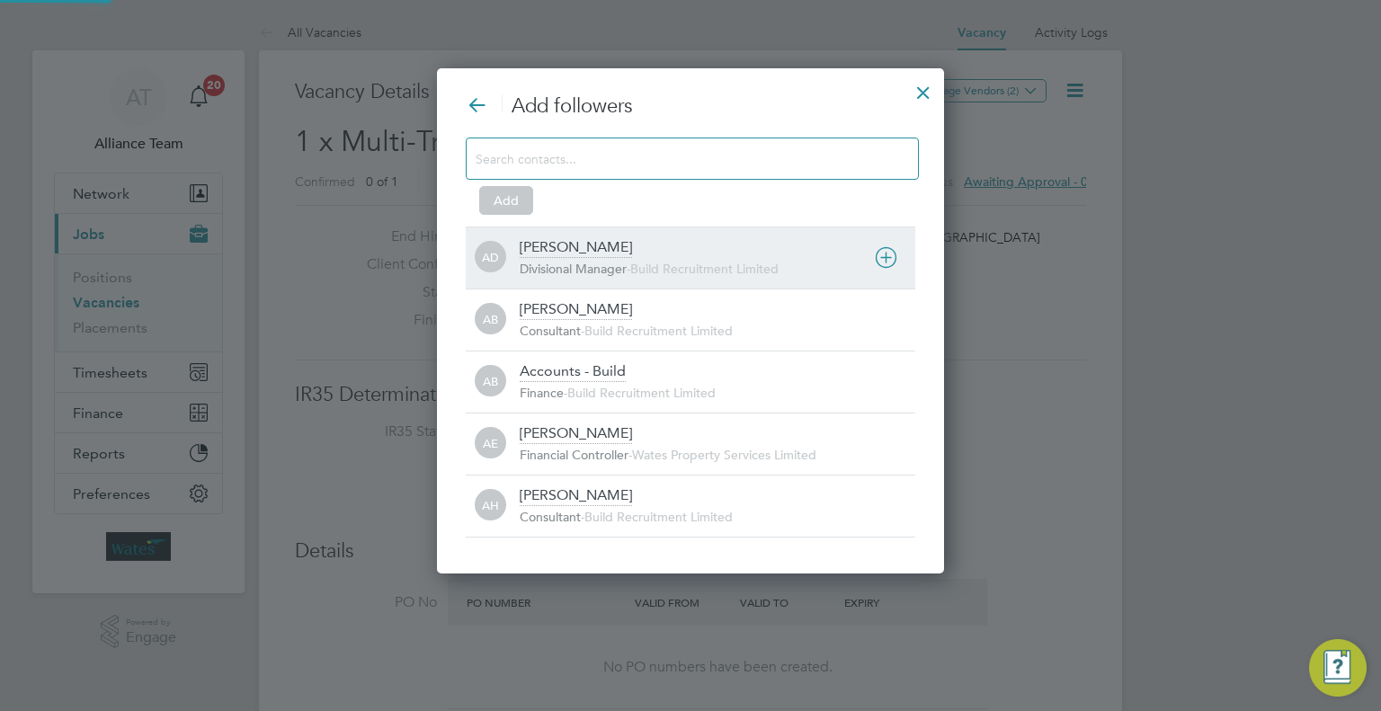
click at [547, 254] on div "Aaron Dawson" at bounding box center [576, 248] width 112 height 20
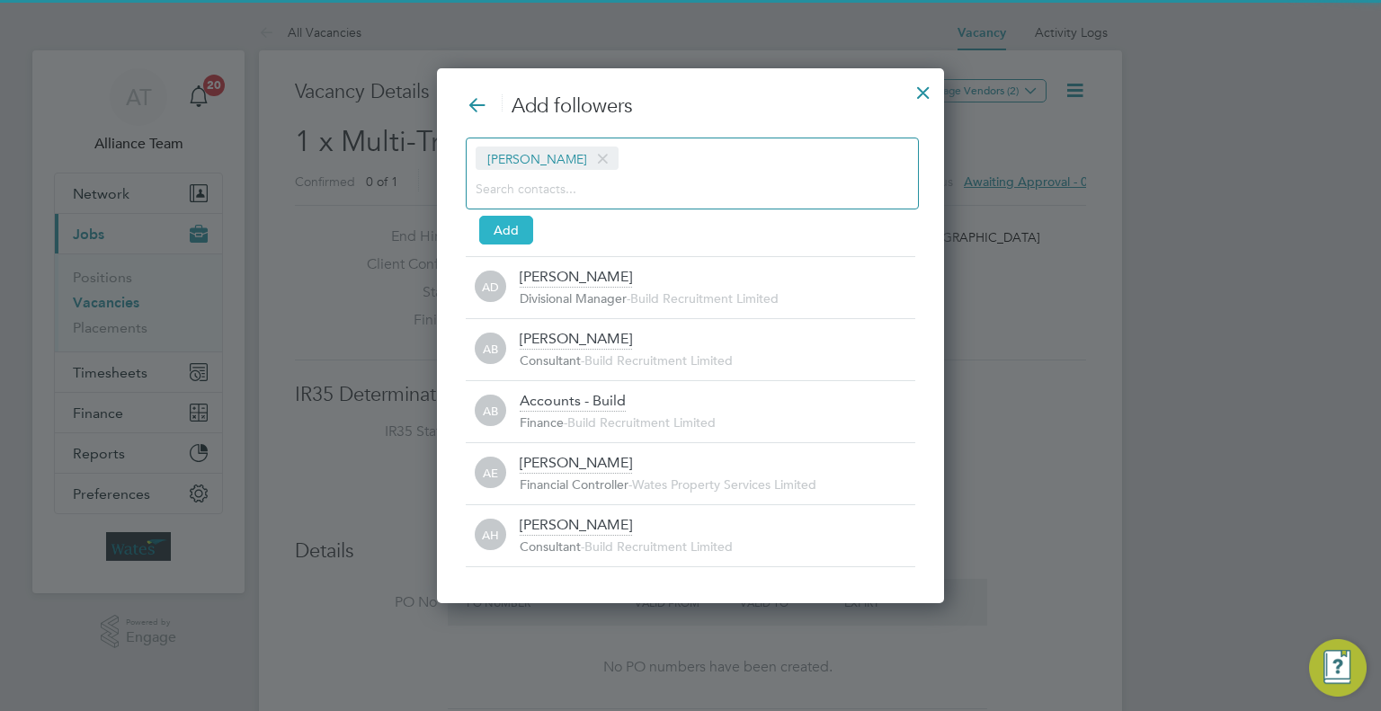
click at [513, 215] on div "Aaron Dawson Add" at bounding box center [690, 189] width 449 height 102
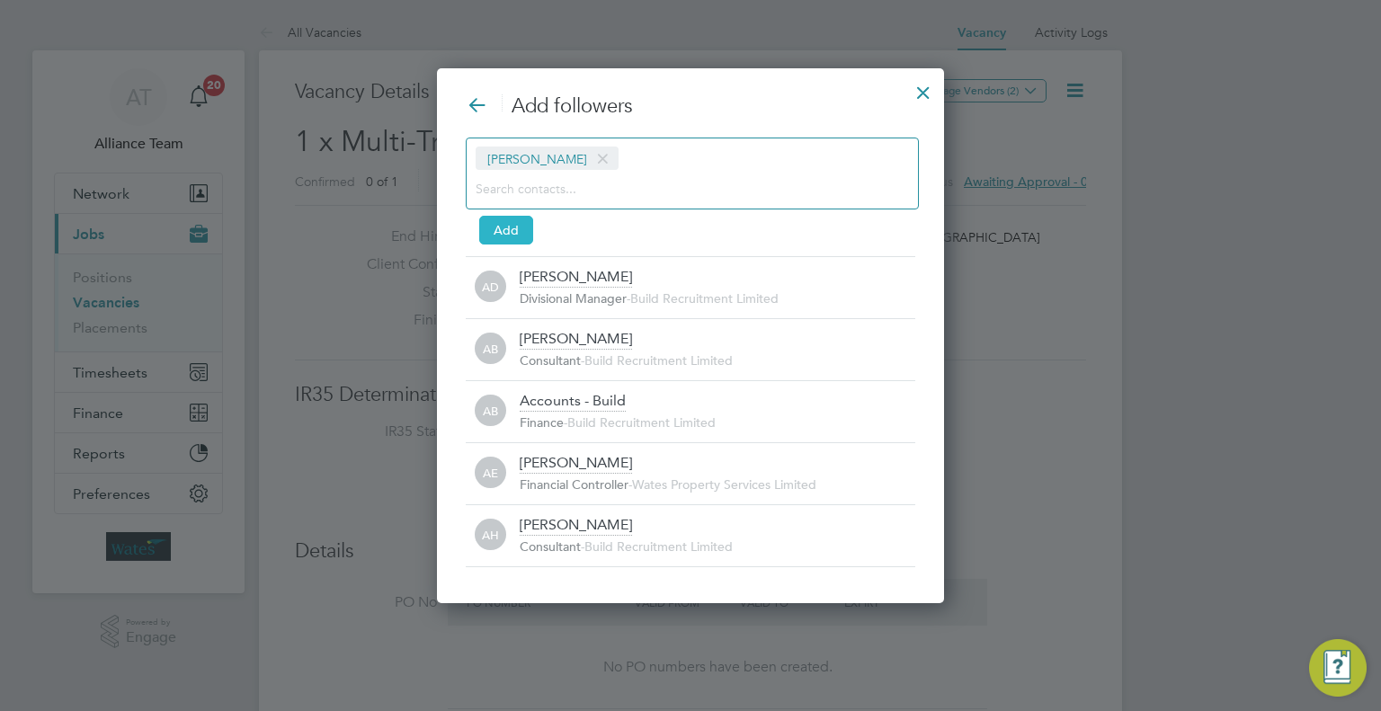
click at [496, 230] on button "Add" at bounding box center [506, 230] width 54 height 29
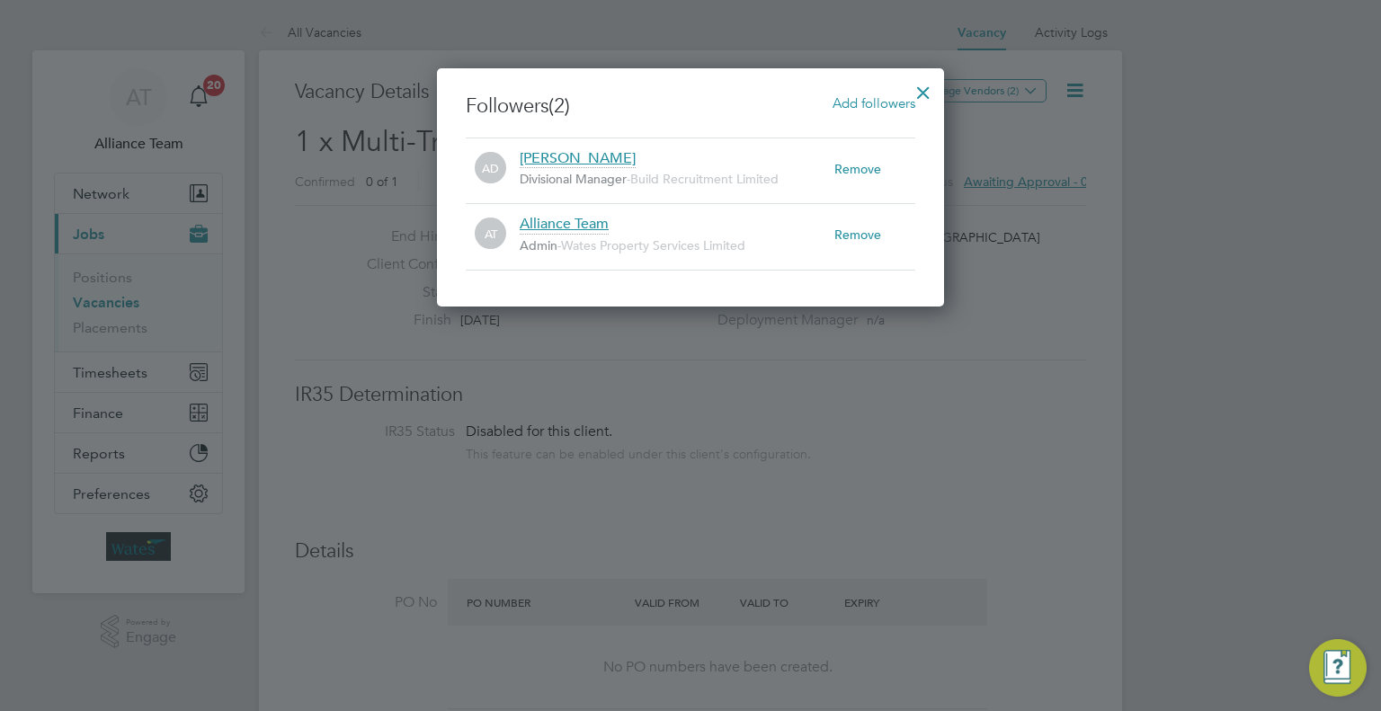
click at [920, 87] on div at bounding box center [923, 88] width 32 height 32
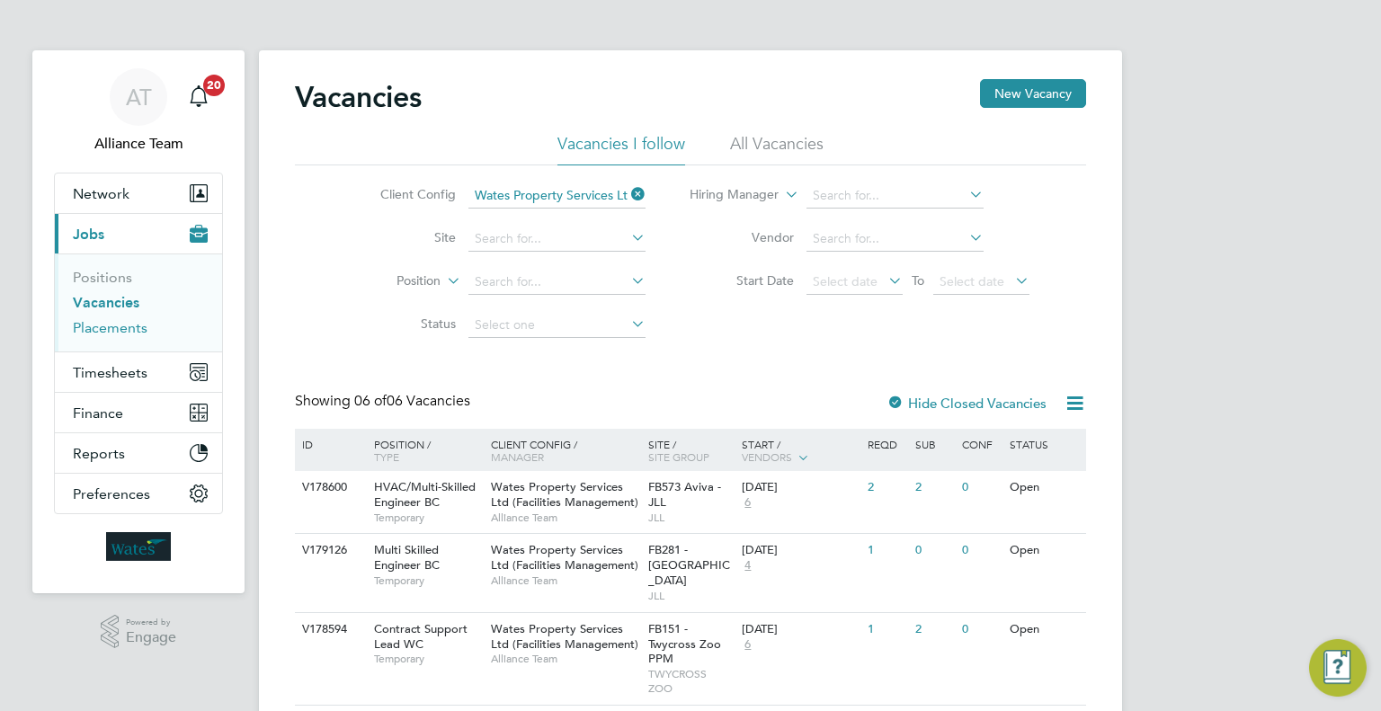
drag, startPoint x: 120, startPoint y: 333, endPoint x: 176, endPoint y: 316, distance: 58.0
click at [120, 333] on link "Placements" at bounding box center [110, 327] width 75 height 17
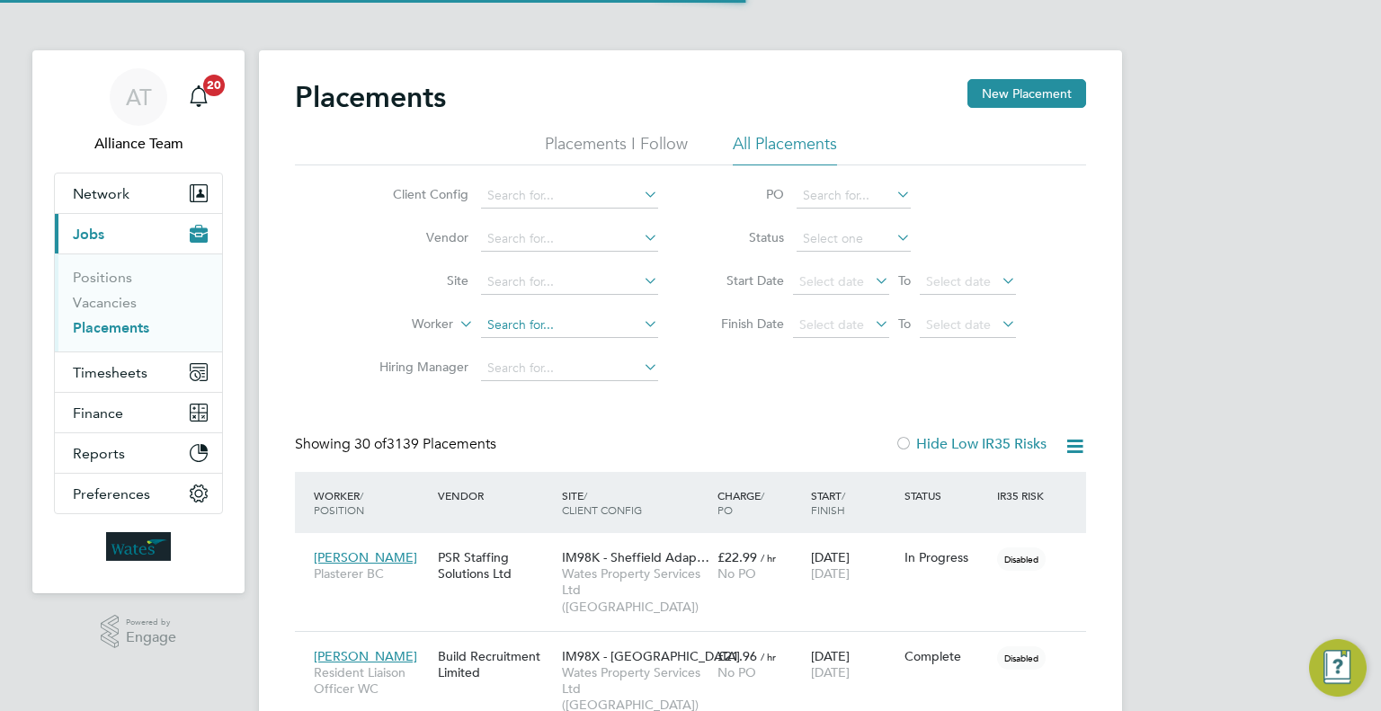
click at [538, 320] on input at bounding box center [569, 325] width 177 height 25
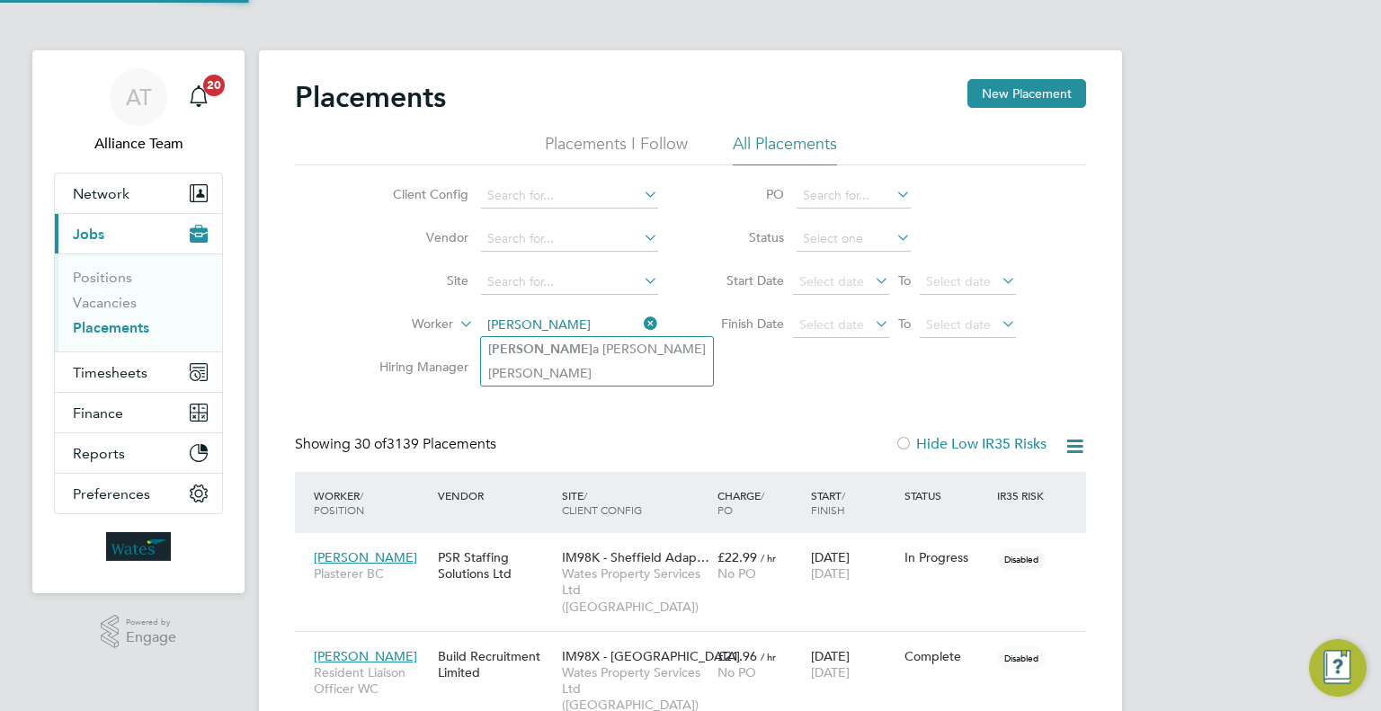
click at [603, 343] on li "[PERSON_NAME]" at bounding box center [597, 349] width 232 height 24
type input "[PERSON_NAME]"
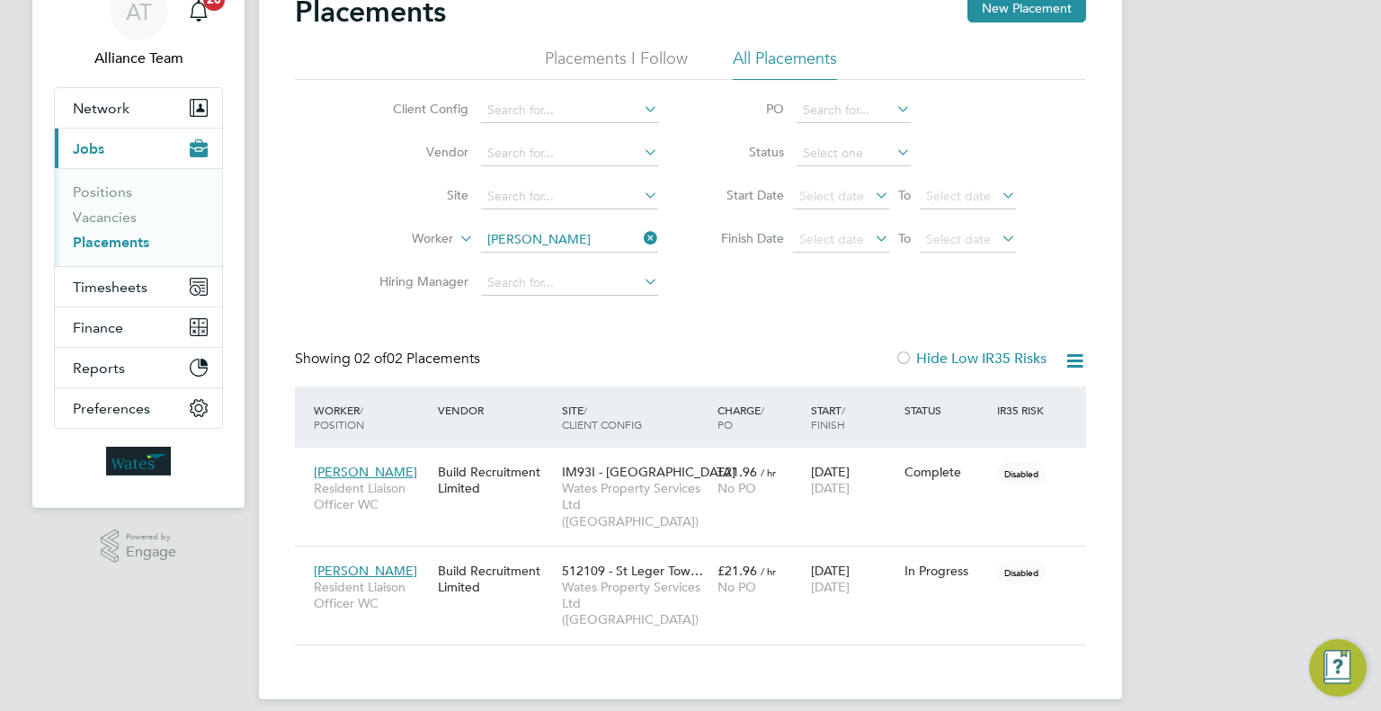
click at [93, 226] on li "Vacancies" at bounding box center [140, 221] width 135 height 25
click at [95, 218] on link "Vacancies" at bounding box center [105, 217] width 64 height 17
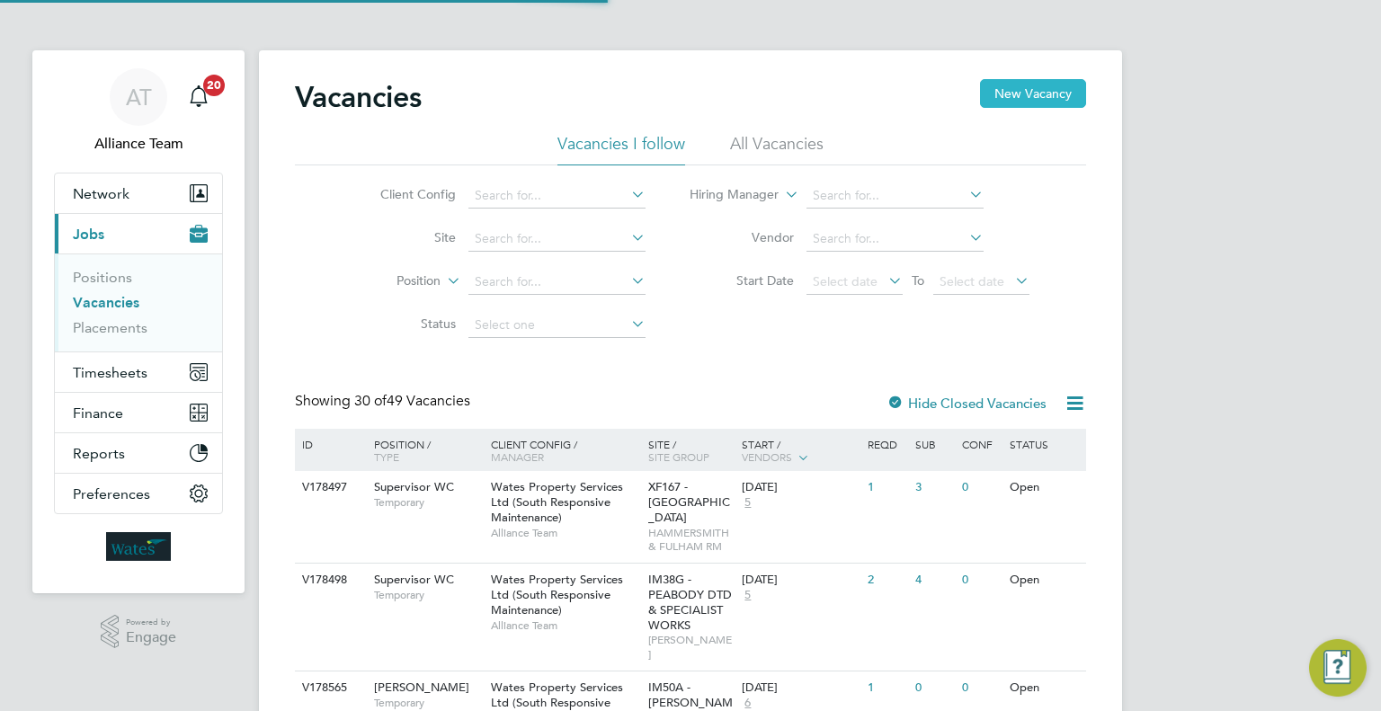
click at [1039, 89] on button "New Vacancy" at bounding box center [1033, 93] width 106 height 29
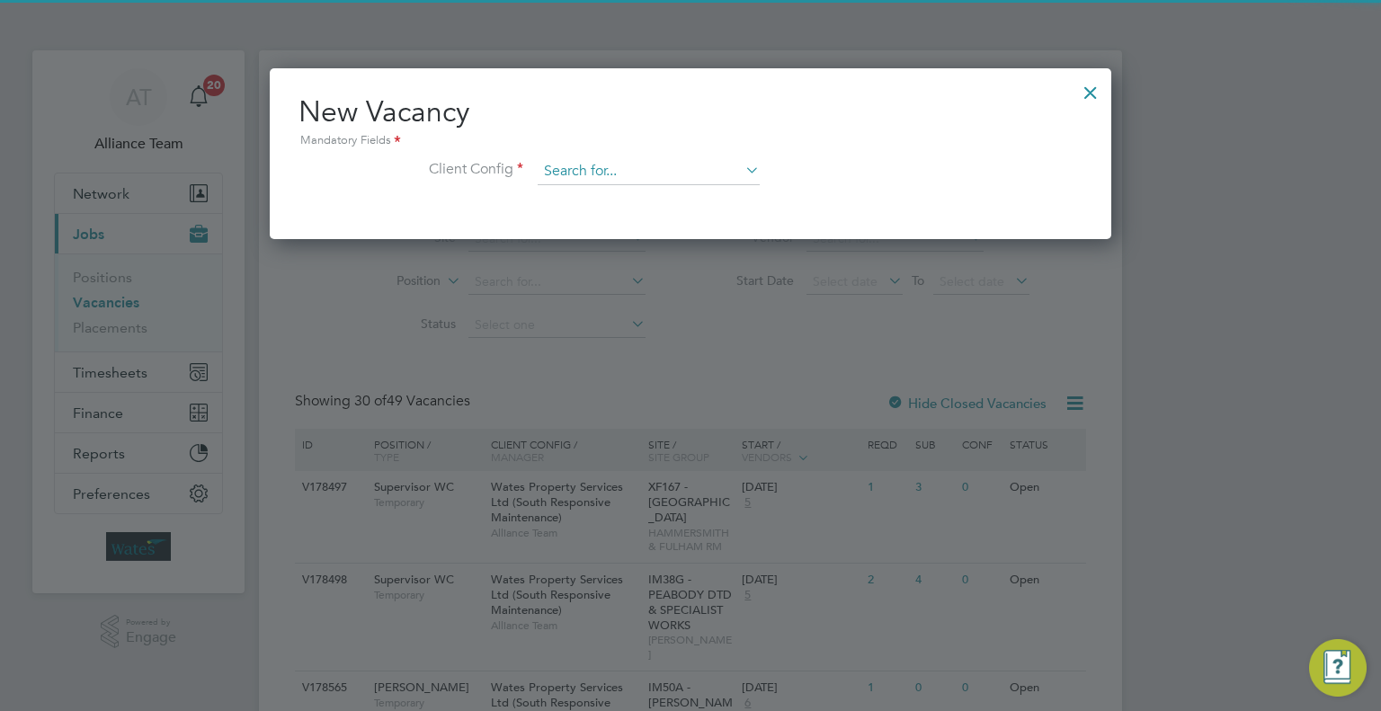
click at [574, 179] on input at bounding box center [649, 171] width 222 height 27
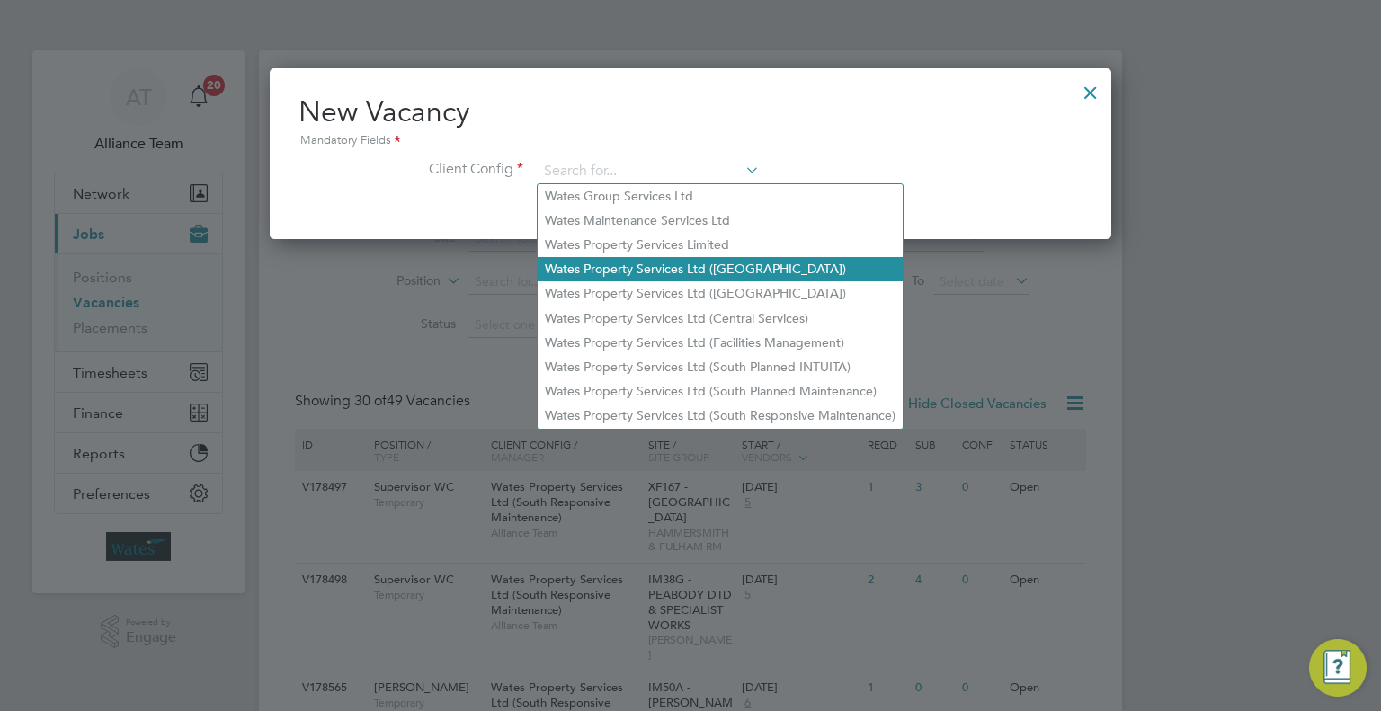
click at [709, 262] on li "Wates Property Services Ltd ([GEOGRAPHIC_DATA])" at bounding box center [720, 269] width 365 height 24
type input "Wates Property Services Ltd ([GEOGRAPHIC_DATA])"
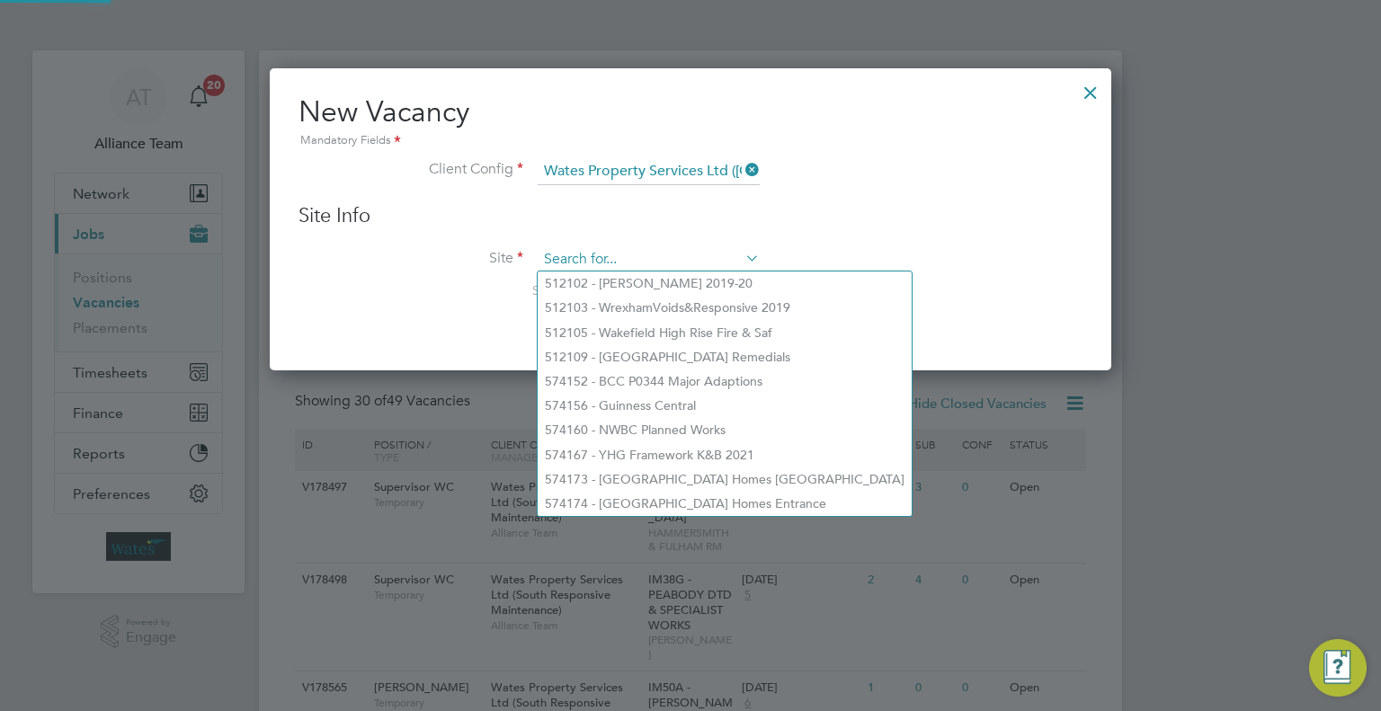
click at [600, 258] on input at bounding box center [649, 259] width 222 height 27
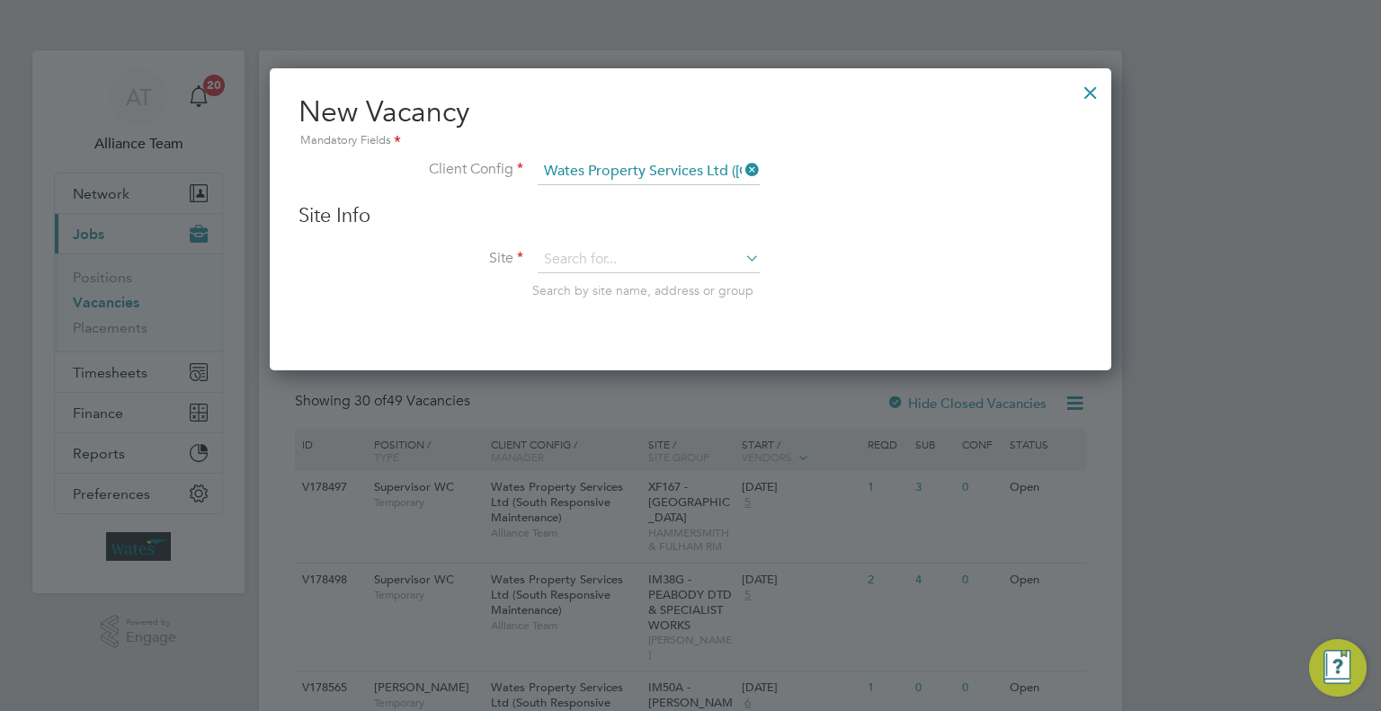
click at [665, 356] on li "512109 - [GEOGRAPHIC_DATA] Remedials" at bounding box center [725, 357] width 374 height 24
type input "512109 - [GEOGRAPHIC_DATA] Remedials"
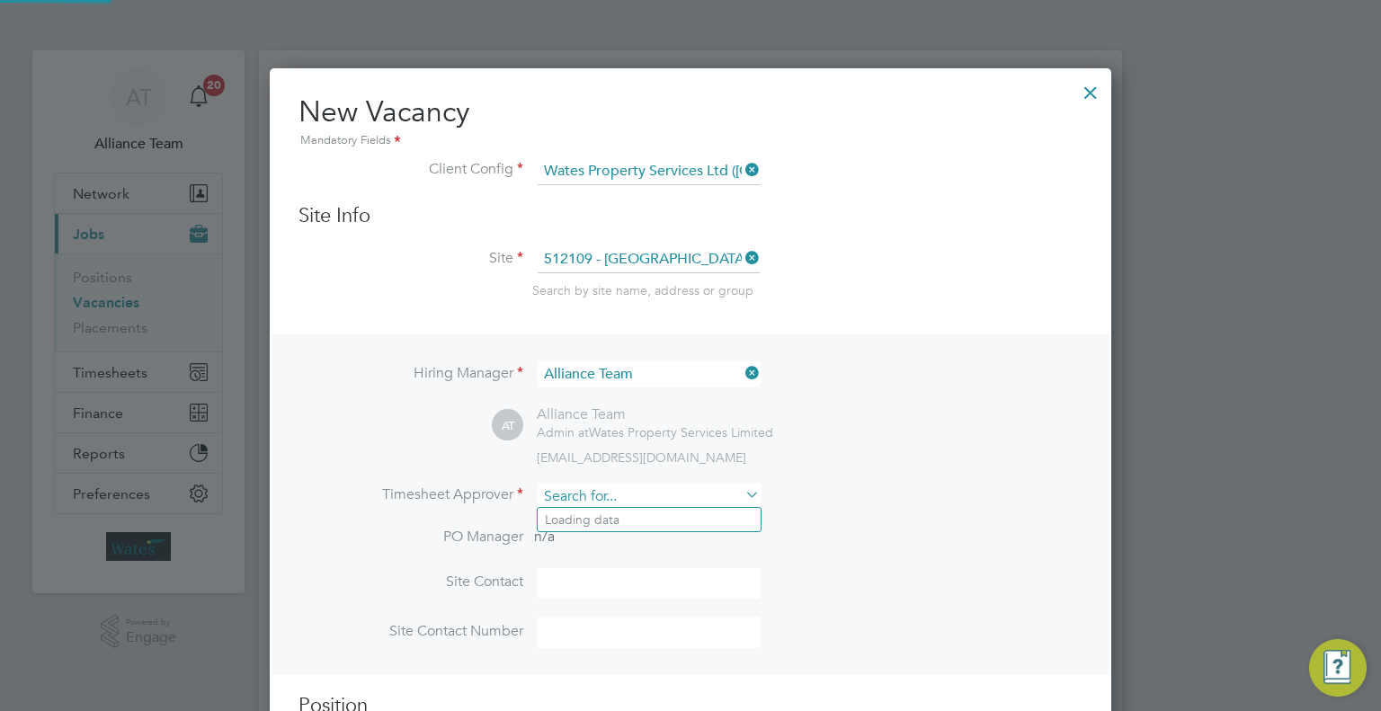
click at [583, 484] on input at bounding box center [649, 497] width 222 height 26
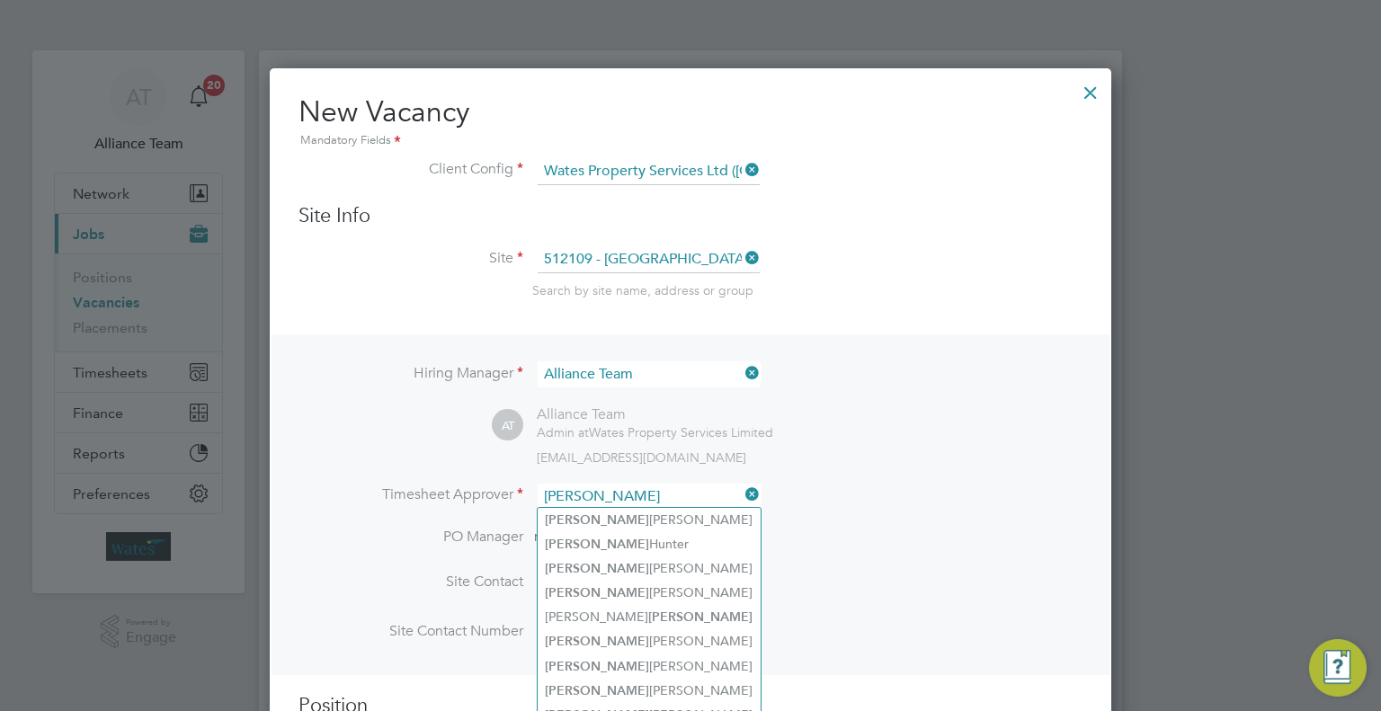
type input "[PERSON_NAME]"
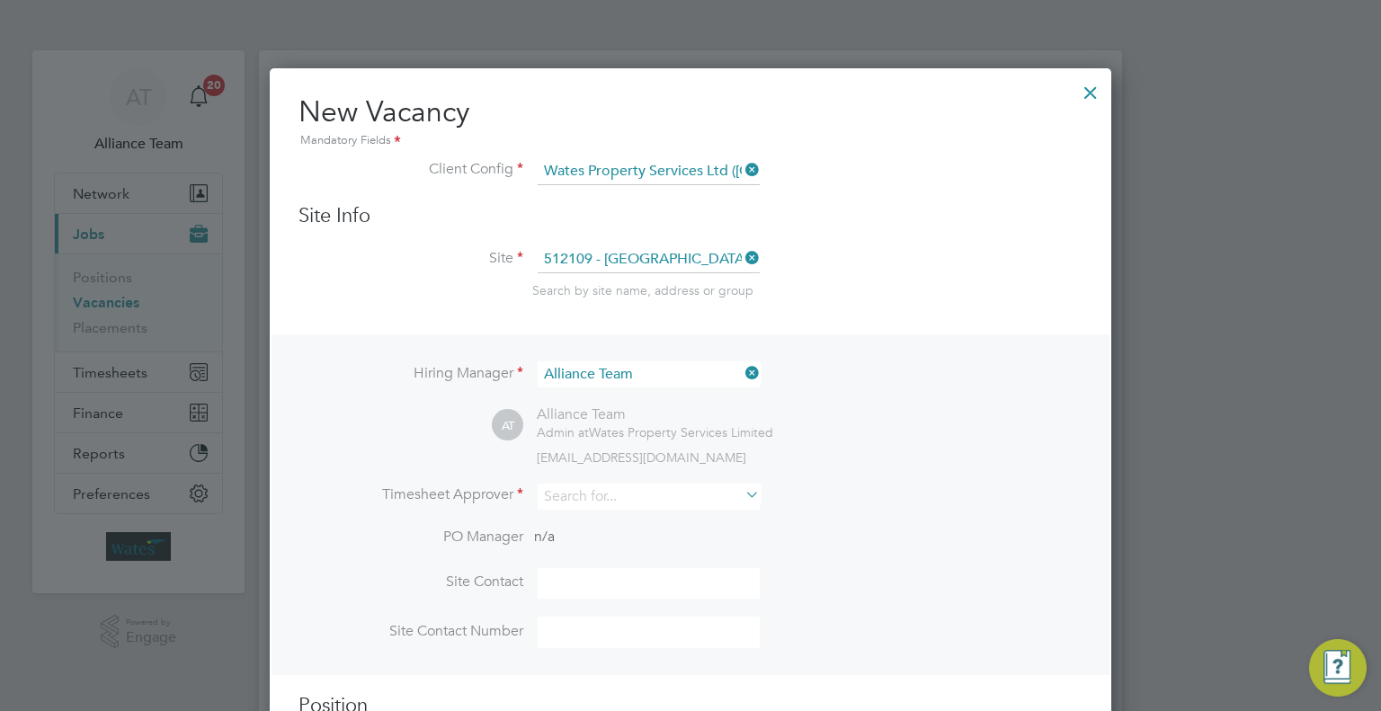
click at [1092, 96] on div at bounding box center [1090, 88] width 32 height 32
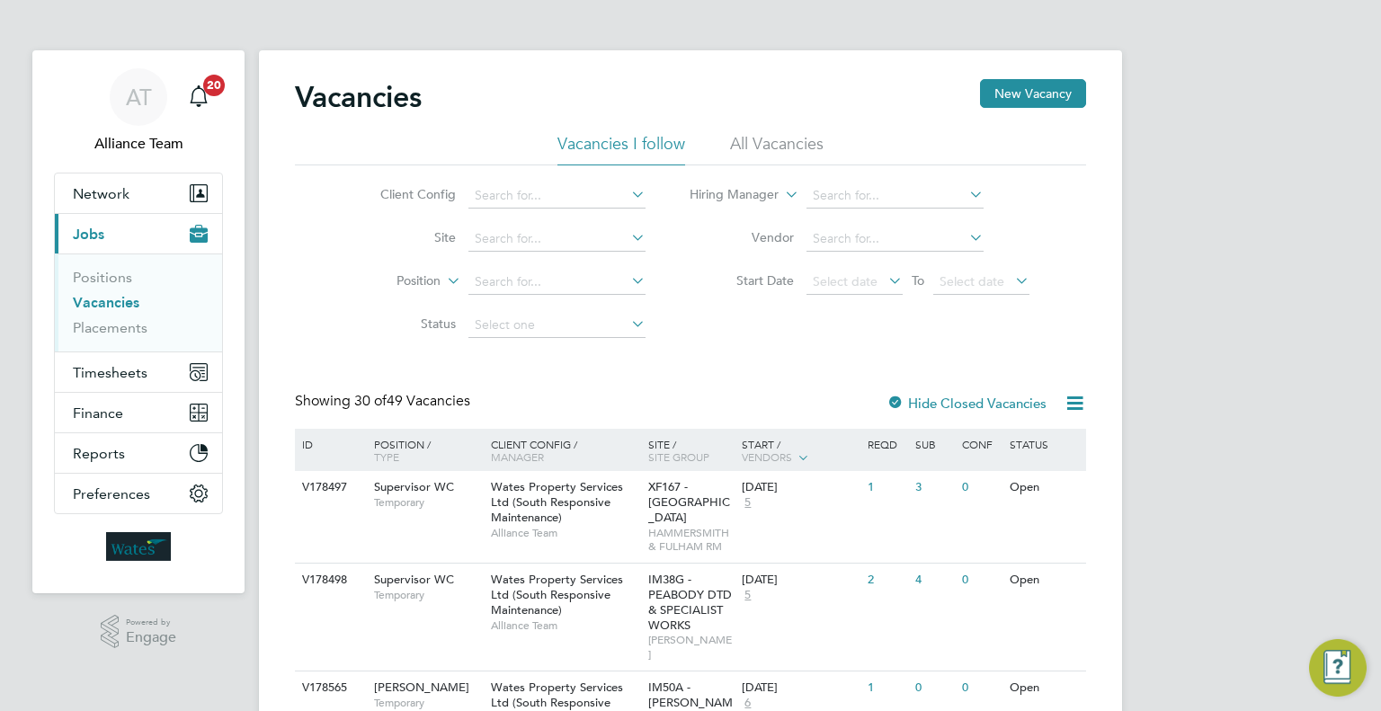
click at [1077, 111] on div "Vacancies New Vacancy" at bounding box center [690, 106] width 791 height 54
click at [1072, 100] on button "New Vacancy" at bounding box center [1033, 93] width 106 height 29
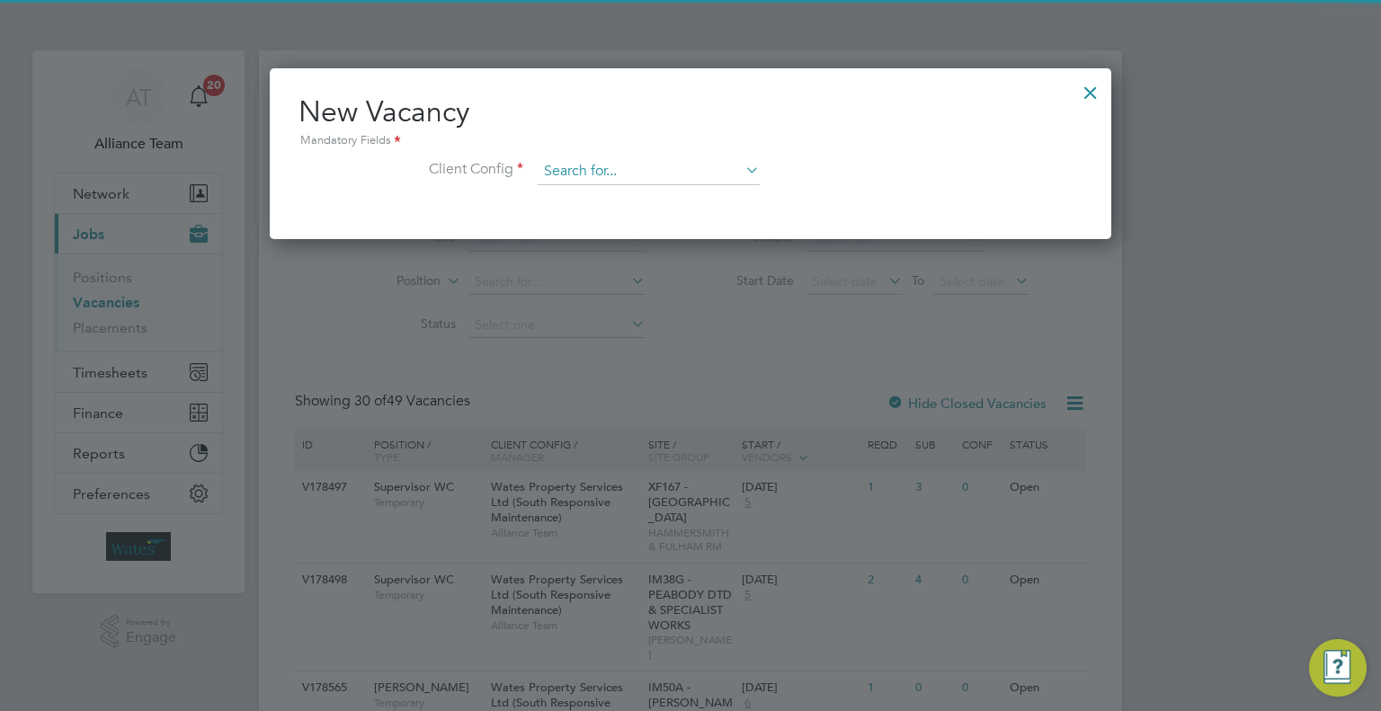
click at [635, 165] on input at bounding box center [649, 171] width 222 height 27
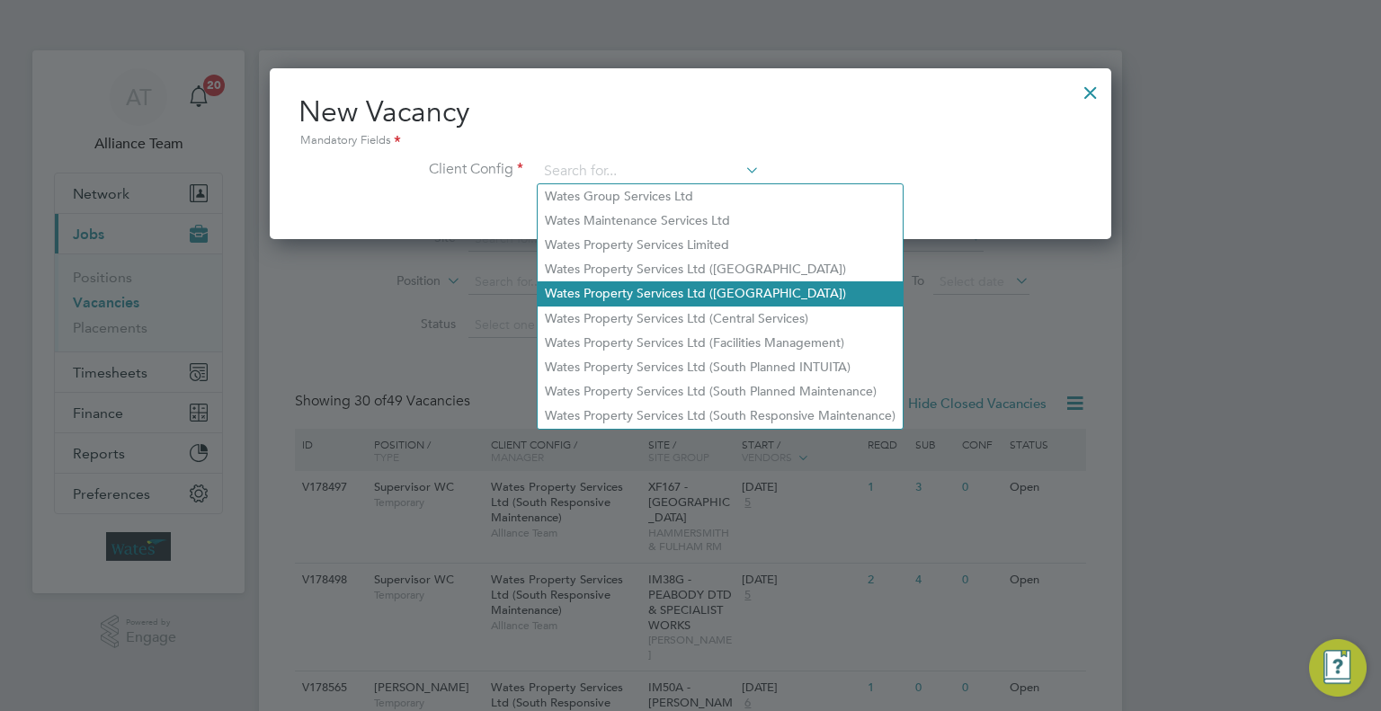
click at [710, 298] on li "Wates Property Services Ltd (Central & North)" at bounding box center [720, 293] width 365 height 24
type input "Wates Property Services Ltd (Central & North)"
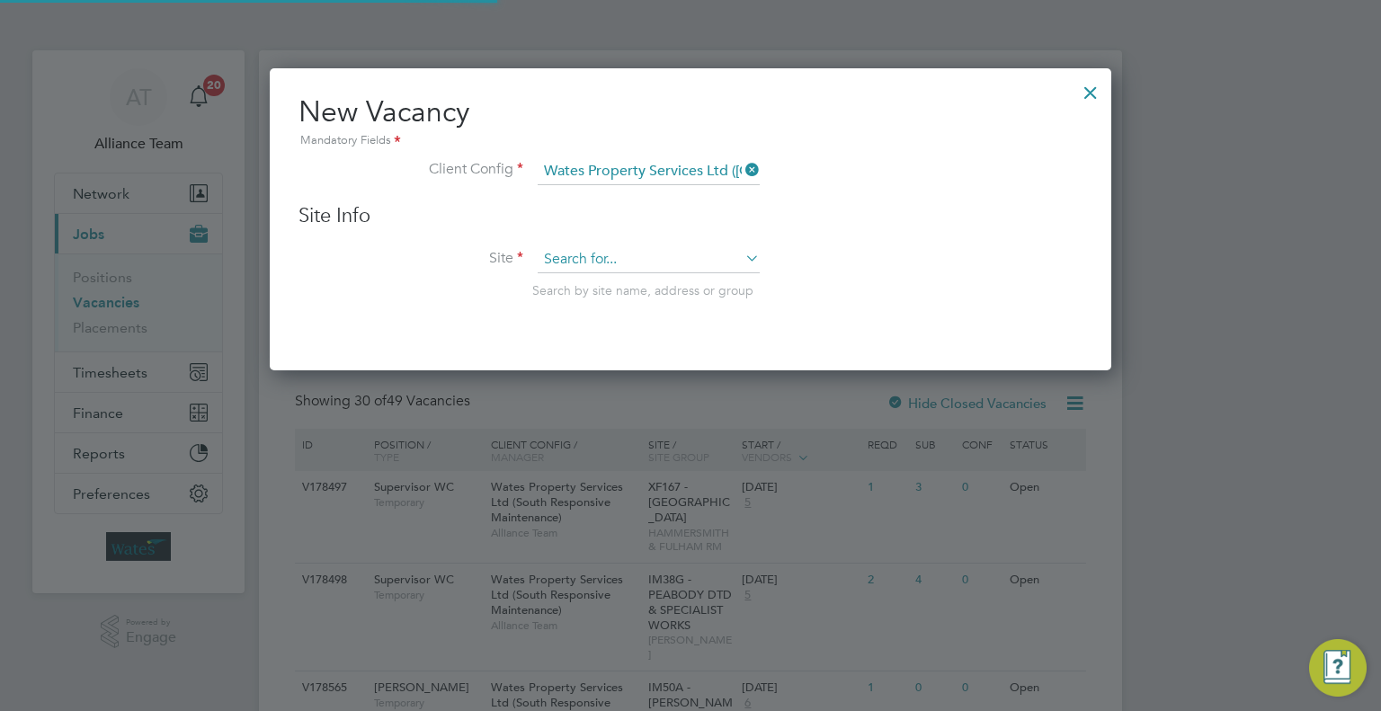
click at [587, 251] on input at bounding box center [649, 259] width 222 height 27
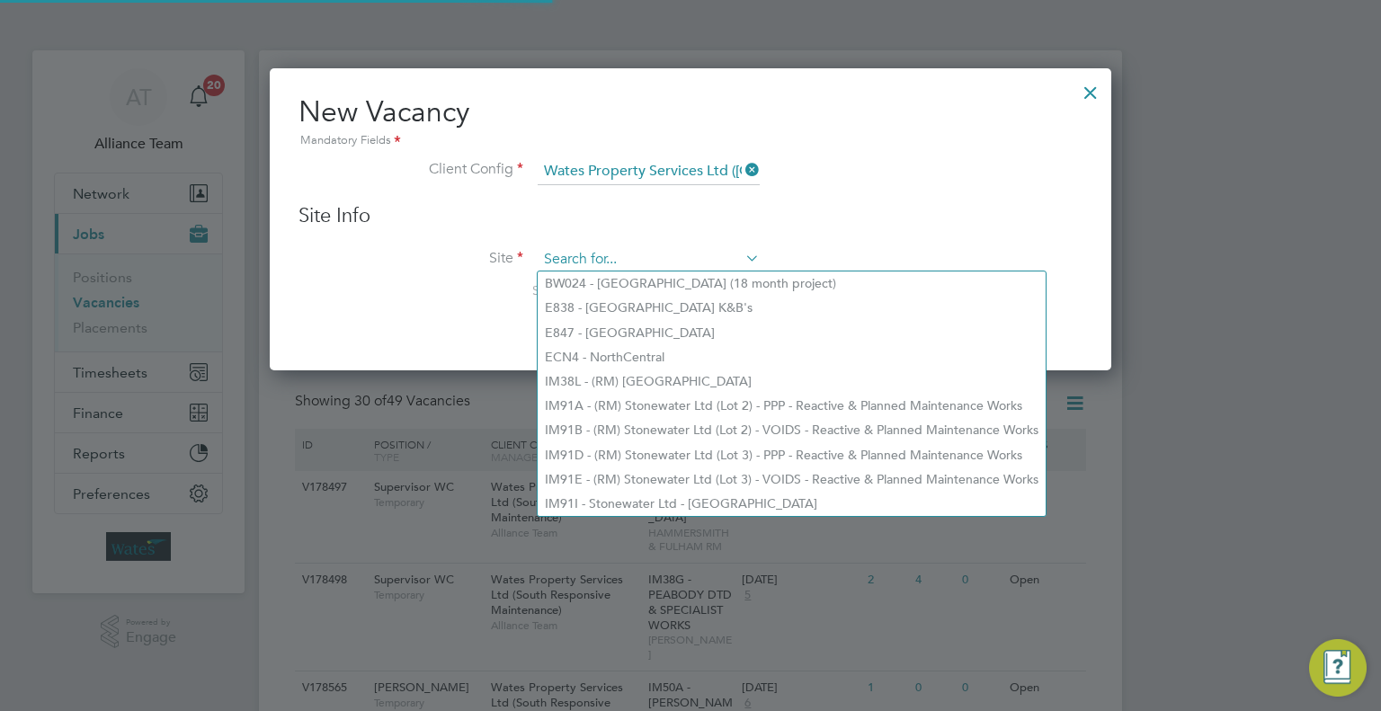
type input "a"
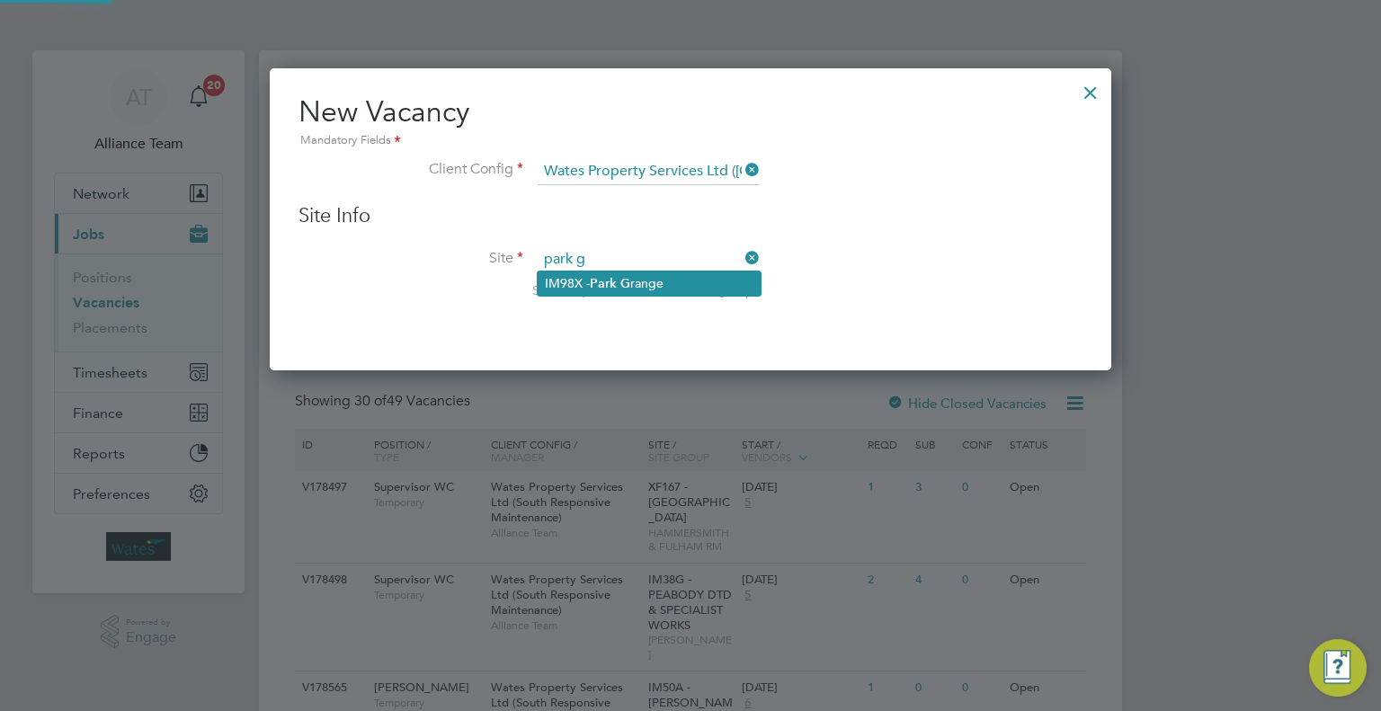
click at [611, 282] on b "Park" at bounding box center [603, 283] width 27 height 15
type input "IM98X - Park Grange"
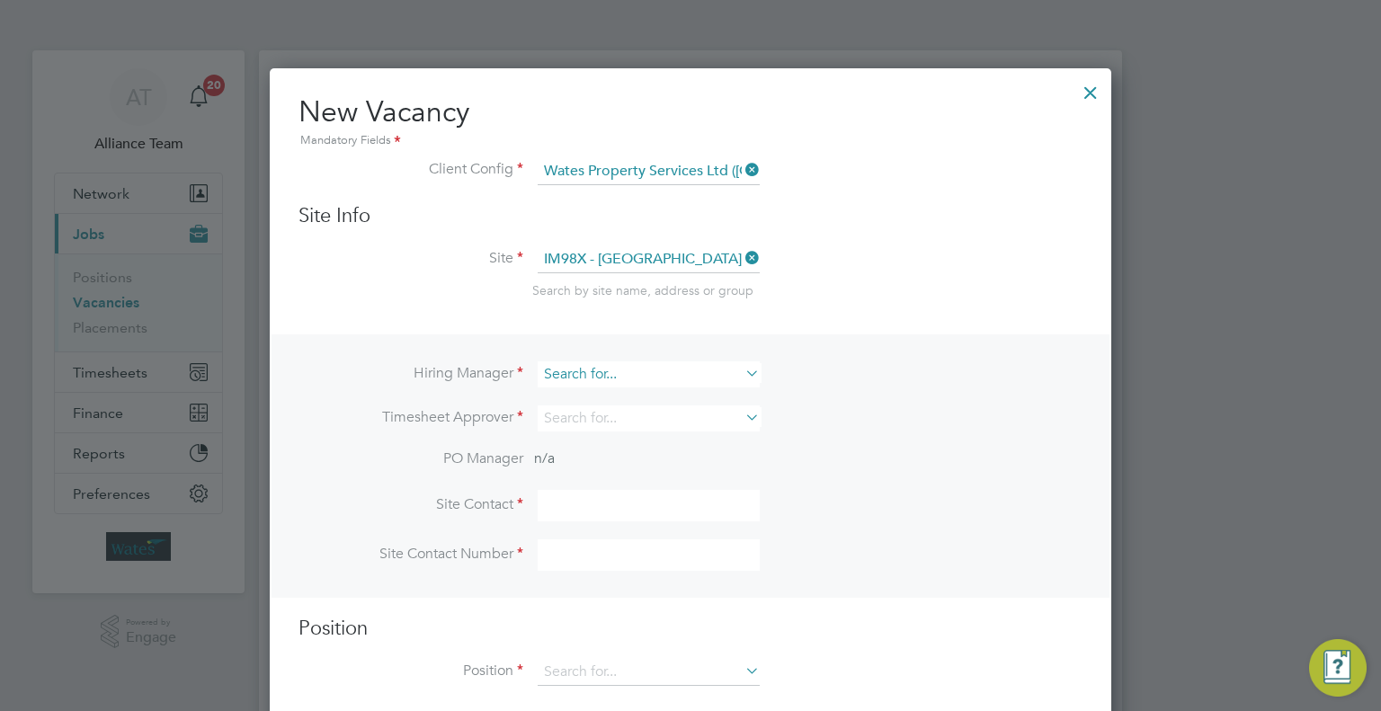
click at [591, 379] on input at bounding box center [649, 374] width 222 height 26
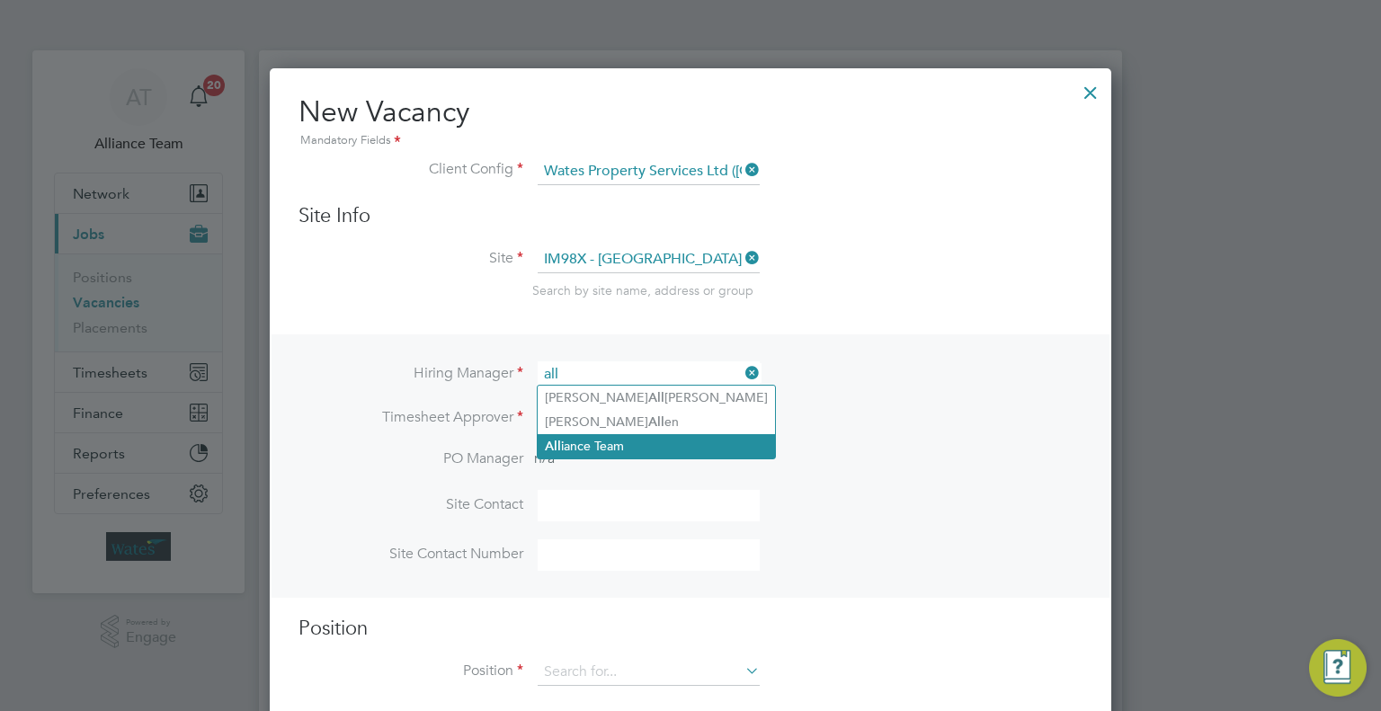
click at [621, 444] on li "All iance Team" at bounding box center [656, 446] width 237 height 24
type input "Alliance Team"
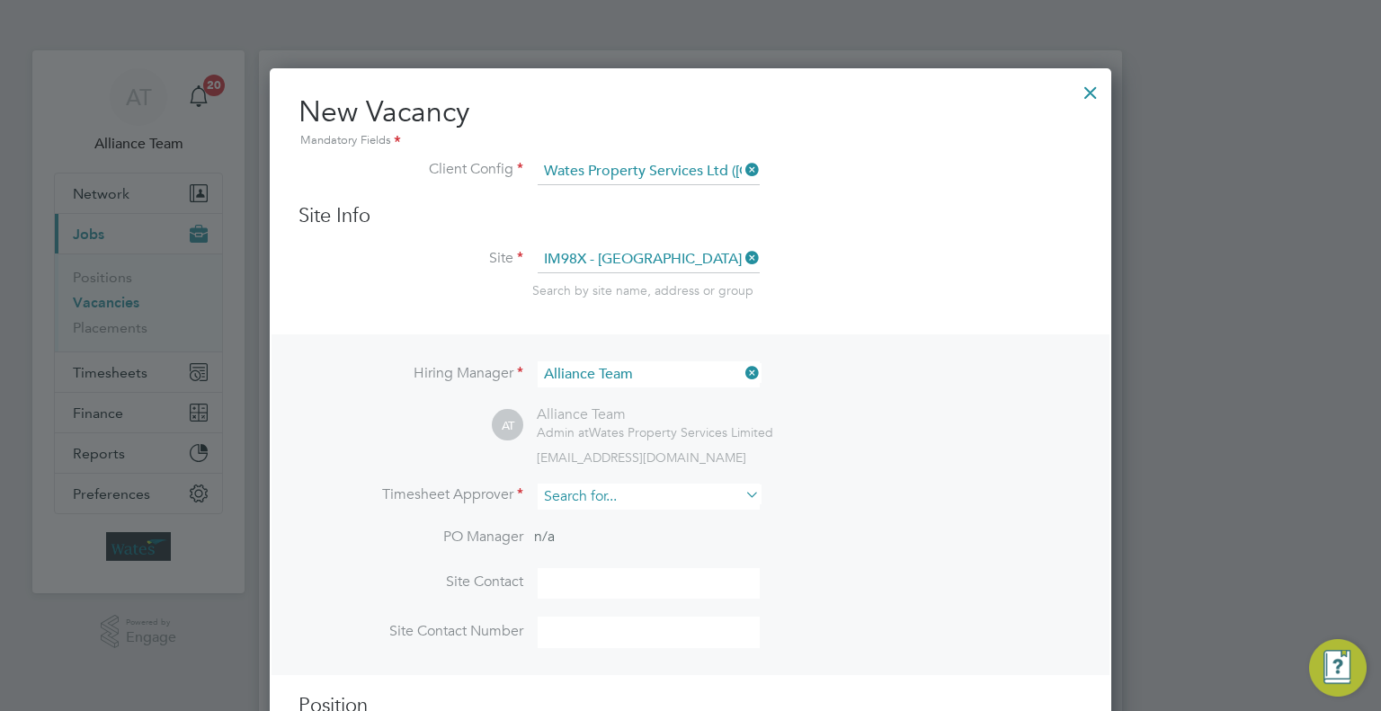
click at [579, 494] on input at bounding box center [649, 497] width 222 height 26
click at [580, 493] on input "jamesham" at bounding box center [649, 497] width 222 height 26
click at [676, 511] on li "James Ham ilton" at bounding box center [649, 520] width 223 height 24
type input "James Hamilton"
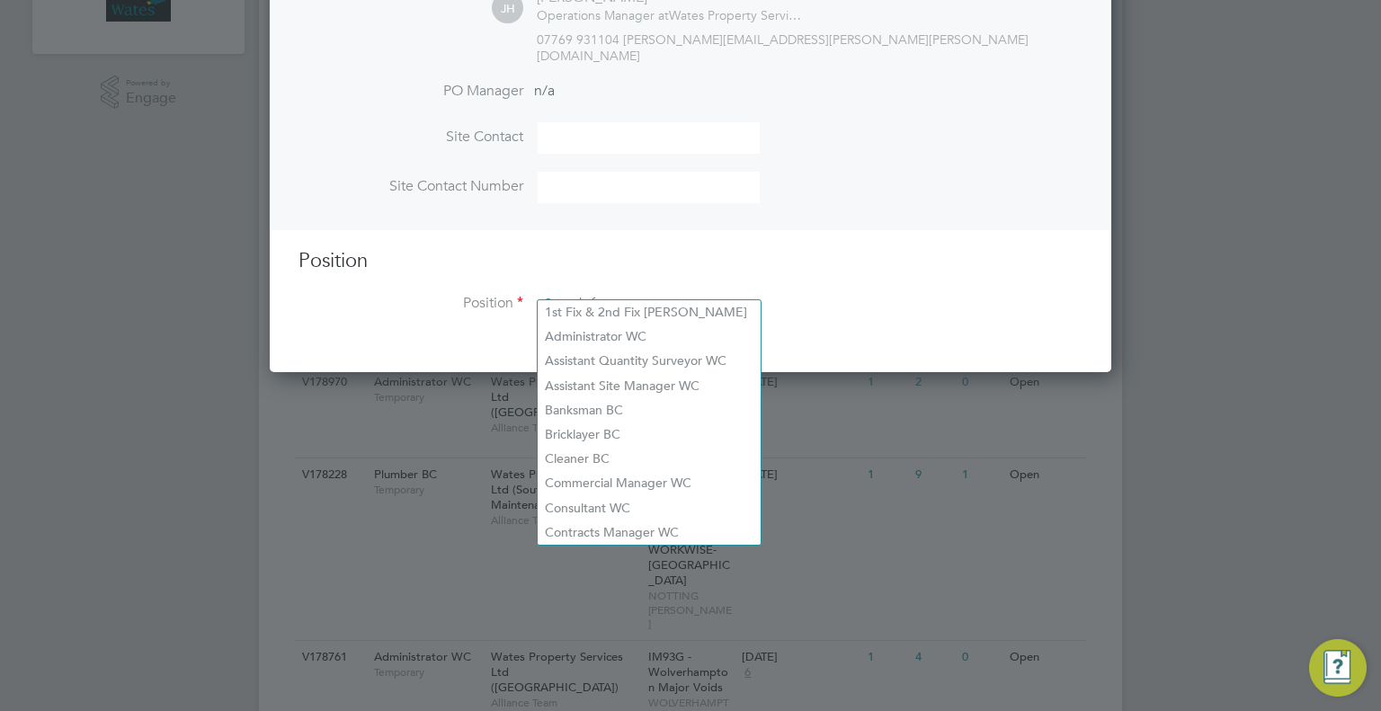
click at [566, 292] on input at bounding box center [649, 304] width 222 height 27
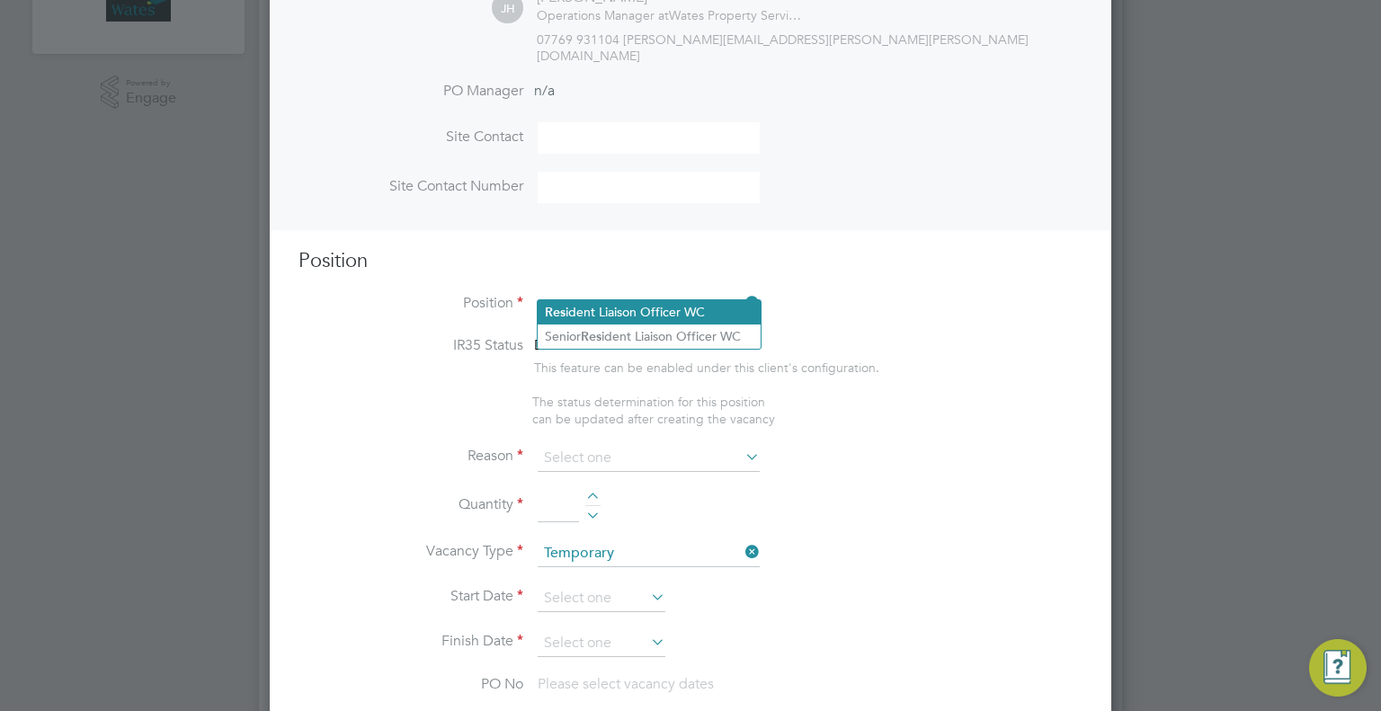
click at [631, 314] on li "Res ident Liaison Officer WC" at bounding box center [649, 312] width 223 height 24
type input "Resident Liaison Officer WC"
type textarea "Resident Liaision Officer"
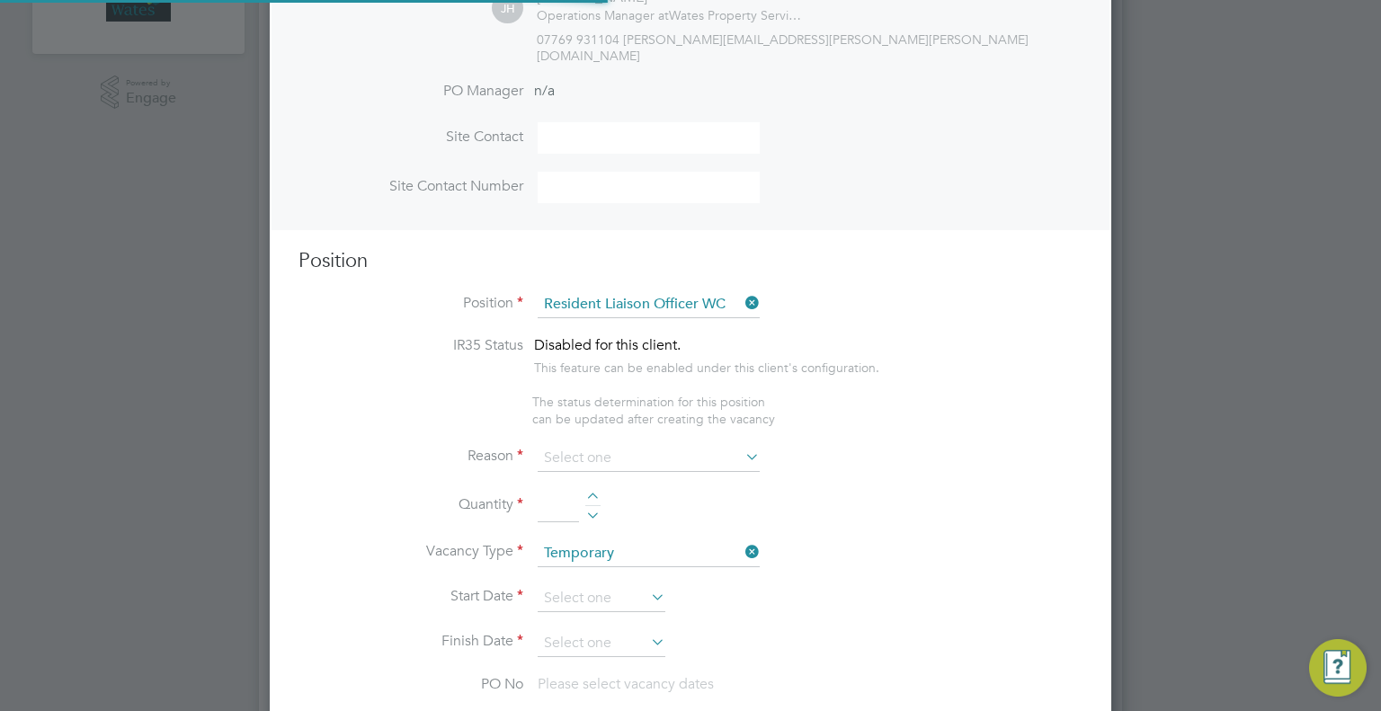
scroll to position [8, 9]
click at [557, 445] on input at bounding box center [649, 458] width 222 height 27
click at [579, 495] on li "Holiday" at bounding box center [649, 487] width 223 height 23
type input "Holiday"
click at [557, 490] on input at bounding box center [558, 506] width 41 height 32
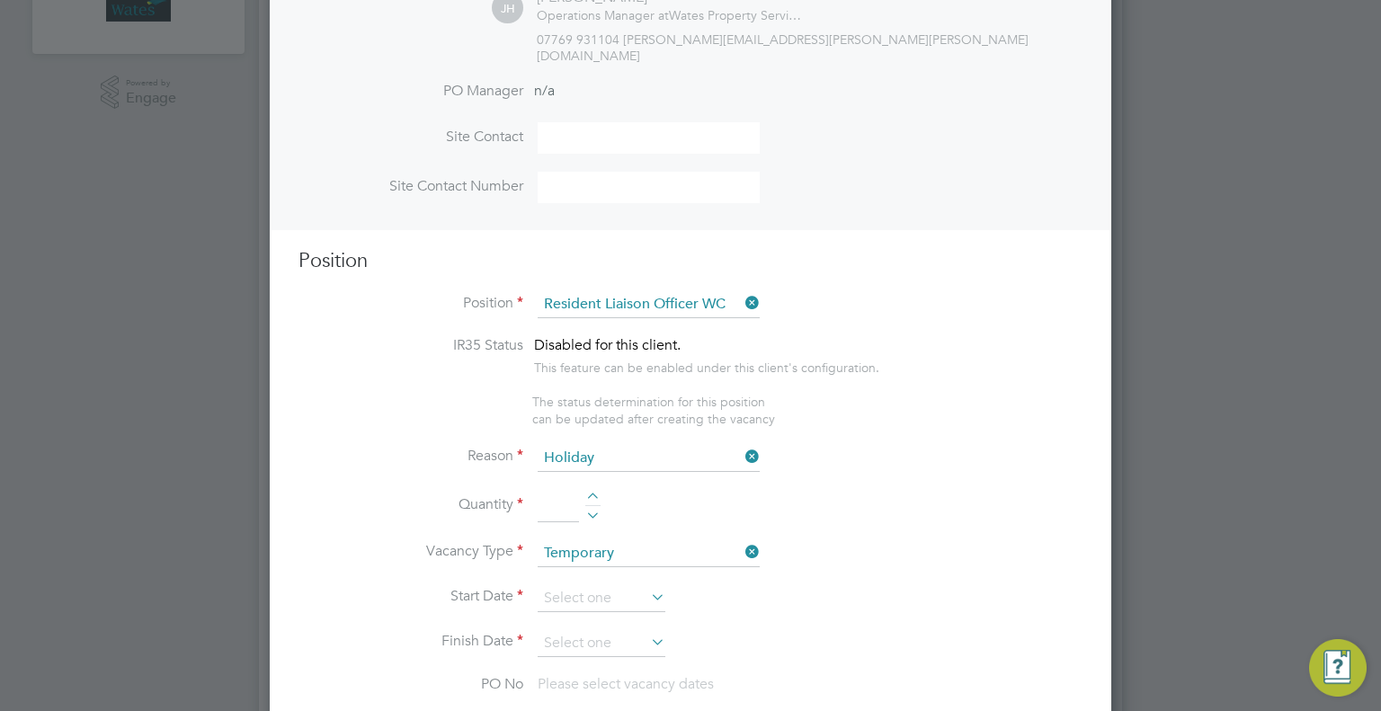
type input "1"
click at [576, 585] on input at bounding box center [602, 598] width 128 height 27
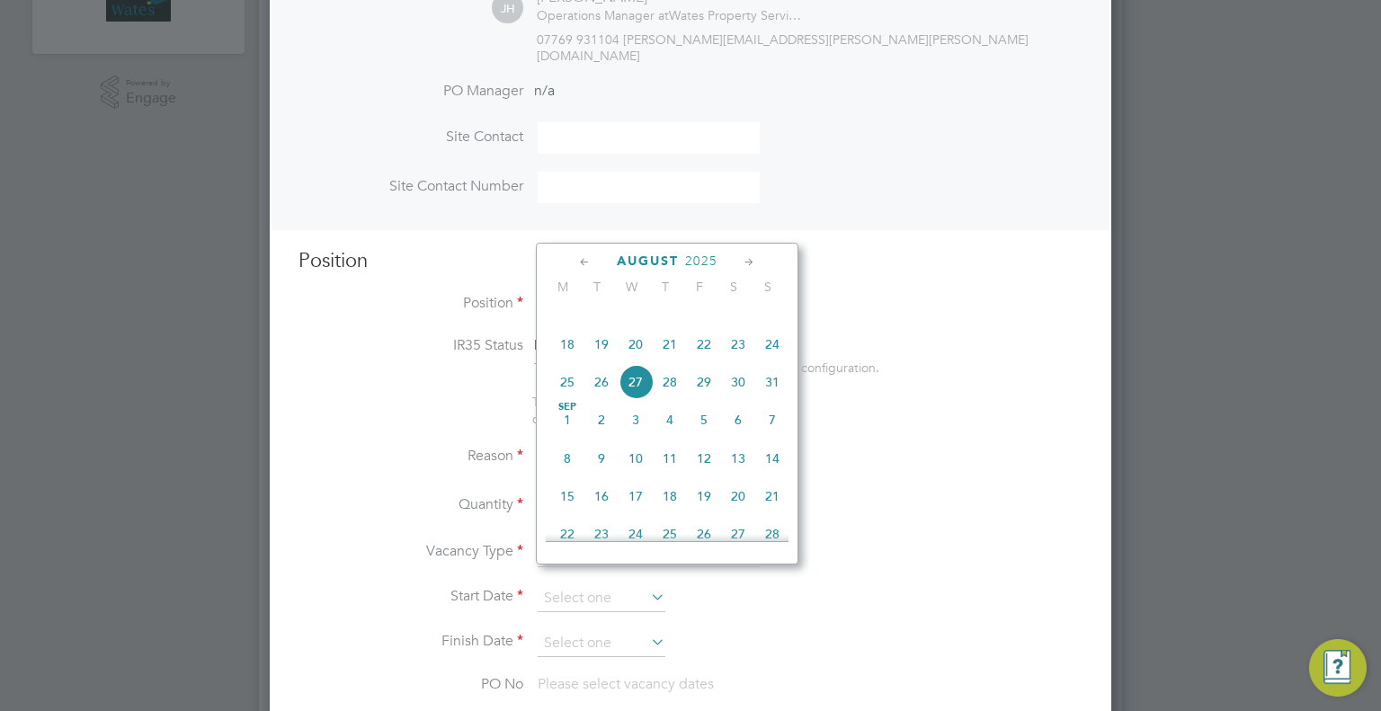
click at [568, 359] on span "18" at bounding box center [567, 344] width 34 height 34
type input "18 Aug 2025"
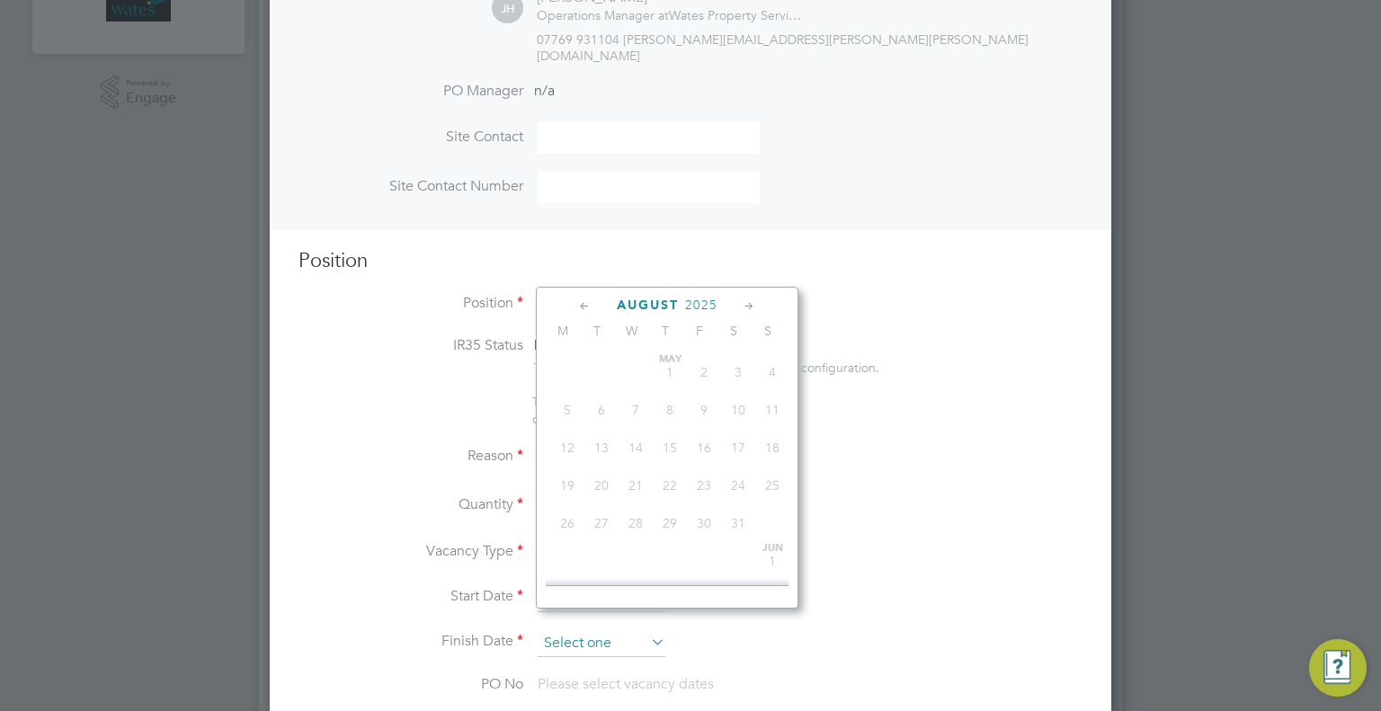
click at [588, 630] on input at bounding box center [602, 643] width 128 height 27
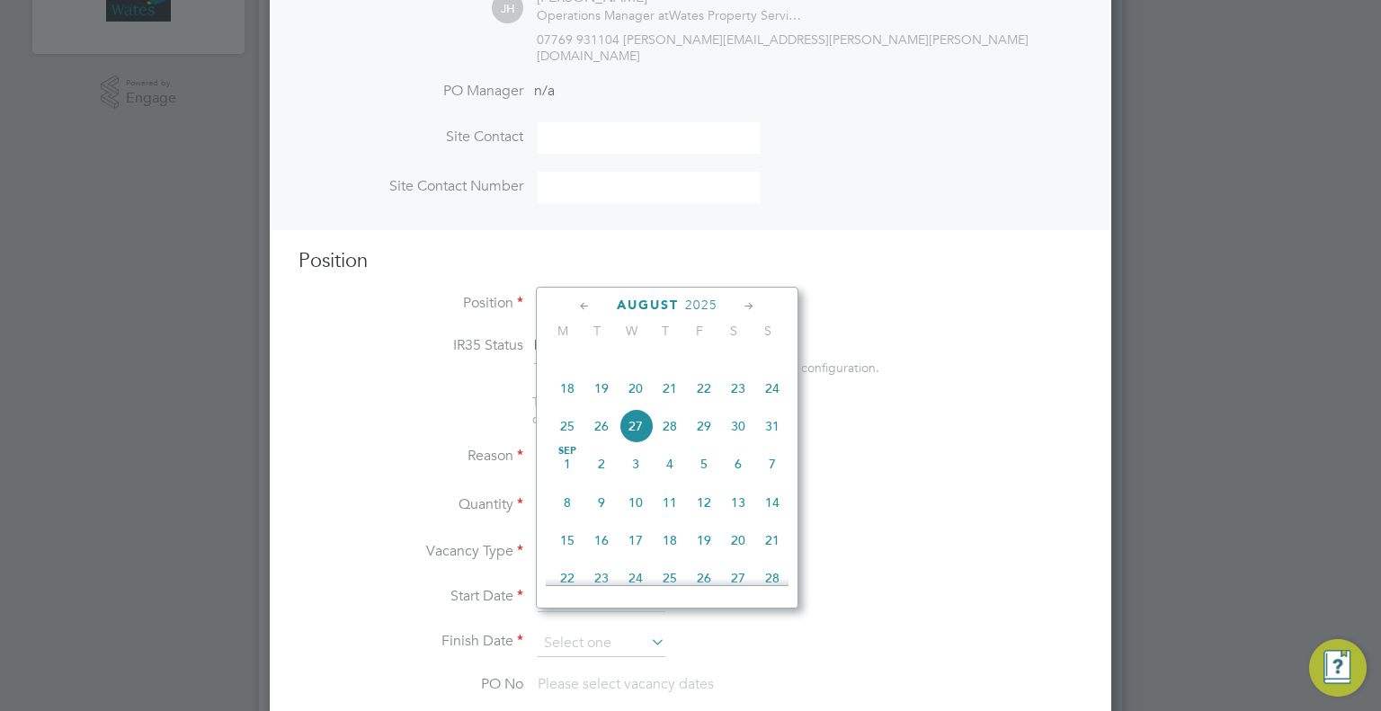
click at [701, 405] on span "22" at bounding box center [704, 388] width 34 height 34
type input "22 Aug 2025"
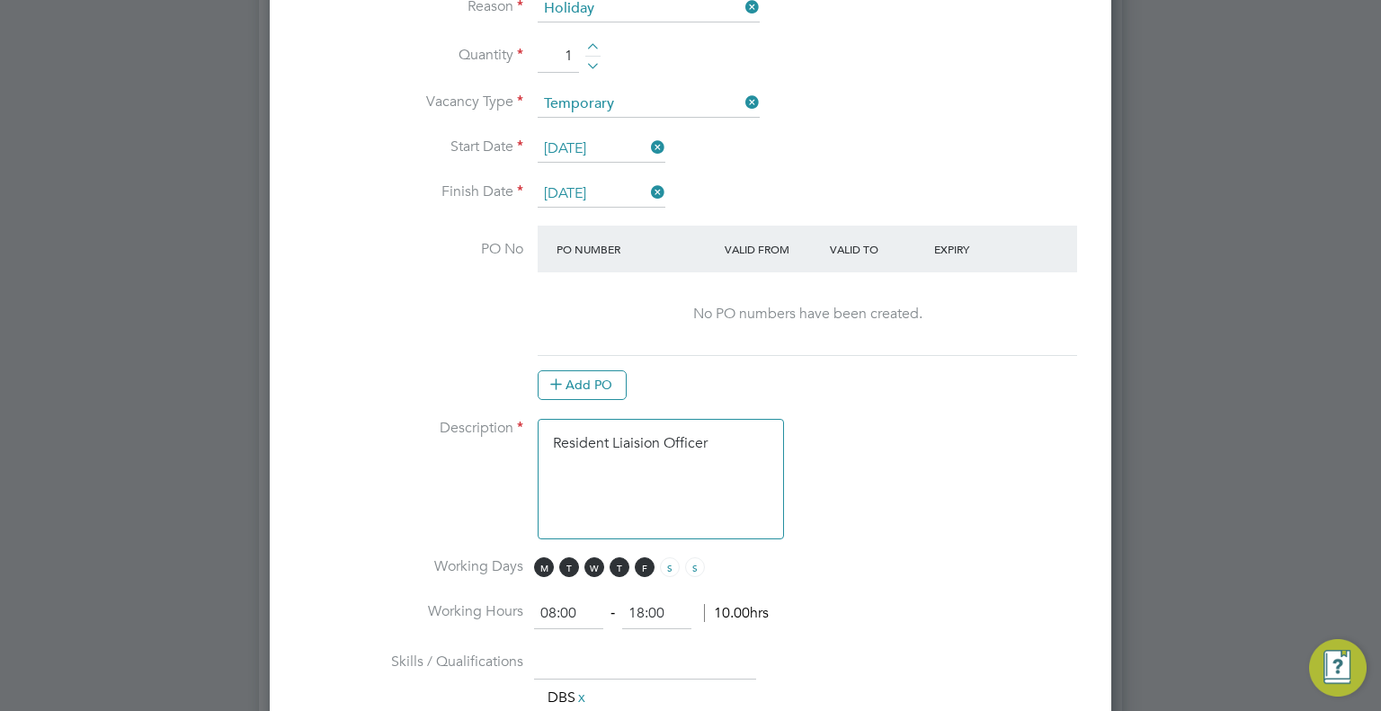
click at [671, 450] on textarea "Resident Liaision Officer" at bounding box center [661, 479] width 246 height 120
click at [733, 419] on textarea "Resident Liaision Officer" at bounding box center [661, 479] width 246 height 120
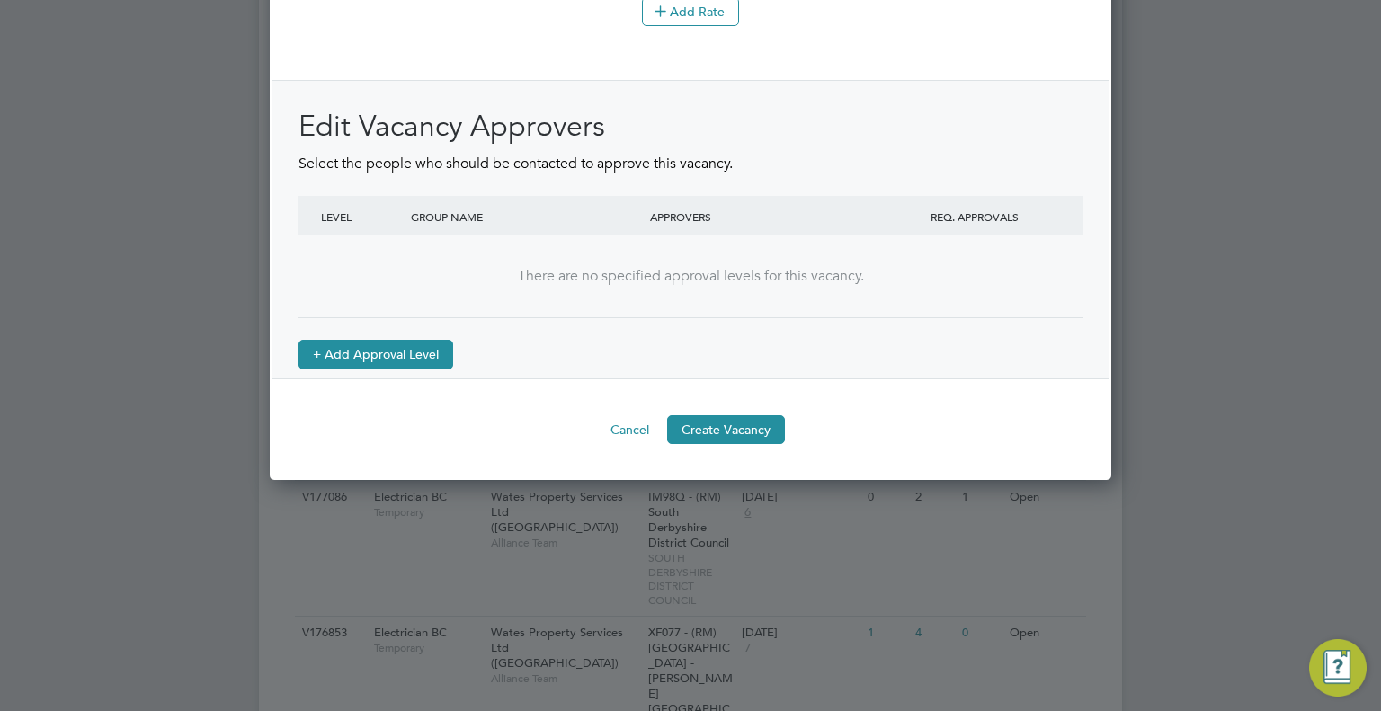
type textarea "Resident Liaision Officer JAMES FISHER"
click at [390, 349] on button "+ Add Approval Level" at bounding box center [375, 354] width 155 height 29
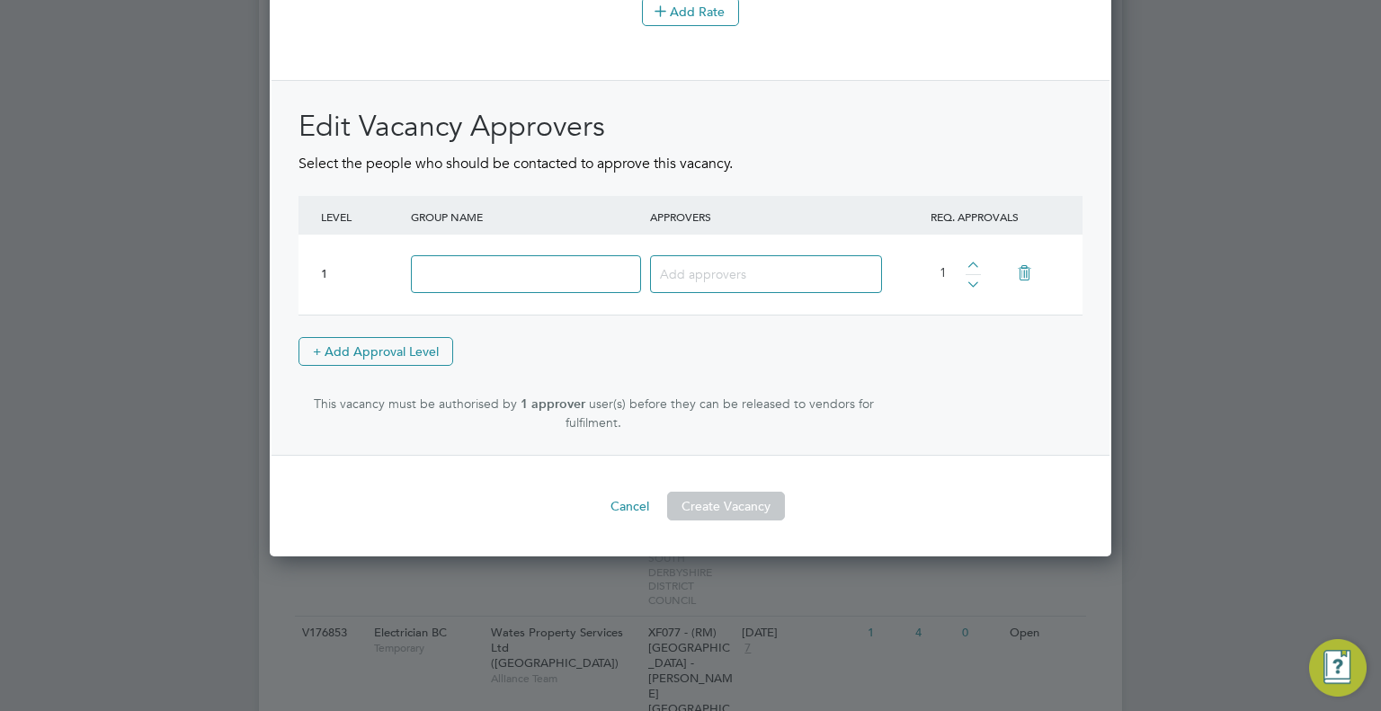
click at [490, 278] on input at bounding box center [526, 274] width 230 height 39
type input "Approver"
click at [731, 269] on input at bounding box center [759, 273] width 199 height 23
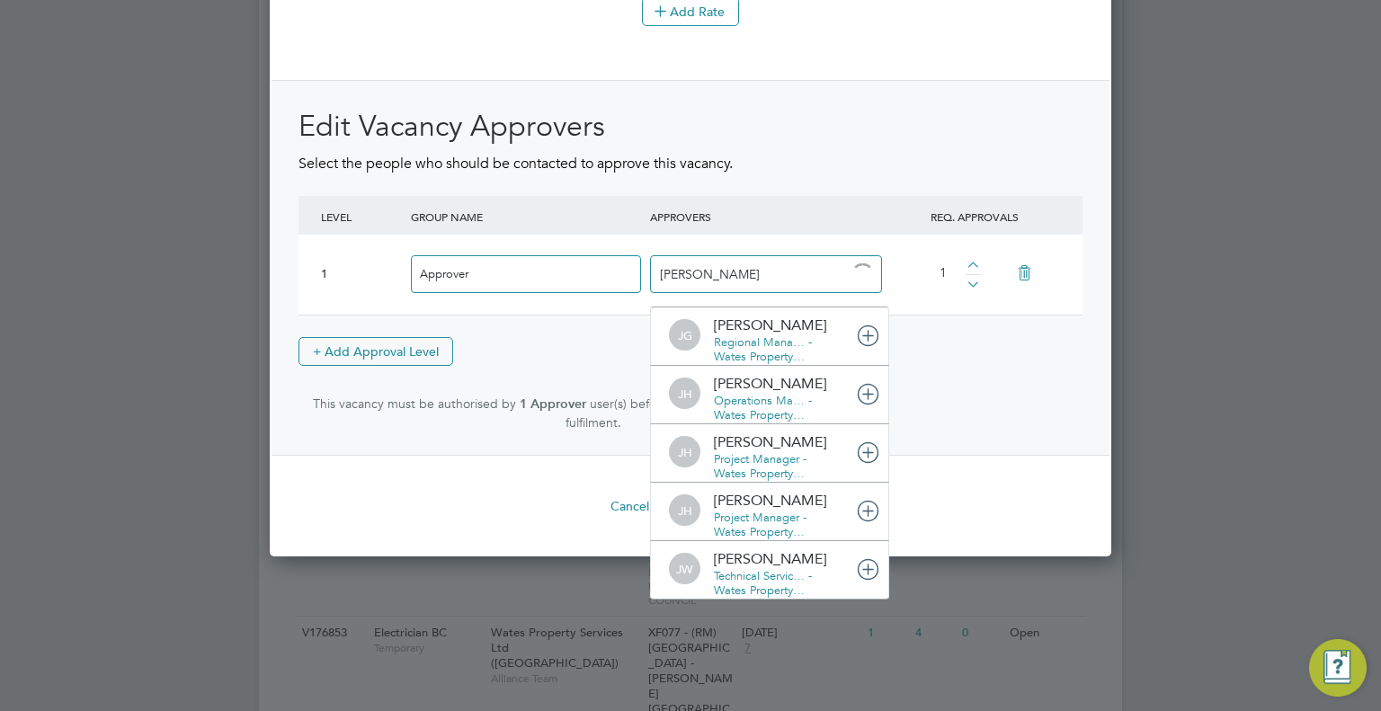
type input "JAMES H"
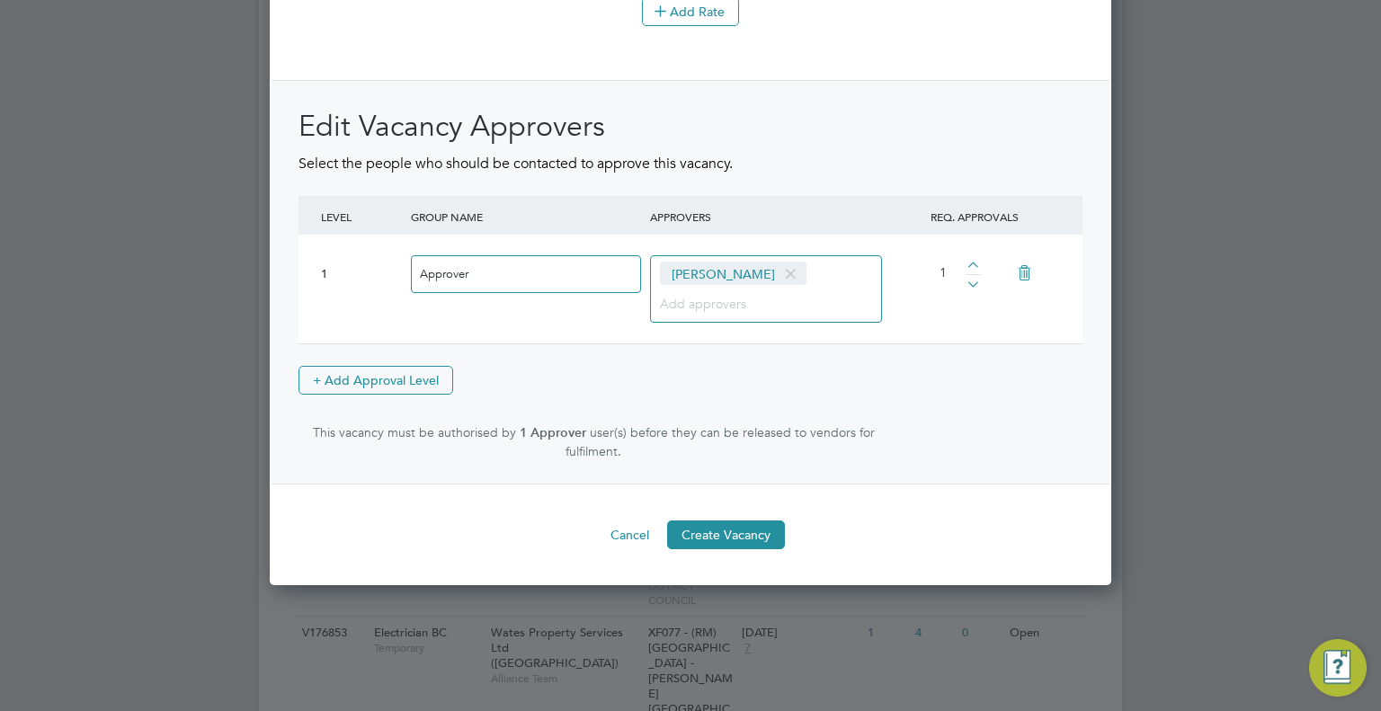
click at [740, 520] on button "Create Vacancy" at bounding box center [726, 534] width 118 height 29
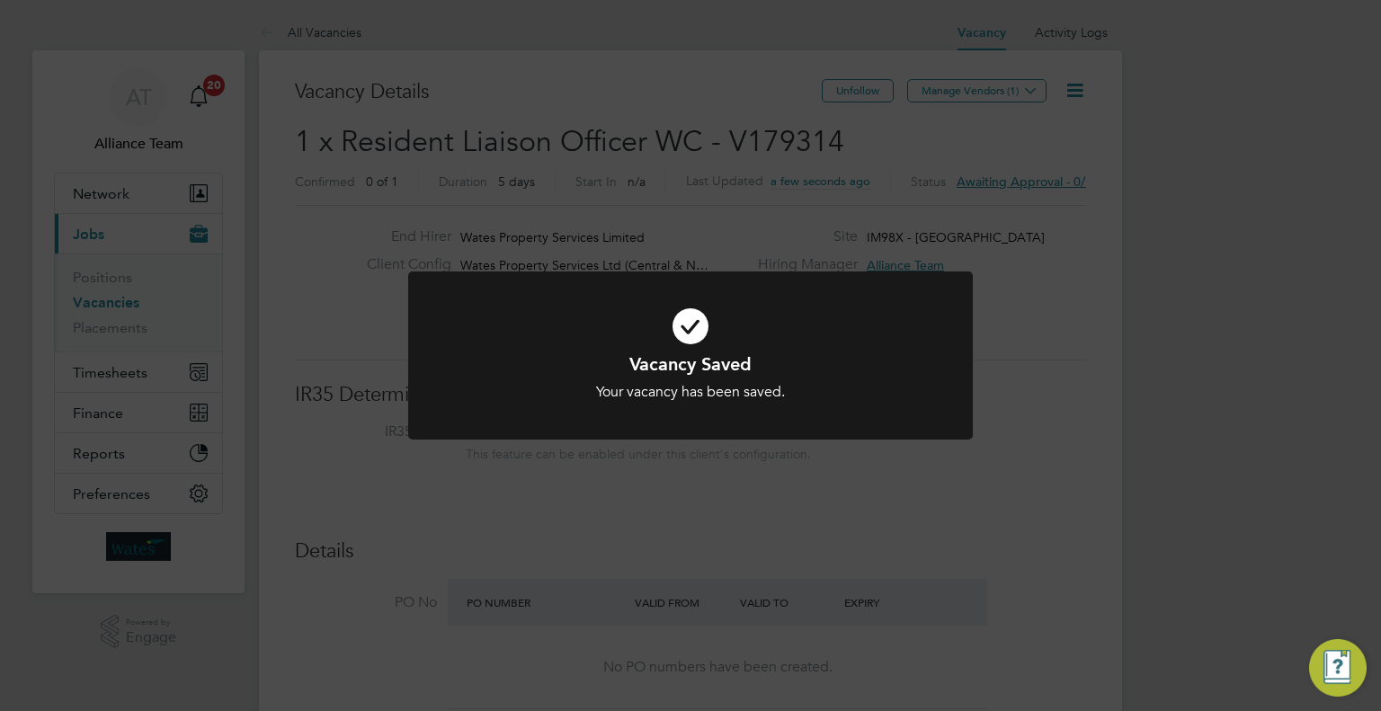
drag, startPoint x: 1240, startPoint y: 240, endPoint x: 973, endPoint y: 106, distance: 299.5
click at [1240, 239] on div "Vacancy Saved Your vacancy has been saved. Cancel Okay" at bounding box center [690, 355] width 1381 height 711
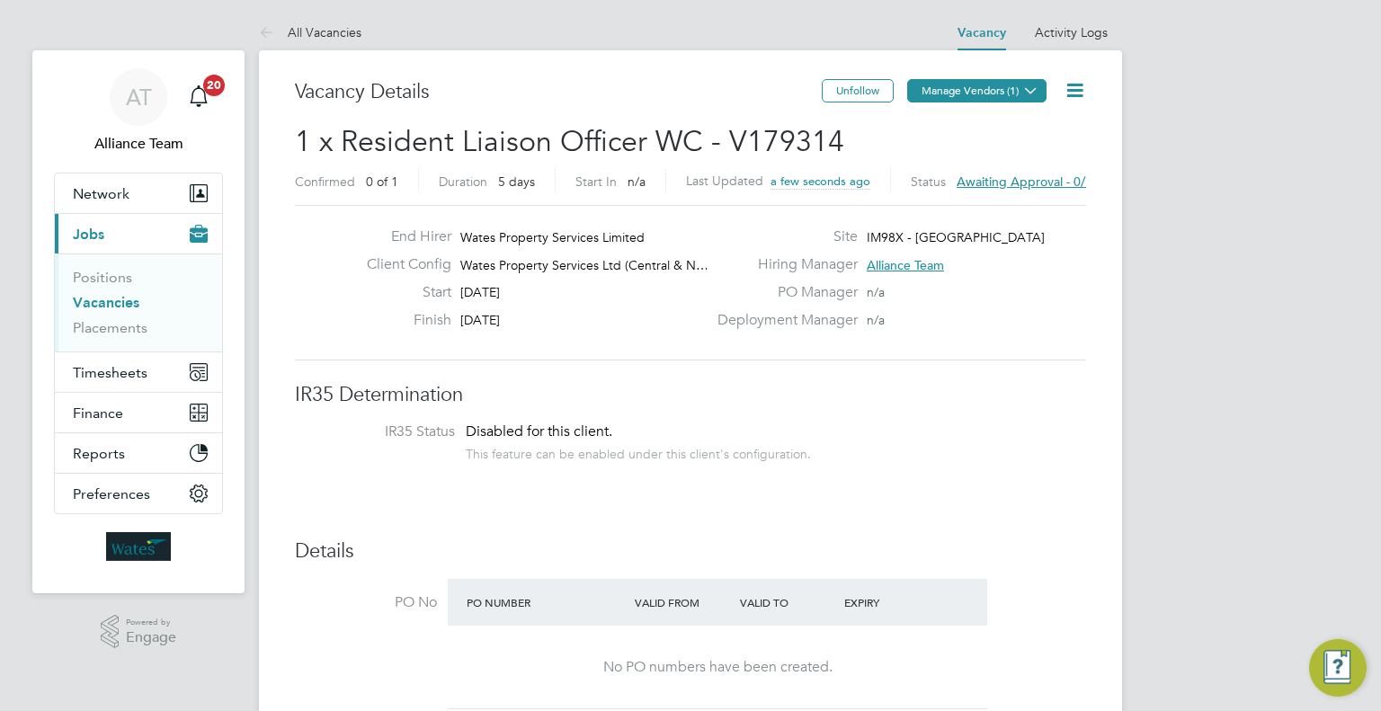
click at [949, 84] on button "Manage Vendors (1)" at bounding box center [976, 90] width 139 height 23
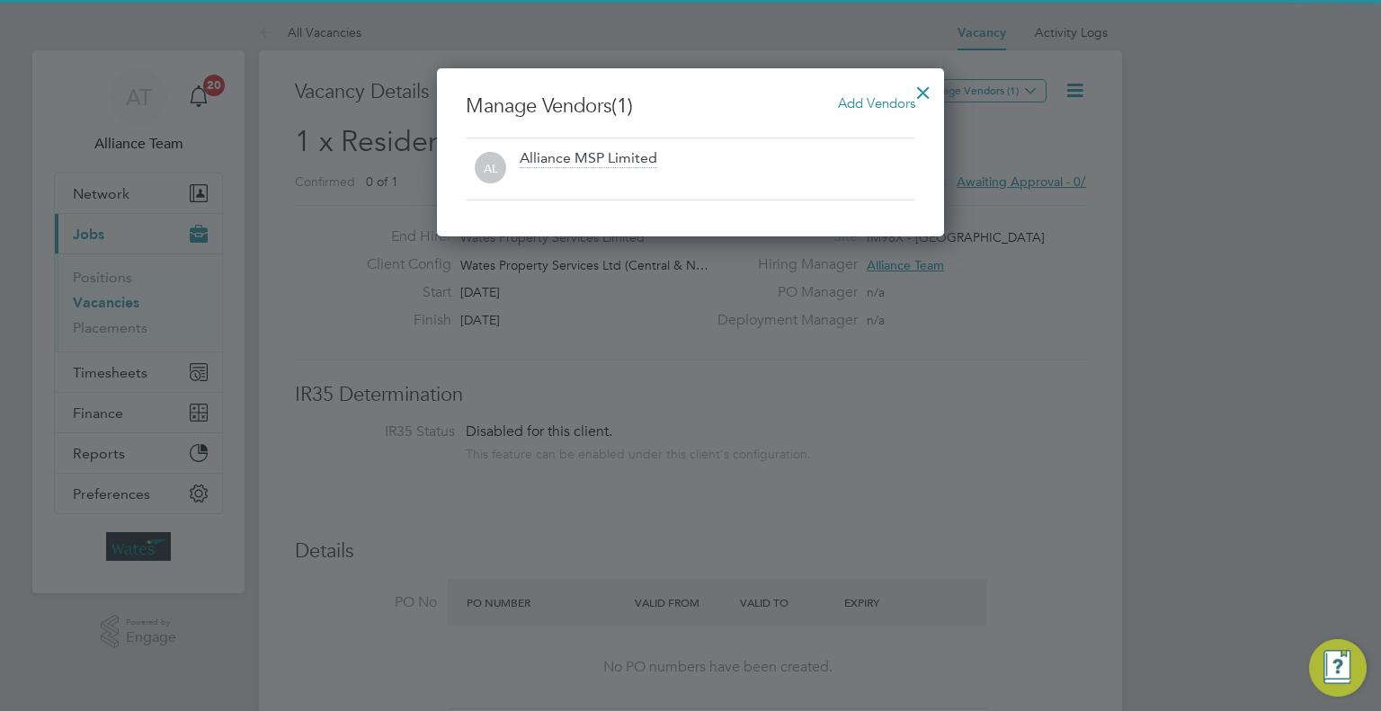
click at [846, 102] on span "Add Vendors" at bounding box center [876, 102] width 77 height 17
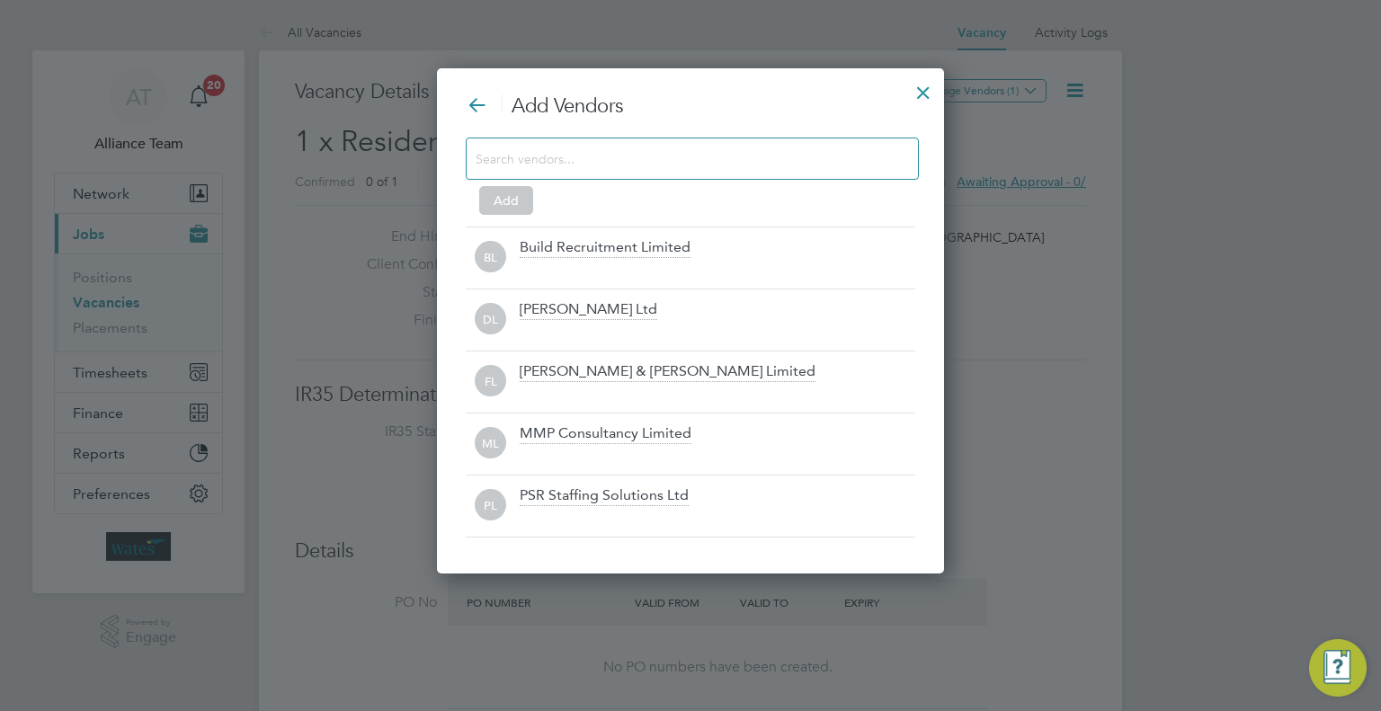
drag, startPoint x: 582, startPoint y: 240, endPoint x: 569, endPoint y: 237, distance: 12.9
click at [579, 240] on div "Build Recruitment Limited" at bounding box center [605, 248] width 171 height 20
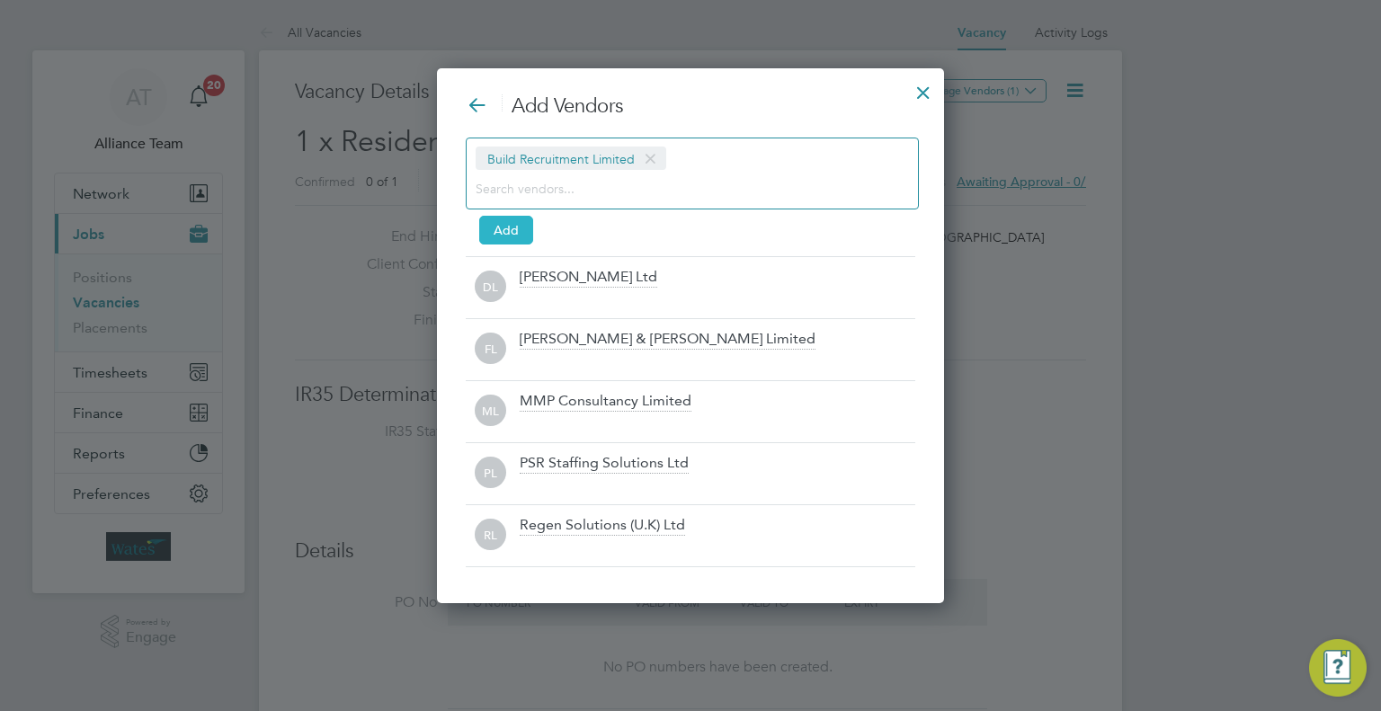
click at [506, 220] on button "Add" at bounding box center [506, 230] width 54 height 29
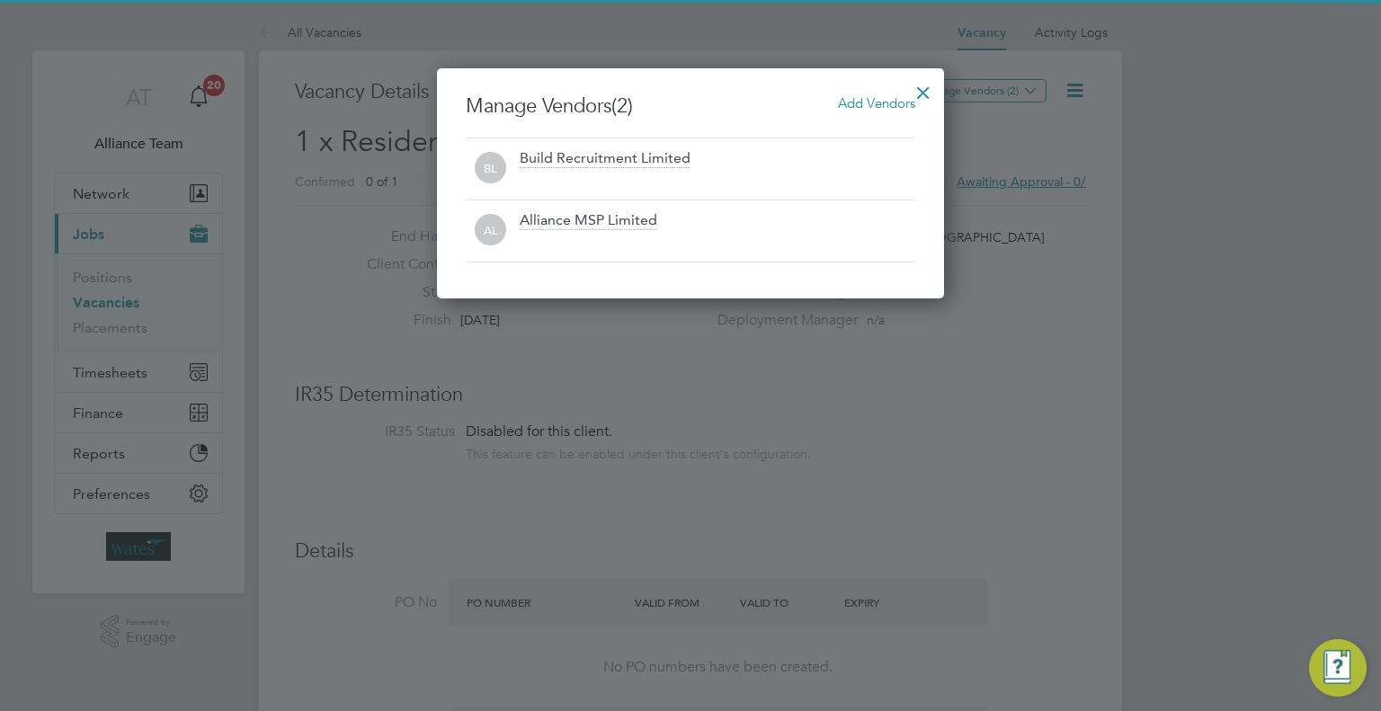
click at [935, 96] on div at bounding box center [923, 88] width 32 height 32
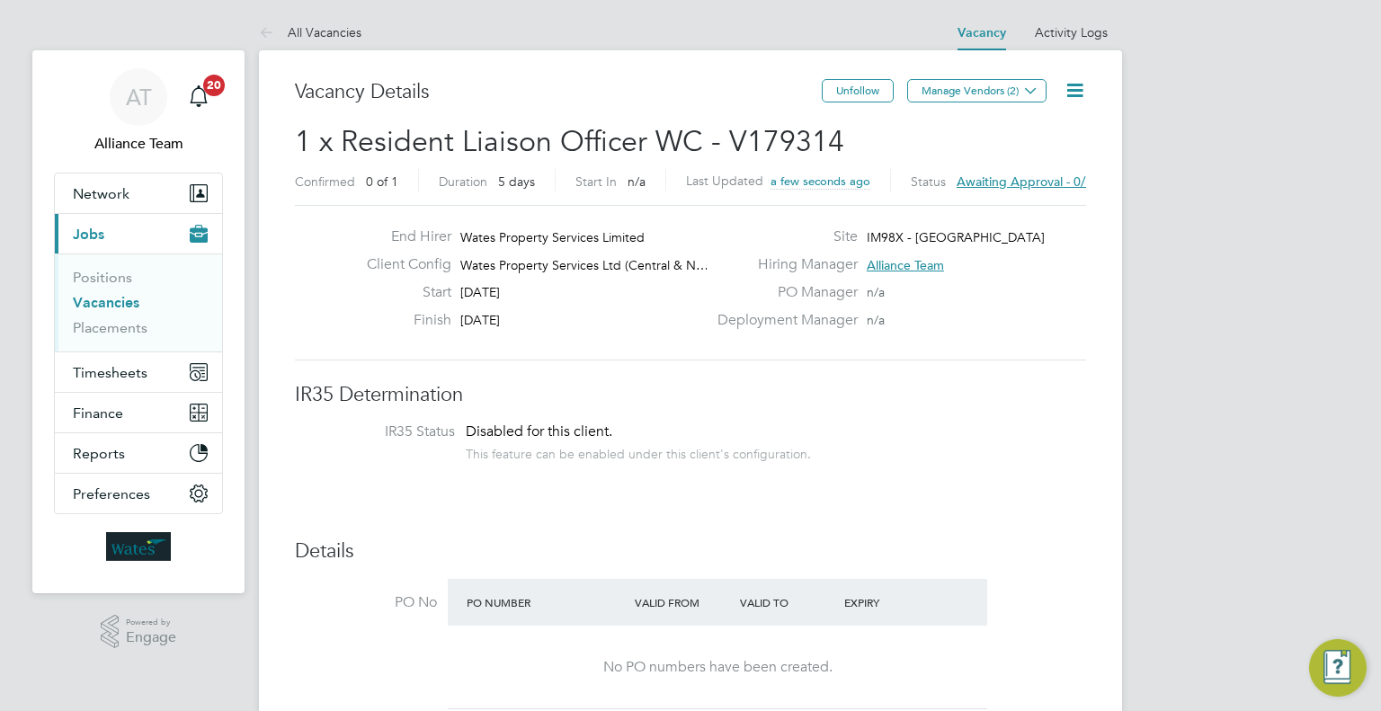
click at [1086, 88] on icon at bounding box center [1074, 90] width 22 height 22
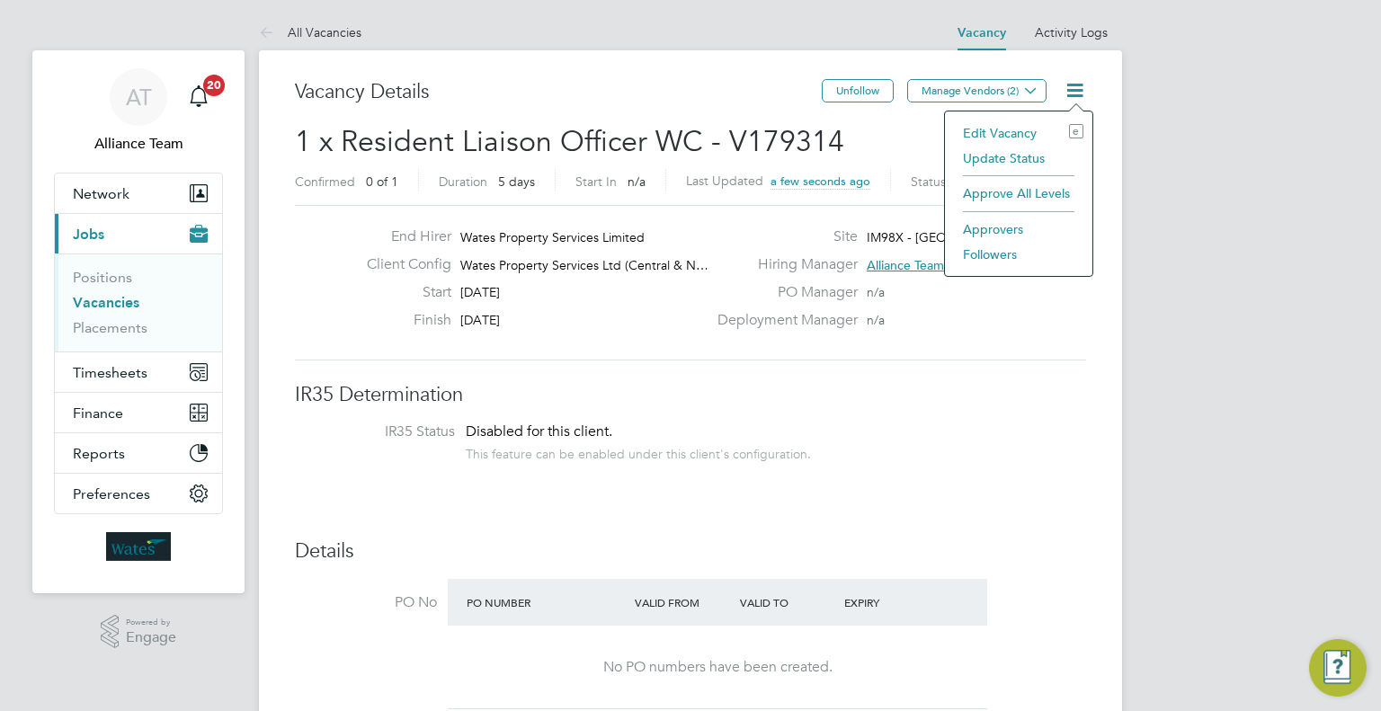
click at [1006, 254] on li "Followers" at bounding box center [1018, 254] width 129 height 25
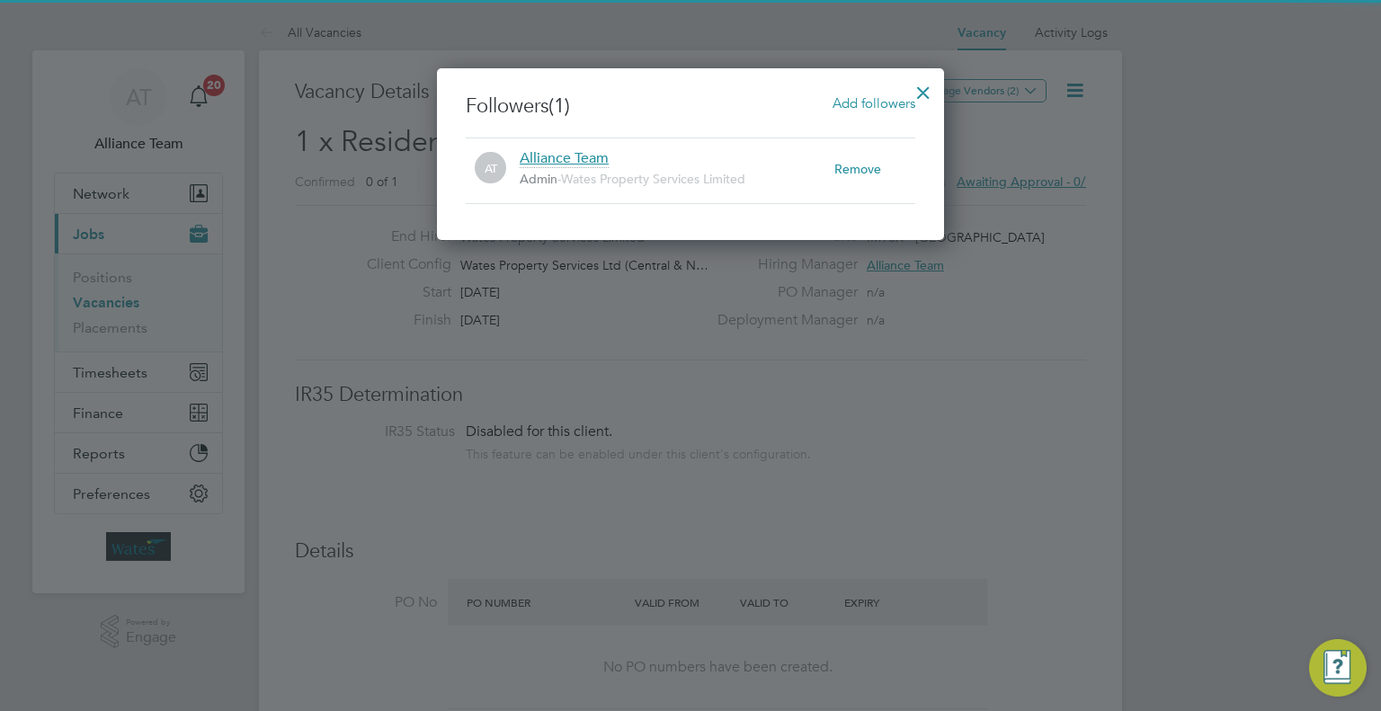
click at [872, 102] on span "Add followers" at bounding box center [873, 102] width 83 height 17
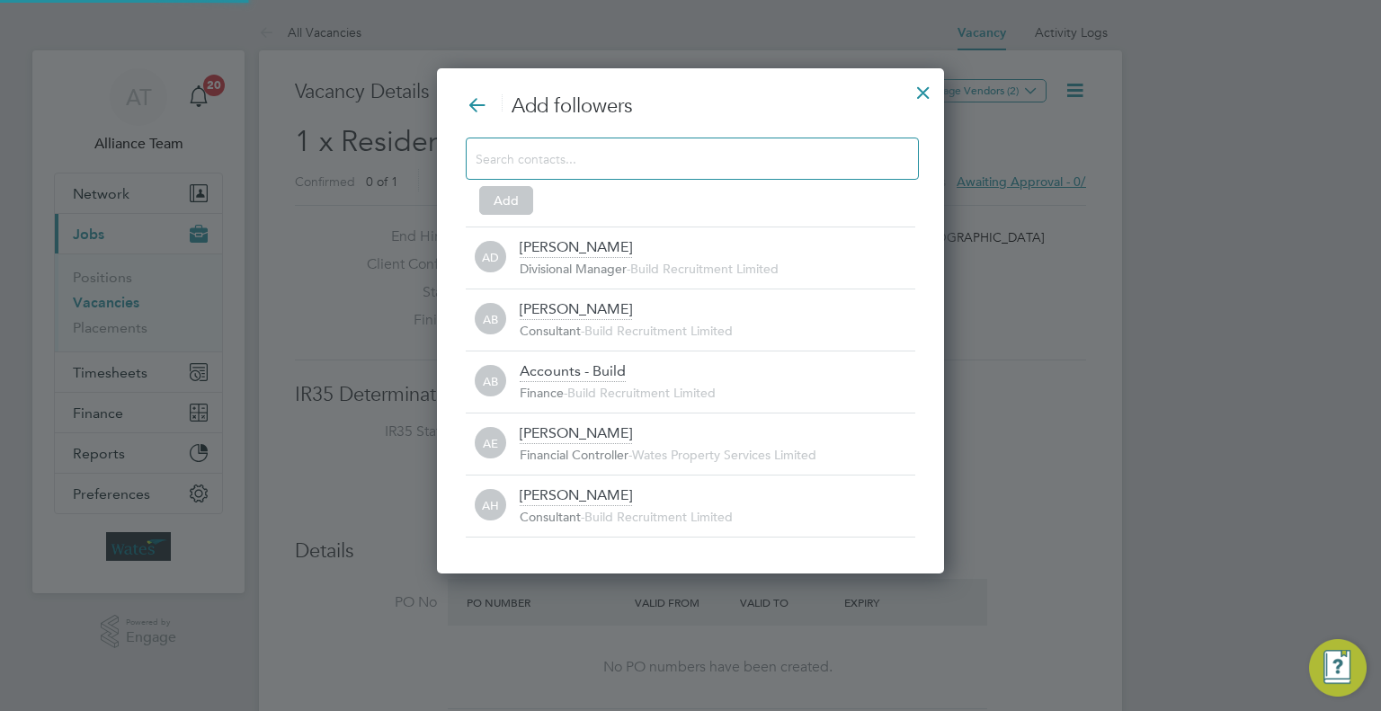
click at [595, 153] on input at bounding box center [677, 158] width 404 height 23
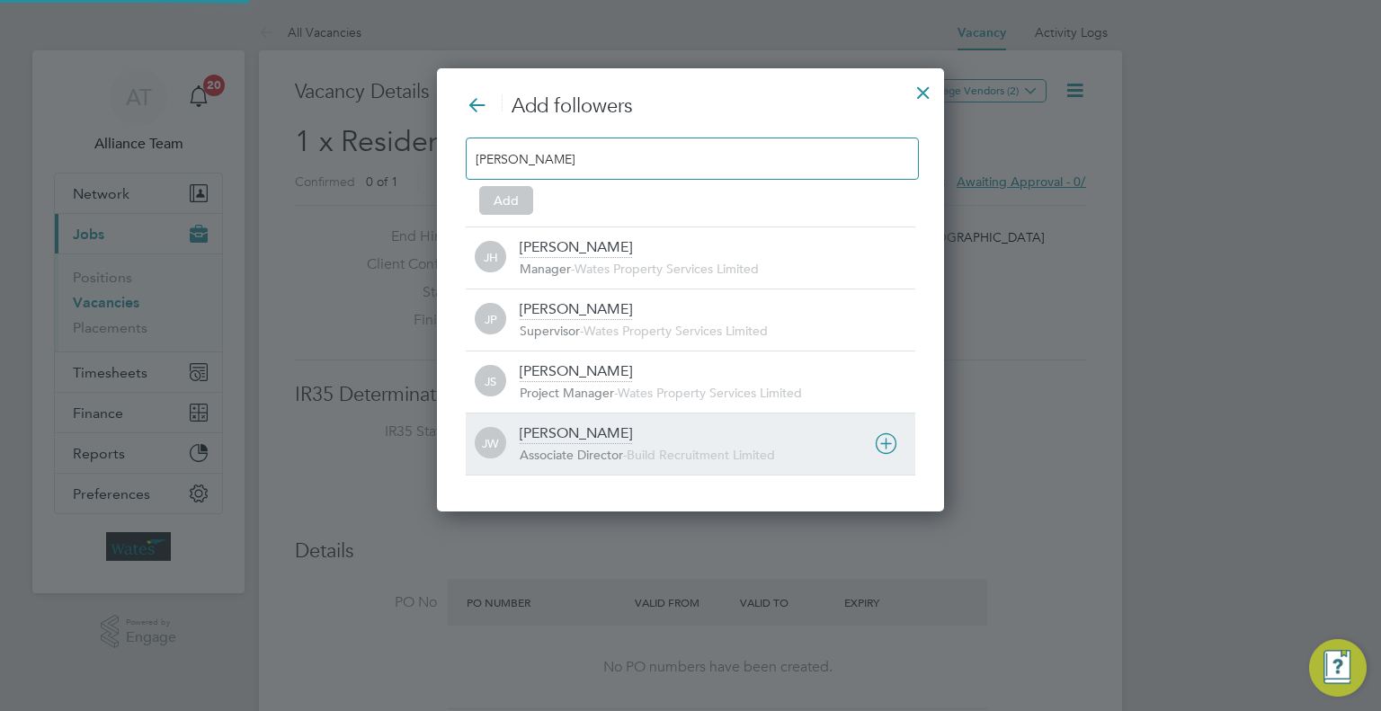
type input "JOSH"
click at [600, 438] on div "Josh Wakefield" at bounding box center [576, 434] width 112 height 20
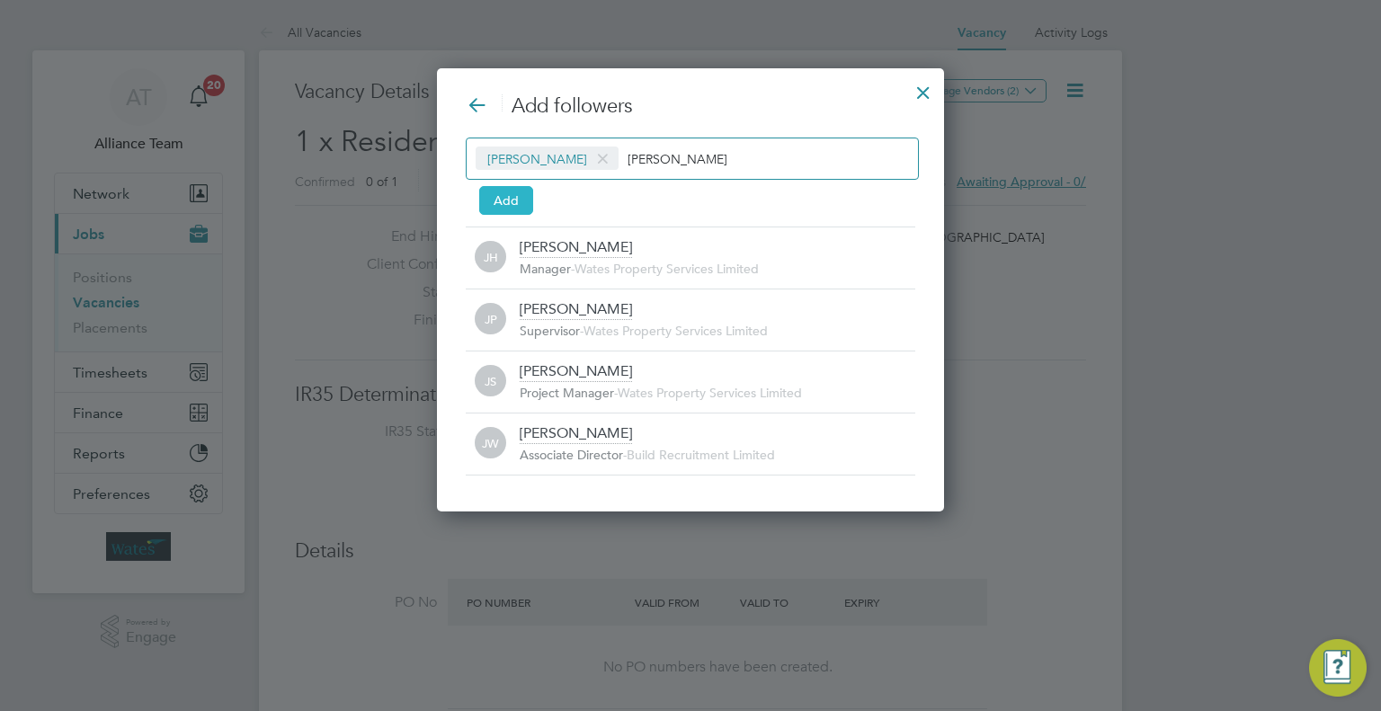
click at [510, 188] on button "Add" at bounding box center [506, 200] width 54 height 29
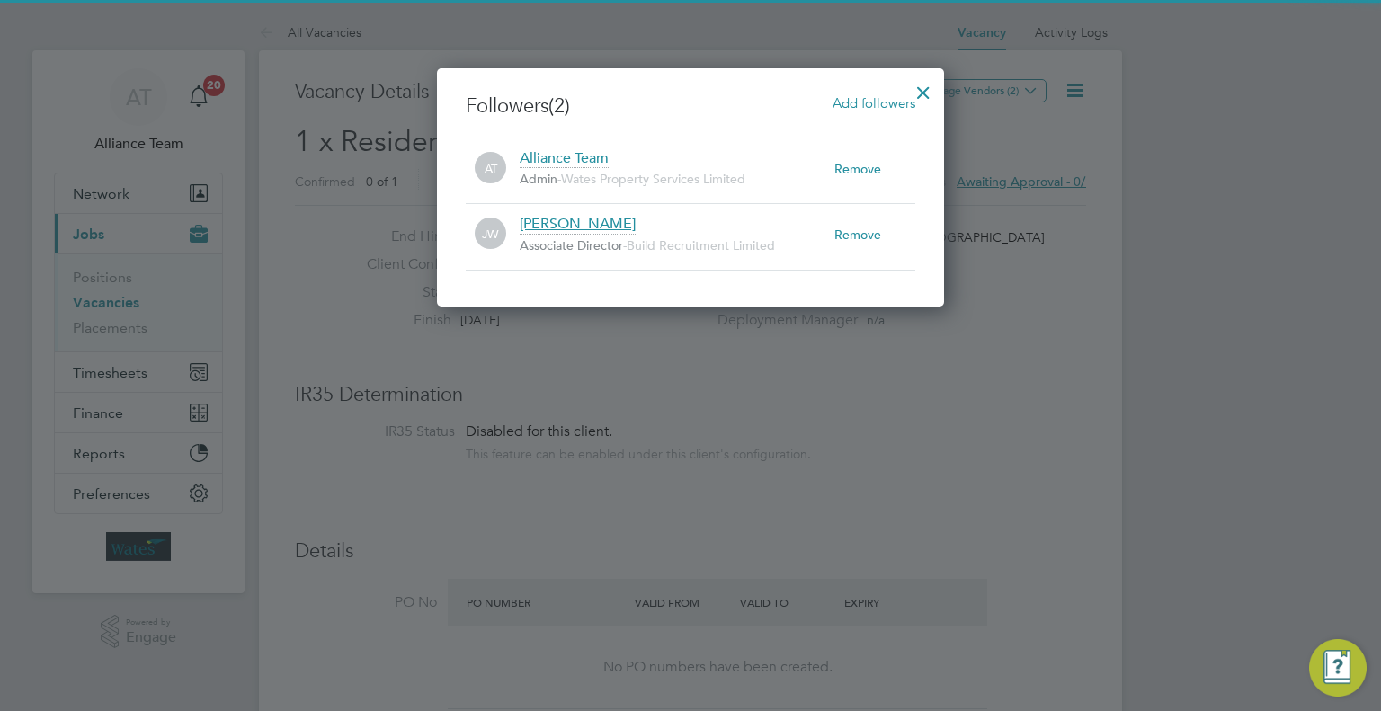
click at [926, 91] on div at bounding box center [923, 88] width 32 height 32
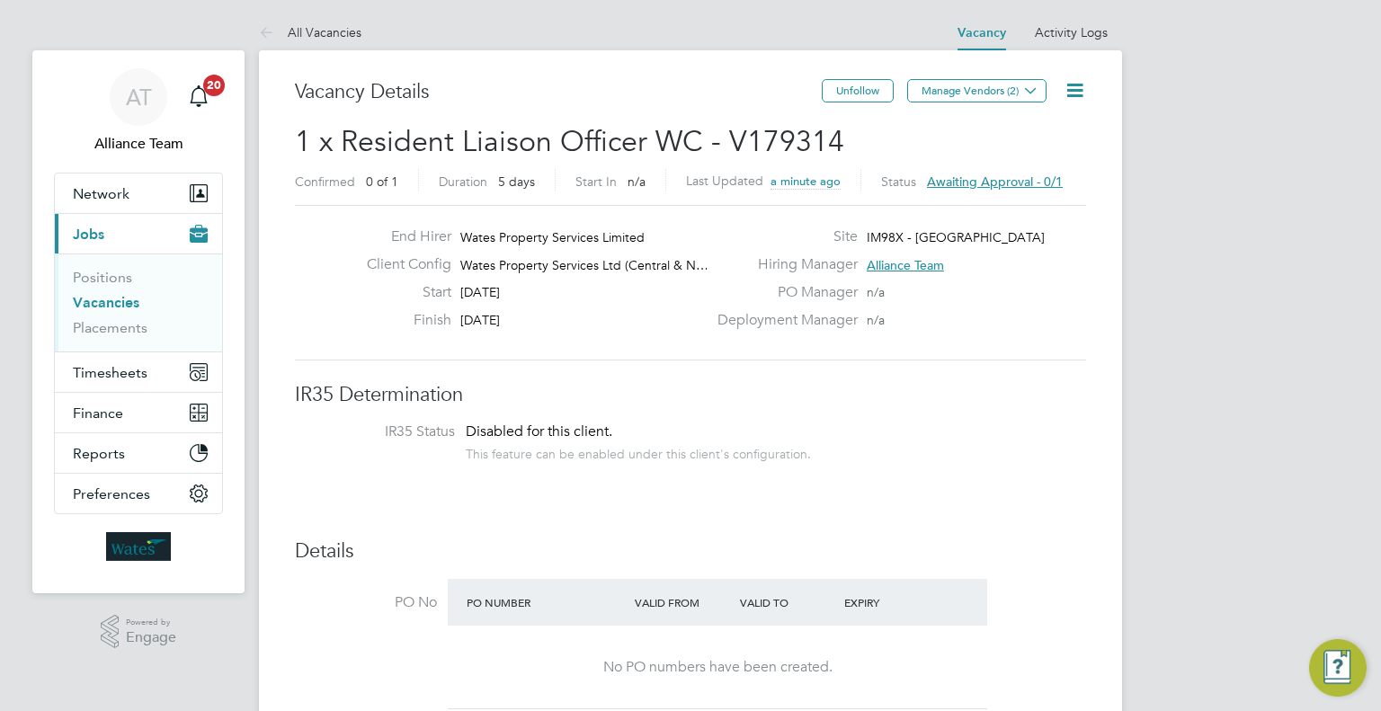
drag, startPoint x: 122, startPoint y: 306, endPoint x: 219, endPoint y: 271, distance: 103.2
click at [122, 306] on link "Vacancies" at bounding box center [106, 302] width 67 height 17
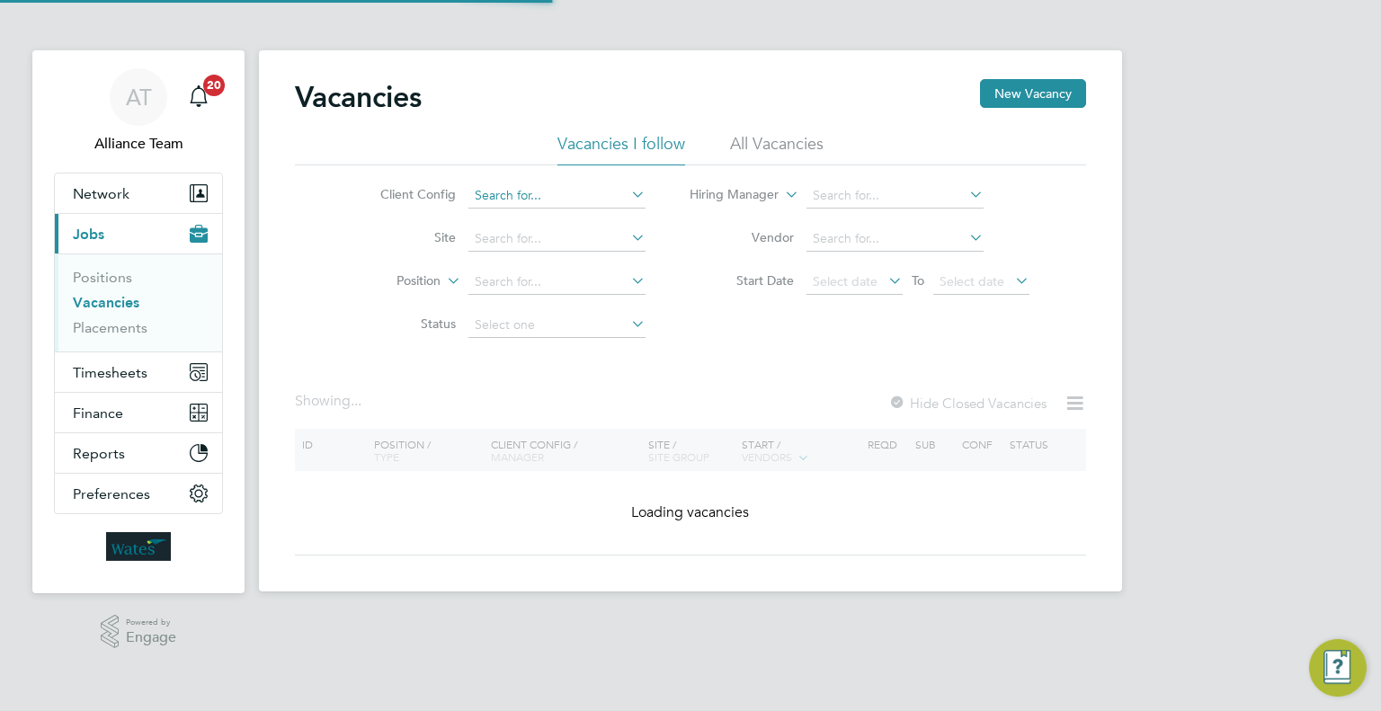
click at [537, 200] on input at bounding box center [556, 195] width 177 height 25
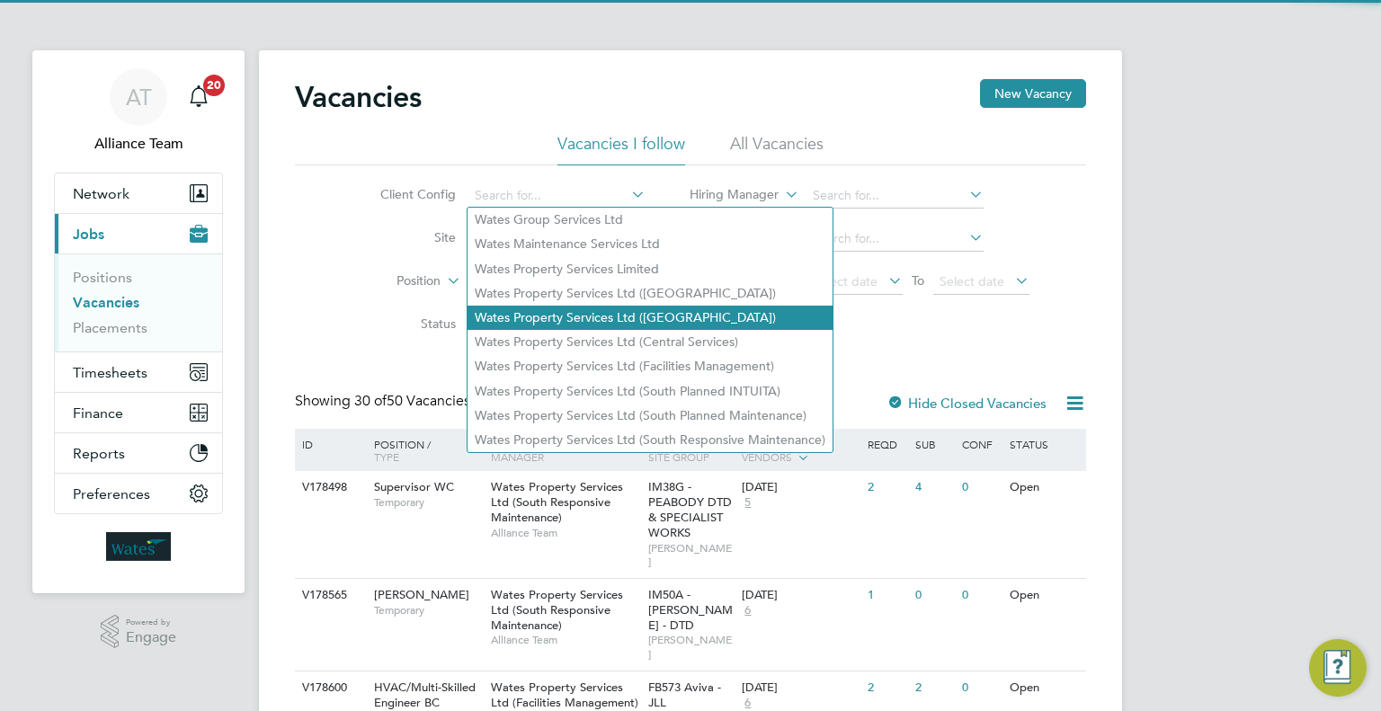
click at [637, 319] on li "Wates Property Services Ltd (Central & North)" at bounding box center [649, 318] width 365 height 24
type input "Wates Property Services Ltd (Central & North)"
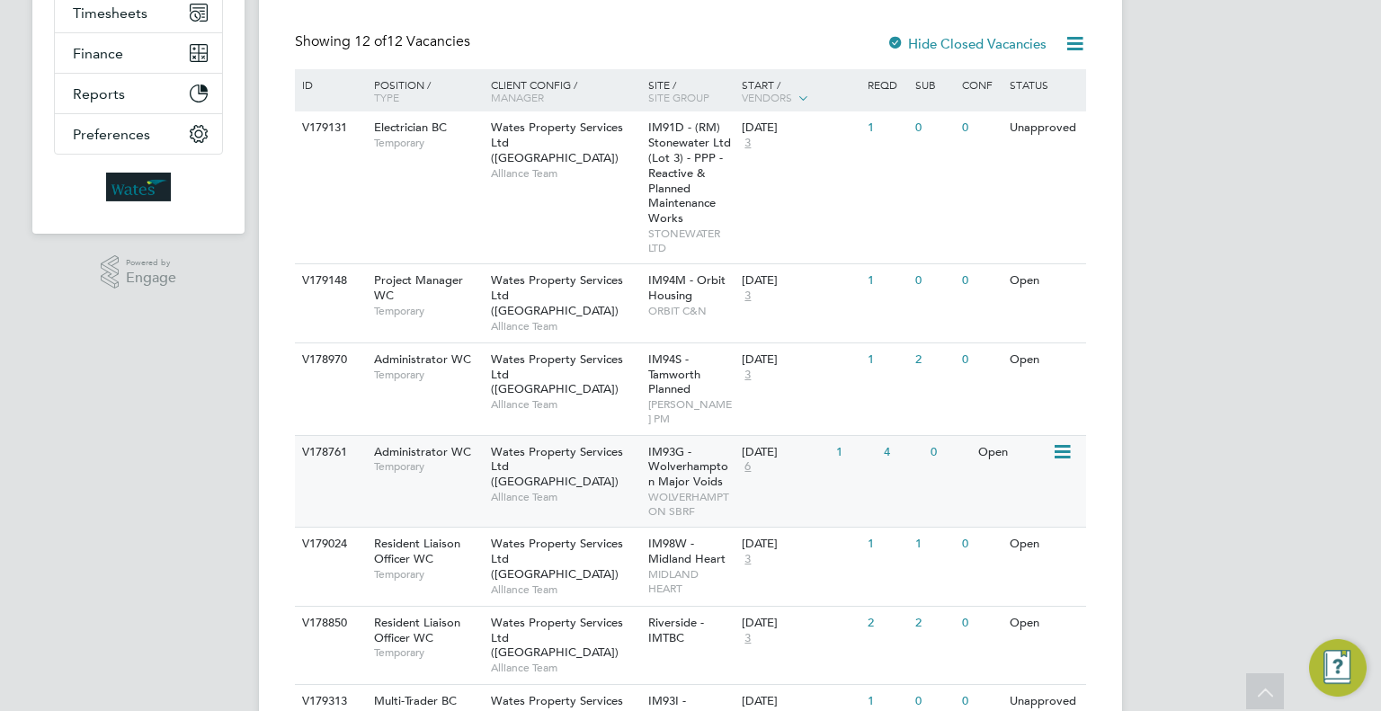
click at [795, 449] on div "25 Aug 2025 6" at bounding box center [784, 460] width 94 height 49
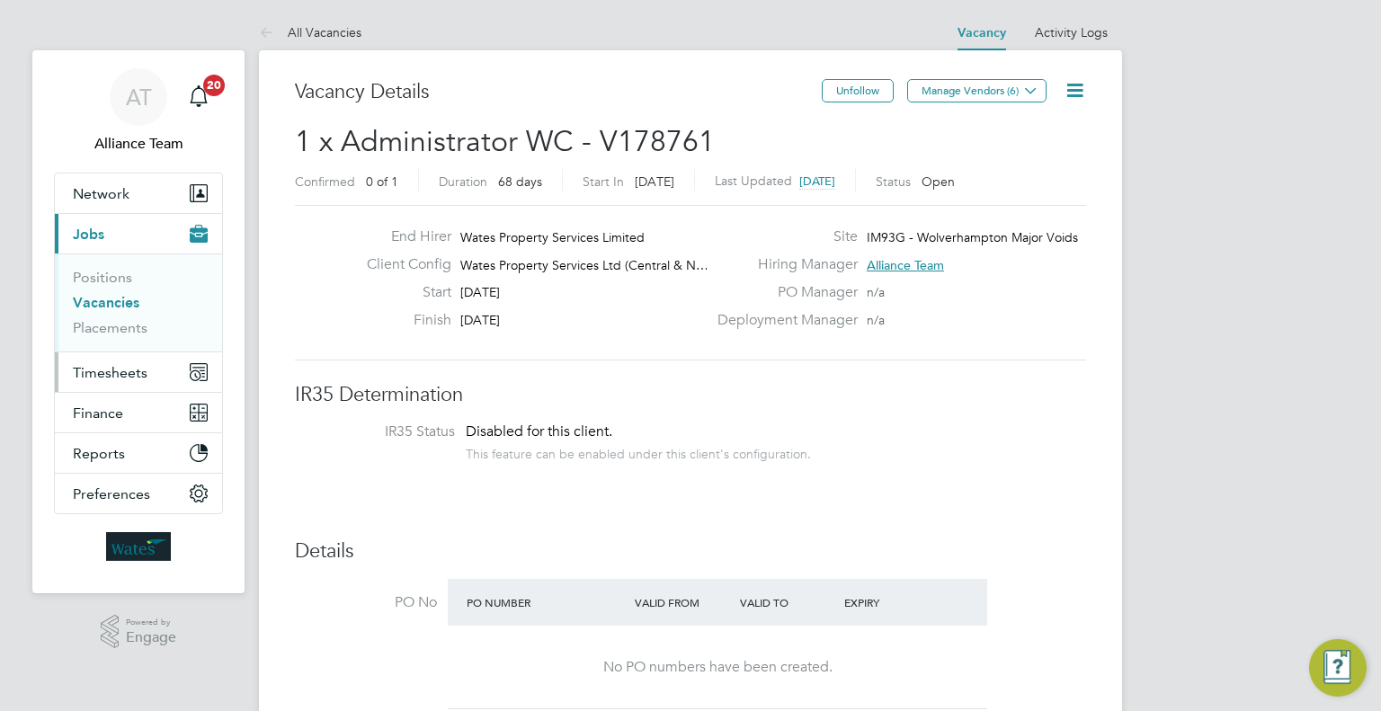
click at [124, 378] on span "Timesheets" at bounding box center [110, 372] width 75 height 17
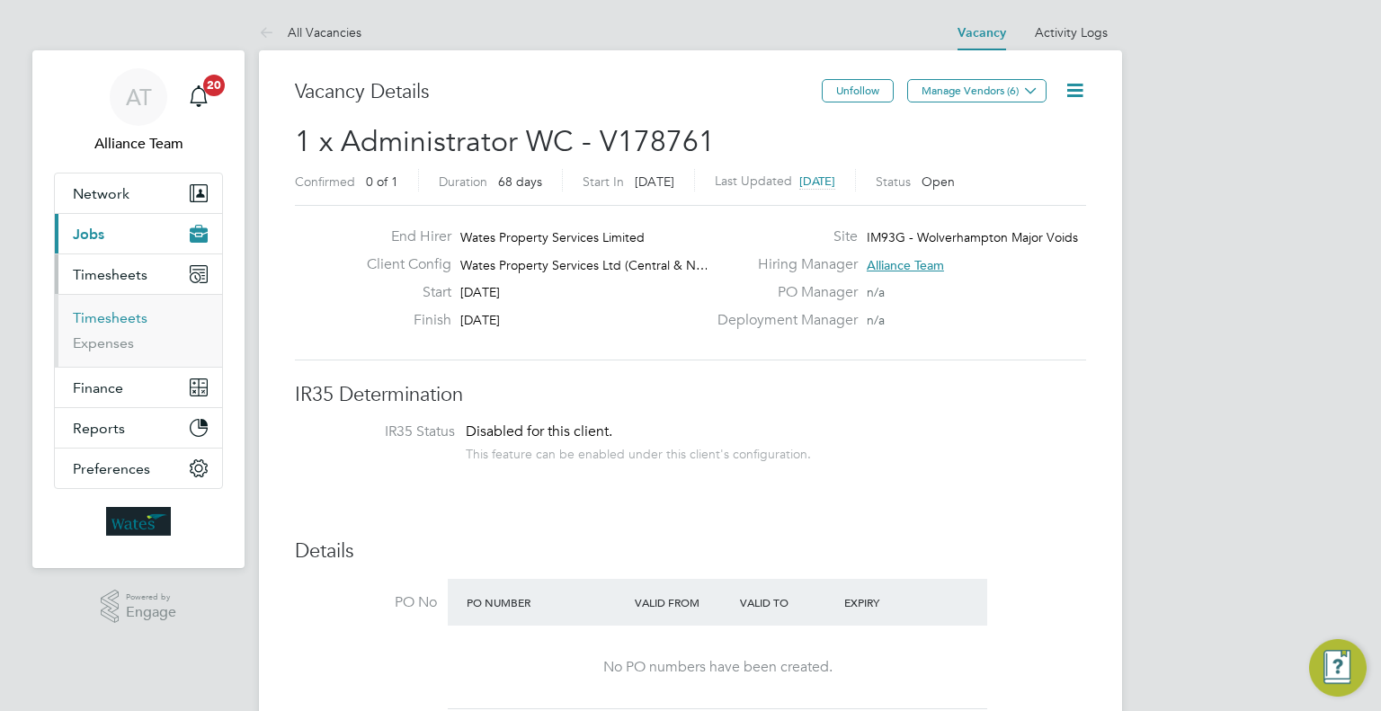
click at [108, 314] on link "Timesheets" at bounding box center [110, 317] width 75 height 17
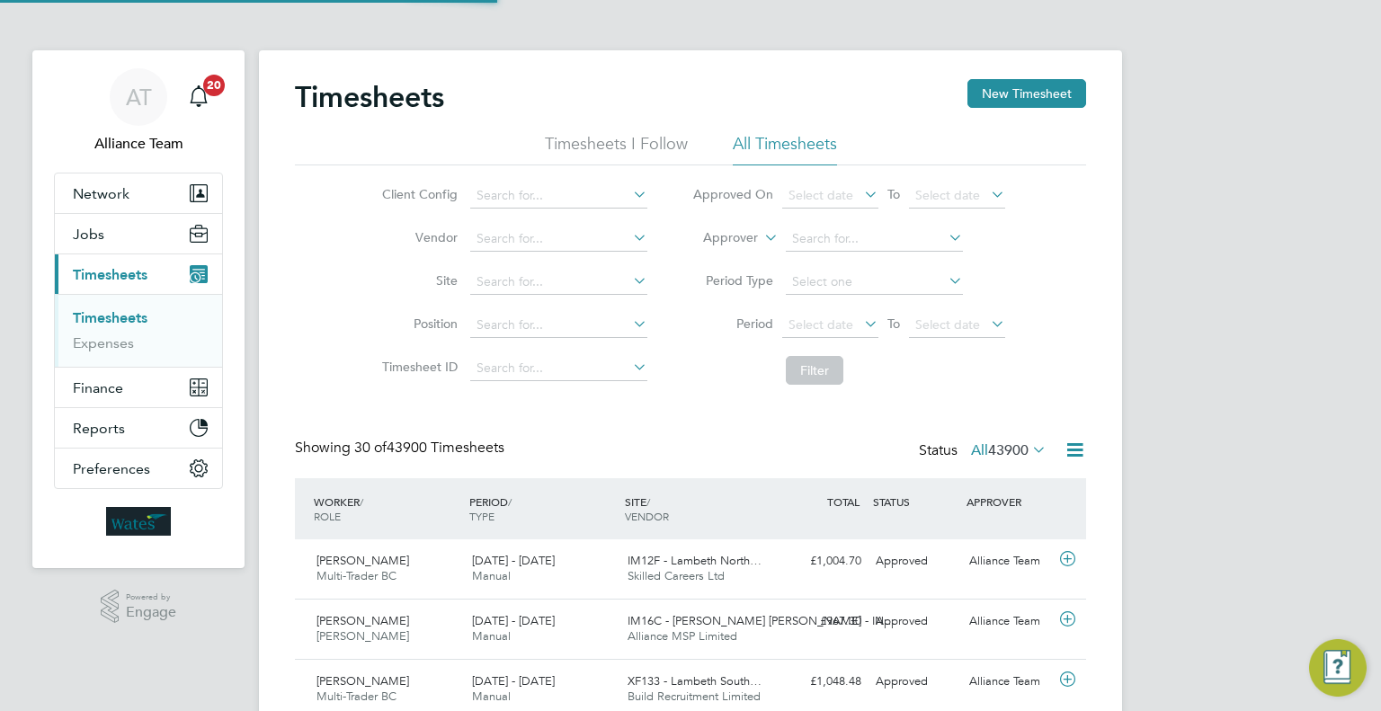
scroll to position [45, 156]
click at [754, 232] on label "Approver" at bounding box center [717, 238] width 81 height 18
drag, startPoint x: 701, startPoint y: 254, endPoint x: 712, endPoint y: 251, distance: 11.4
click at [701, 253] on li "Worker" at bounding box center [714, 258] width 88 height 23
click at [796, 230] on input at bounding box center [874, 239] width 177 height 25
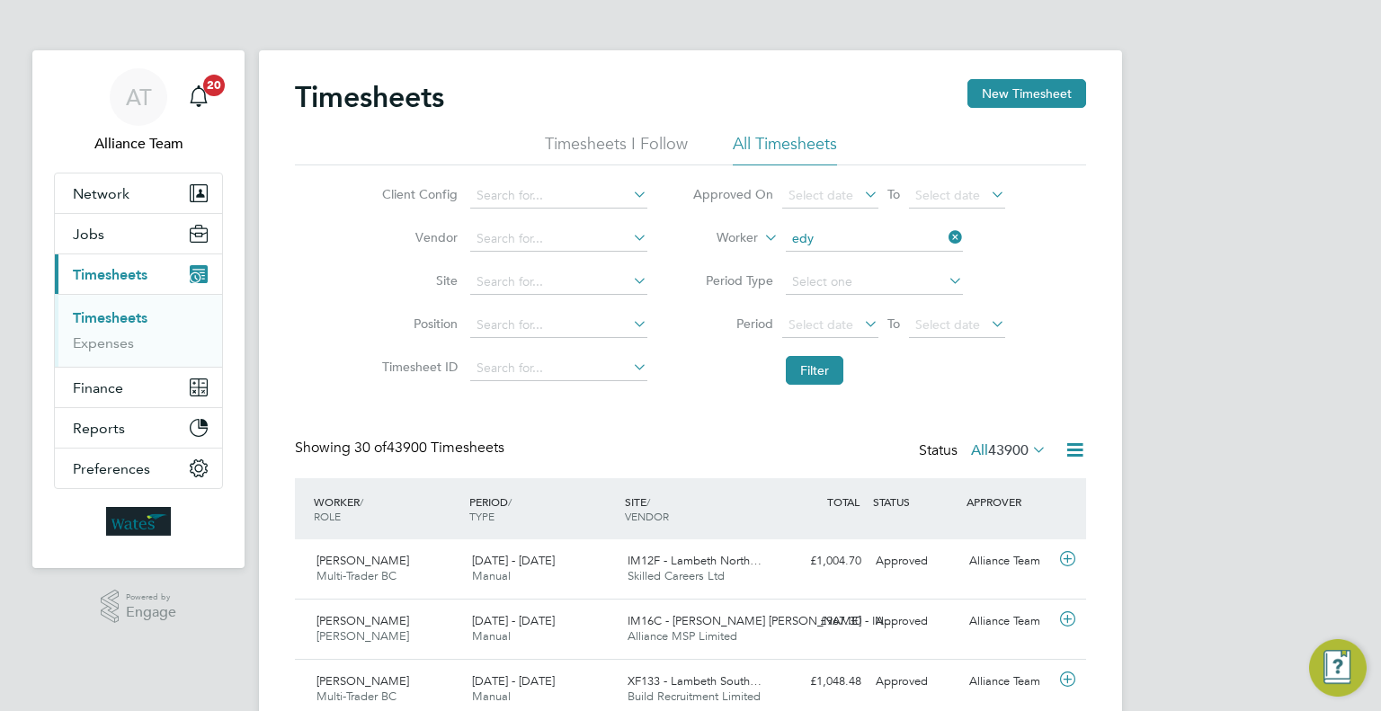
click at [852, 265] on li "[PERSON_NAME]" at bounding box center [874, 263] width 178 height 24
type input "[PERSON_NAME]"
click at [824, 374] on button "Filter" at bounding box center [815, 370] width 58 height 29
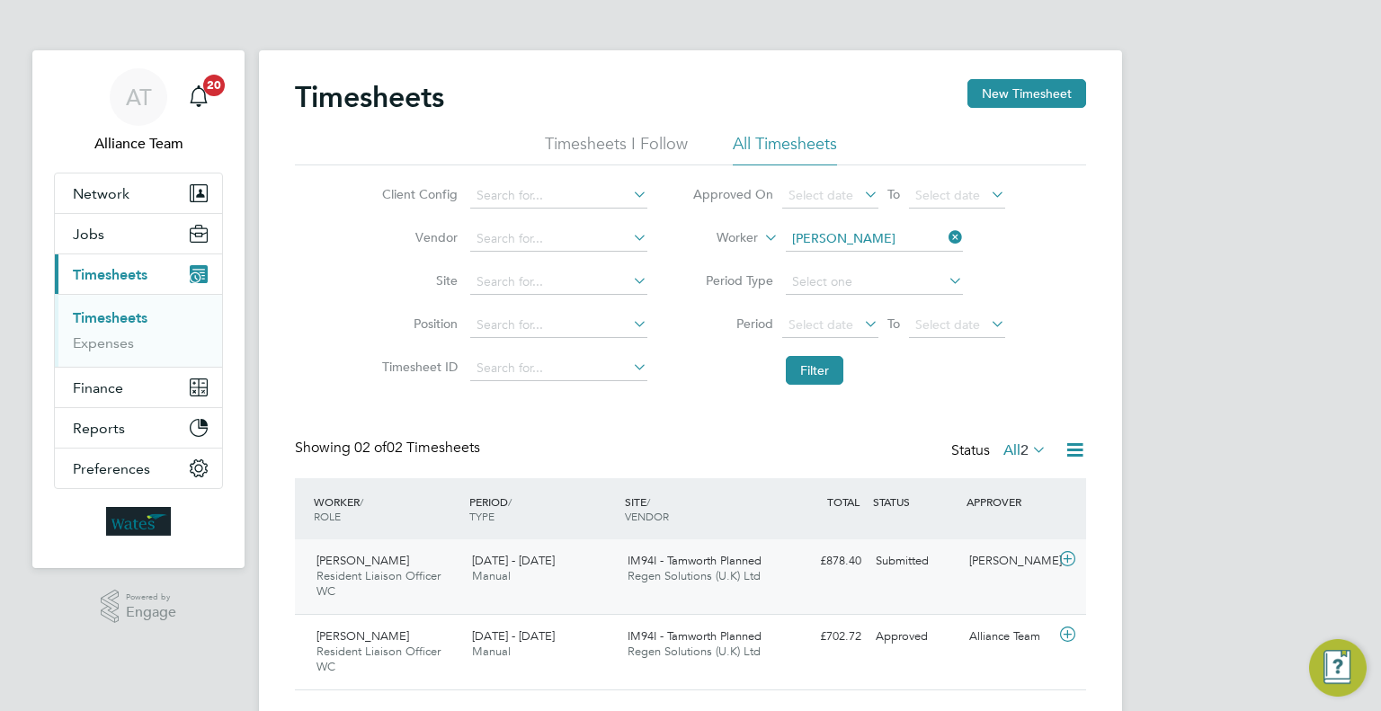
click at [943, 560] on div "Submitted" at bounding box center [914, 562] width 93 height 30
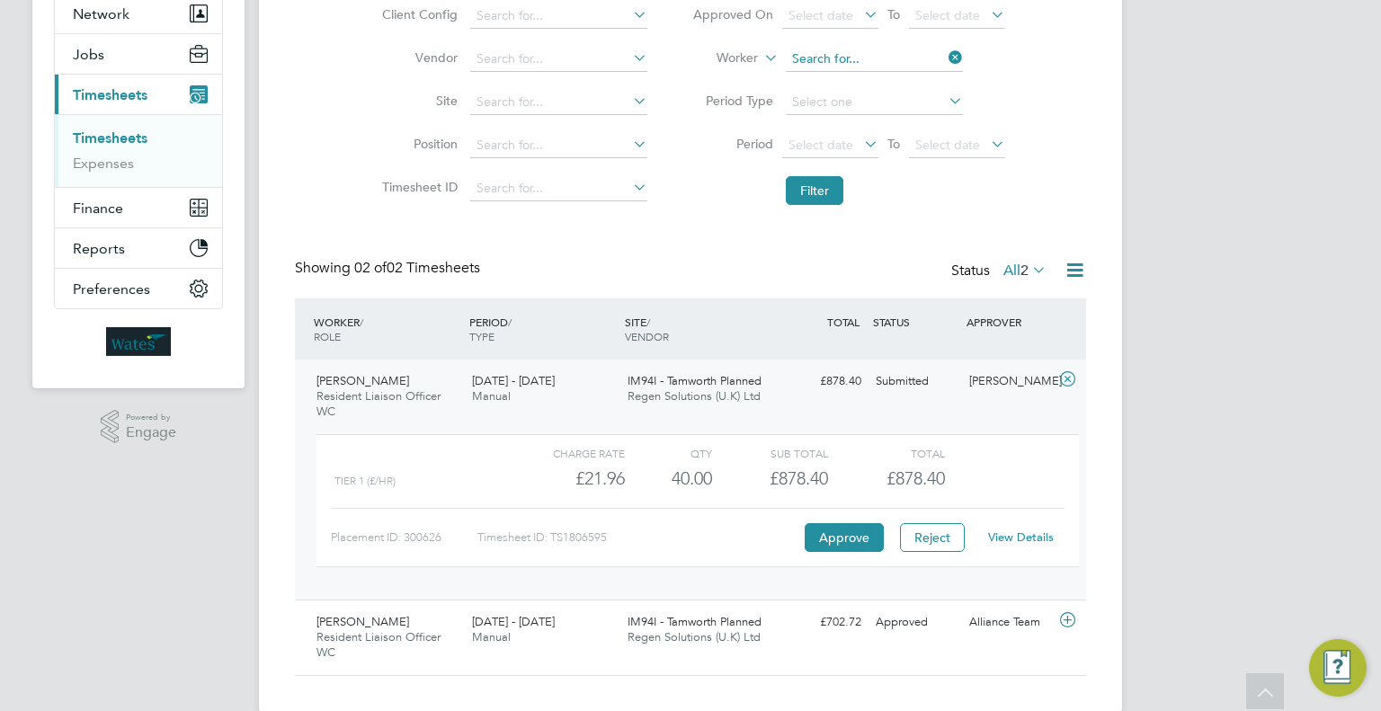
click at [846, 57] on input at bounding box center [874, 59] width 177 height 25
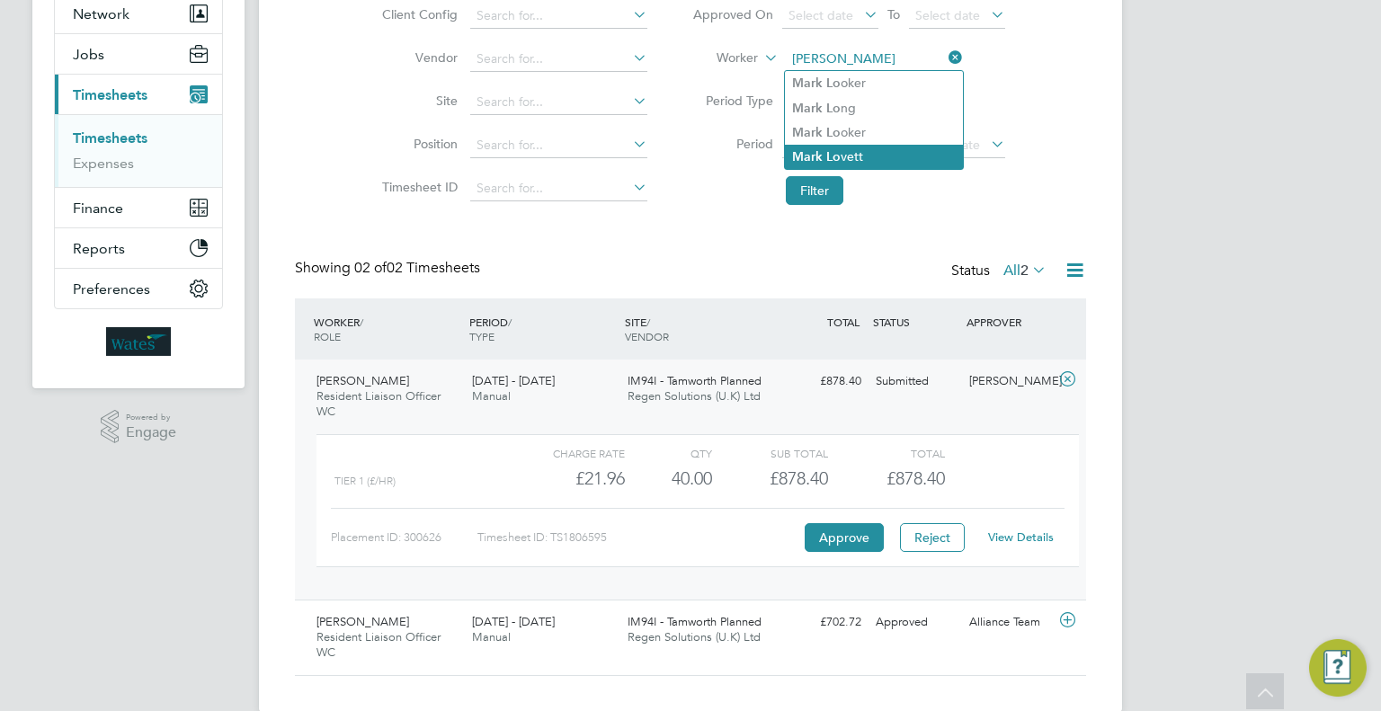
click at [884, 155] on li "[PERSON_NAME] vett" at bounding box center [874, 157] width 178 height 24
type input "[PERSON_NAME]"
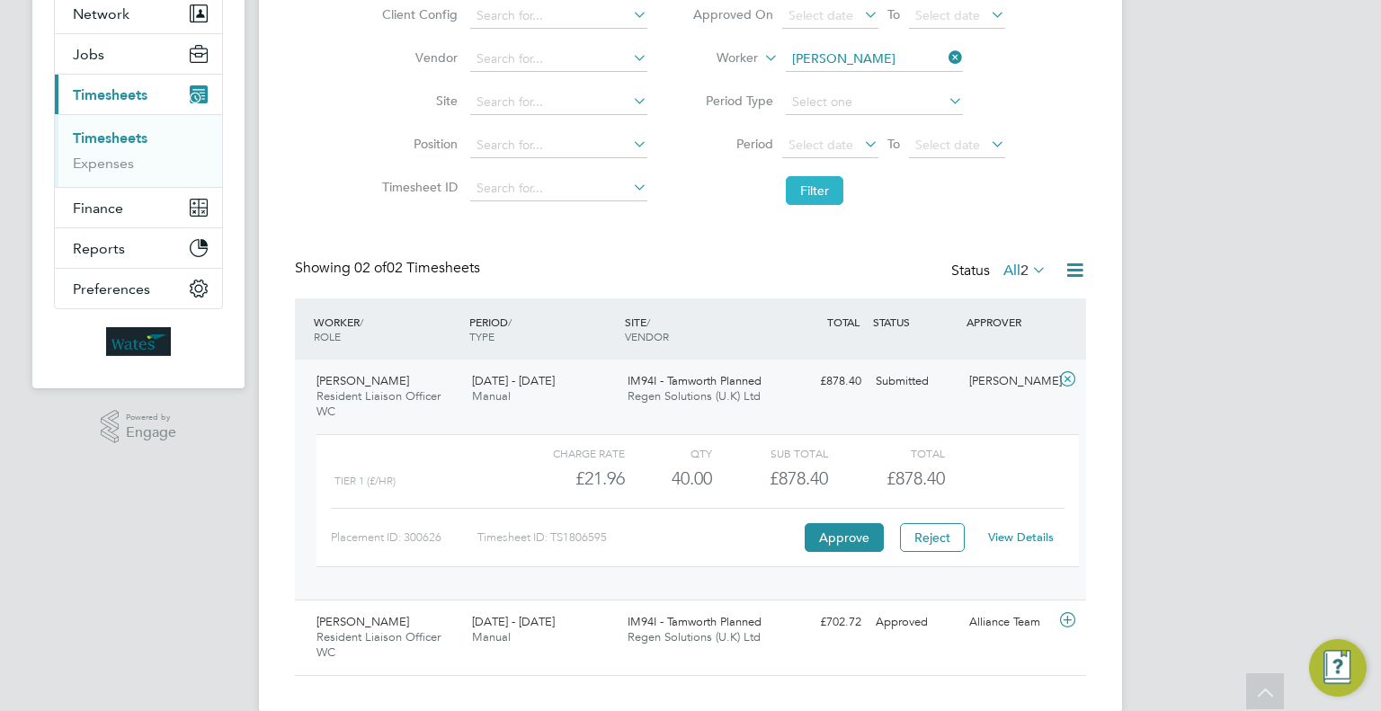
drag, startPoint x: 845, startPoint y: 188, endPoint x: 835, endPoint y: 186, distance: 10.0
click at [840, 188] on li "Filter" at bounding box center [849, 190] width 358 height 47
click at [805, 182] on button "Filter" at bounding box center [815, 190] width 58 height 29
